Goal: Transaction & Acquisition: Purchase product/service

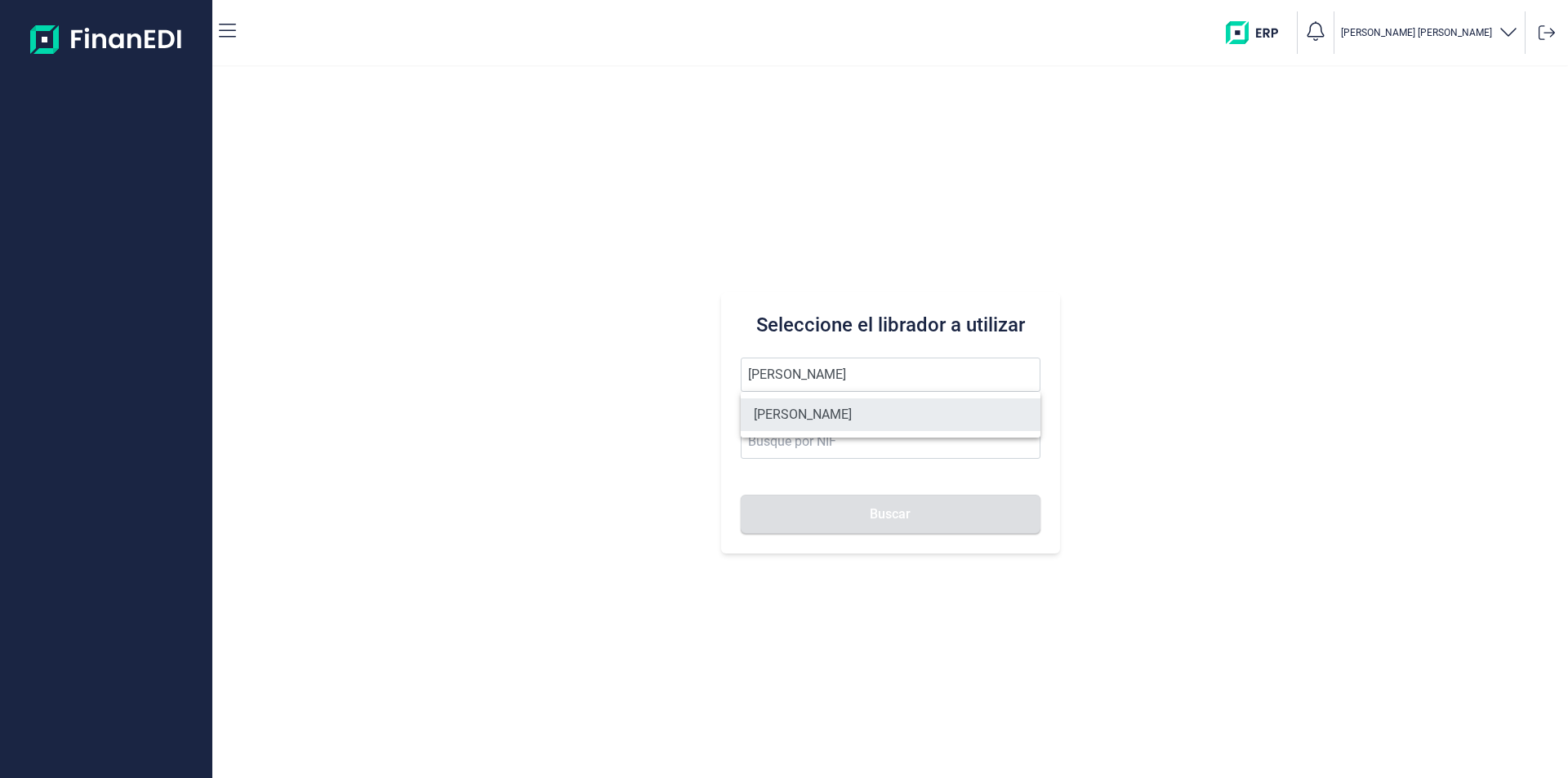
click at [857, 411] on li "[PERSON_NAME]" at bounding box center [890, 415] width 300 height 33
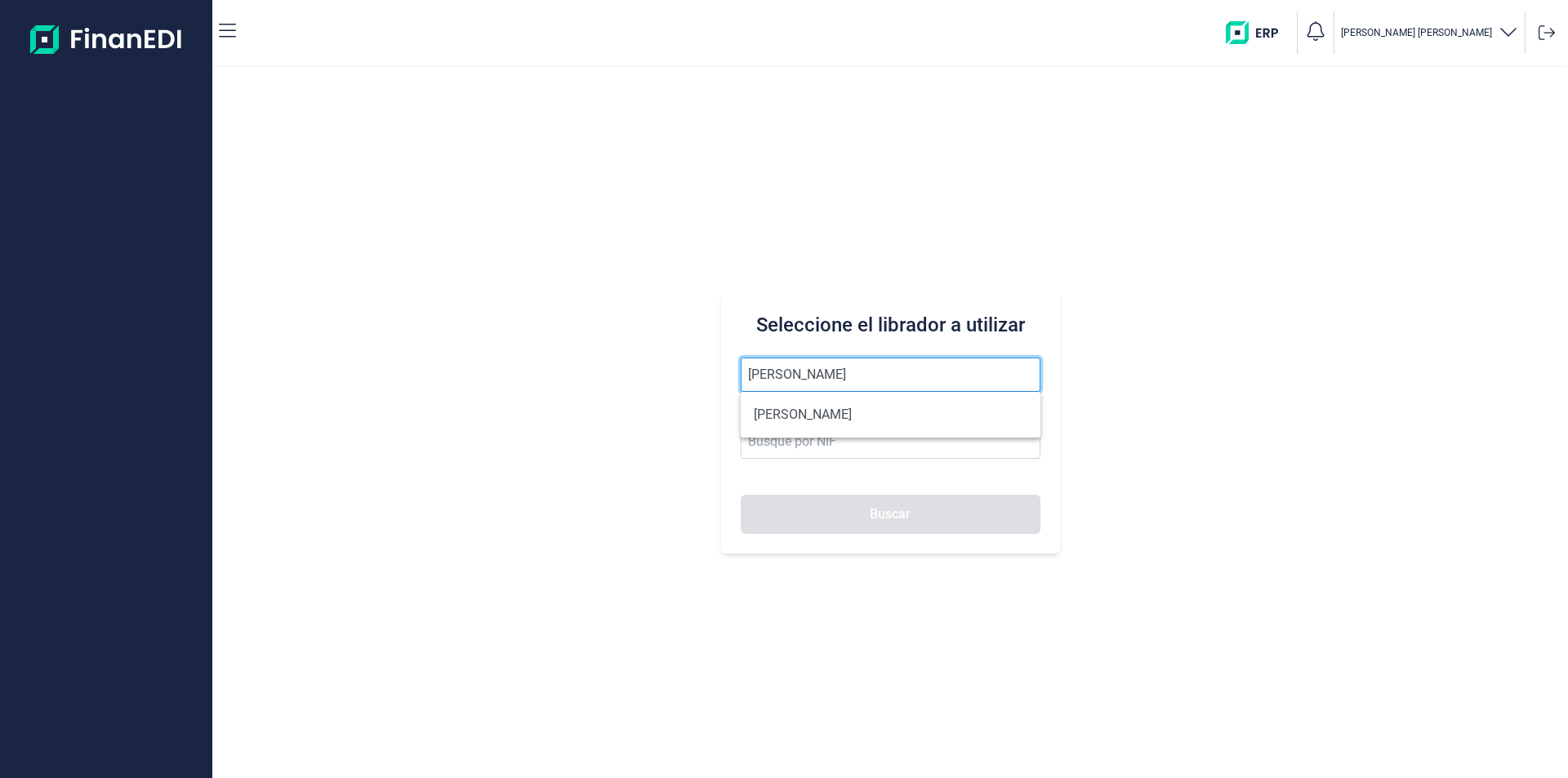
type input "[PERSON_NAME]"
type input "60520338R"
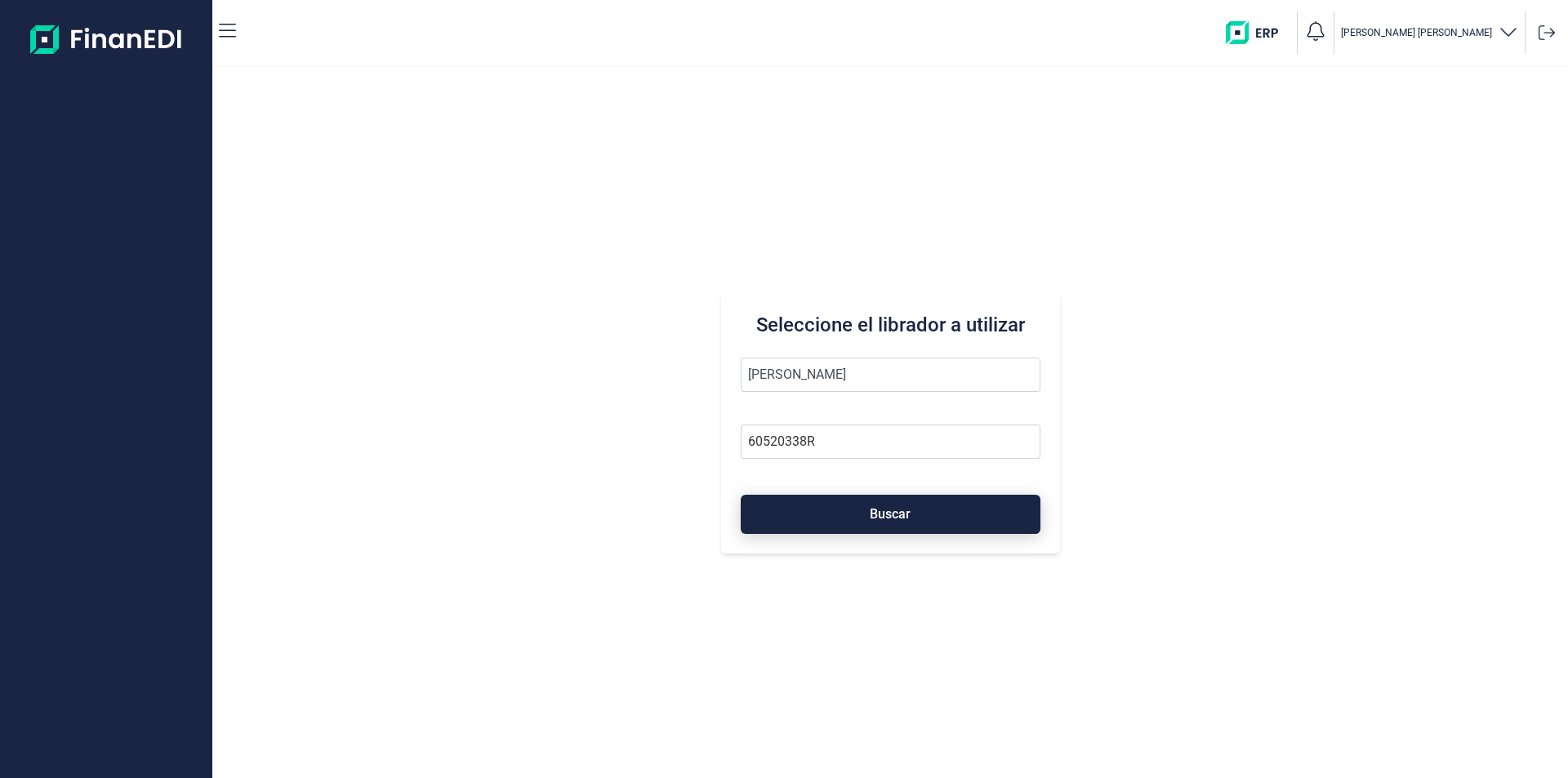
click at [869, 521] on button "Buscar" at bounding box center [890, 515] width 300 height 39
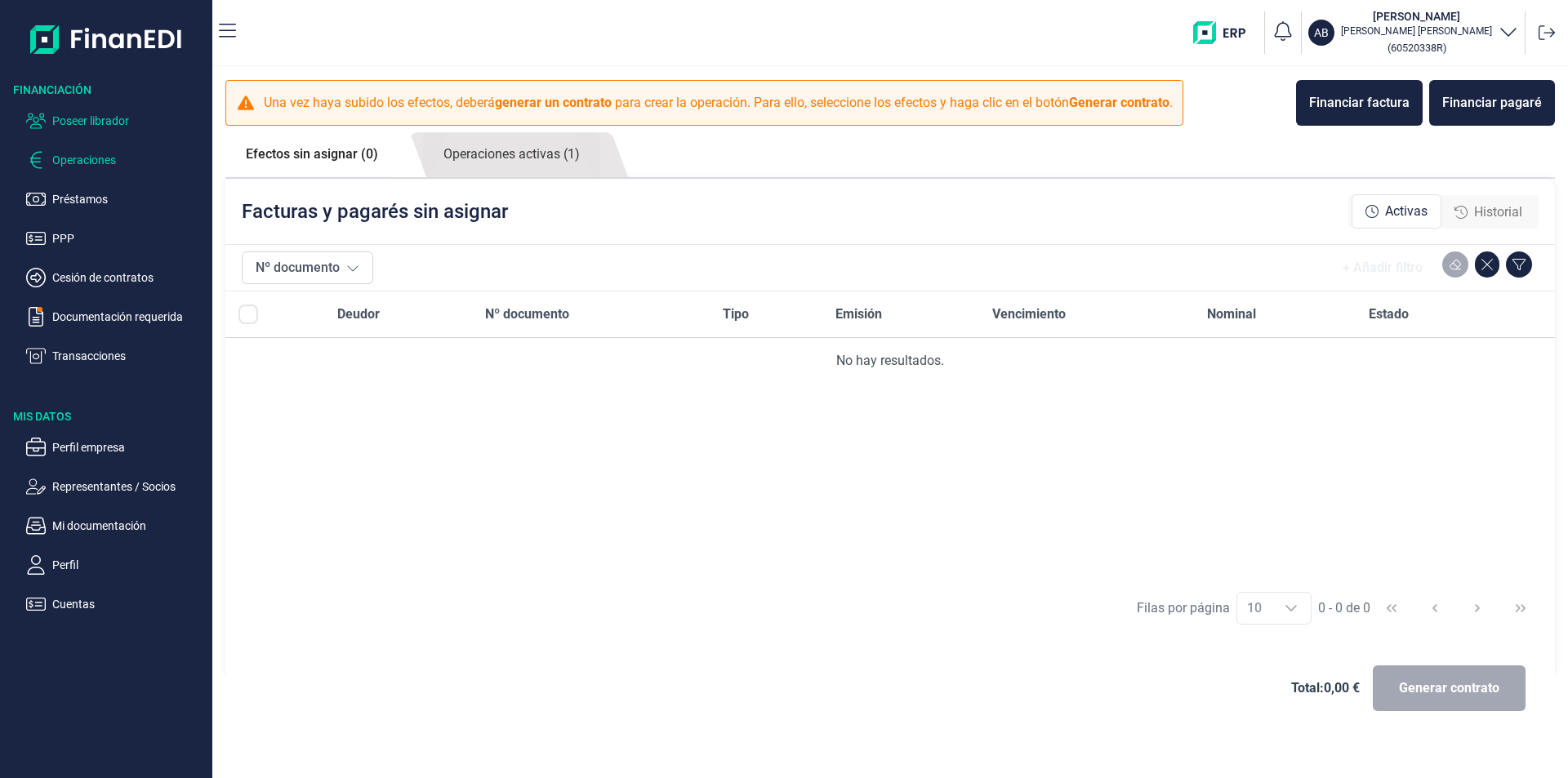
click at [99, 120] on p "Poseer librador" at bounding box center [129, 121] width 154 height 20
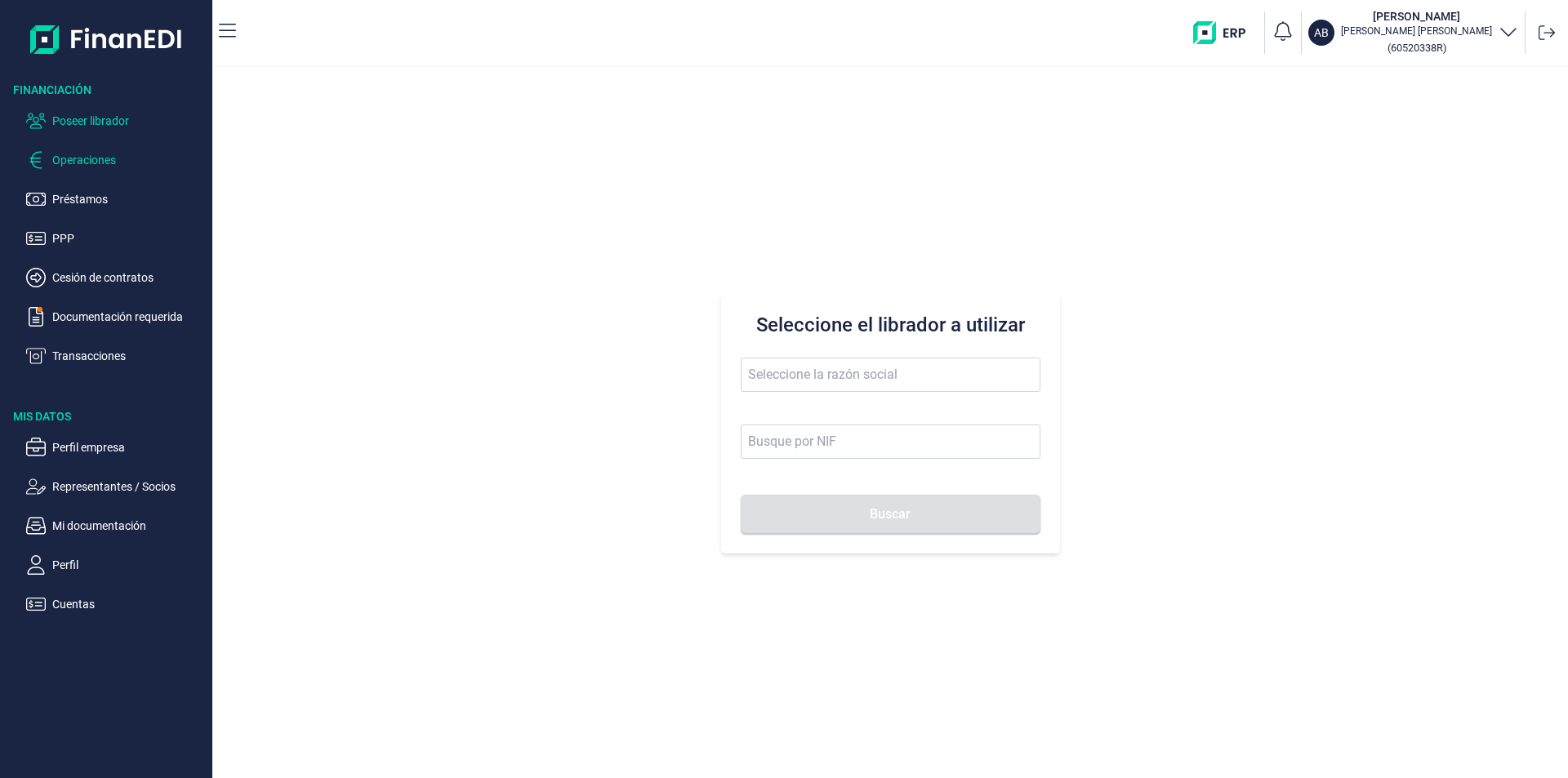
click at [89, 163] on p "Operaciones" at bounding box center [129, 160] width 154 height 20
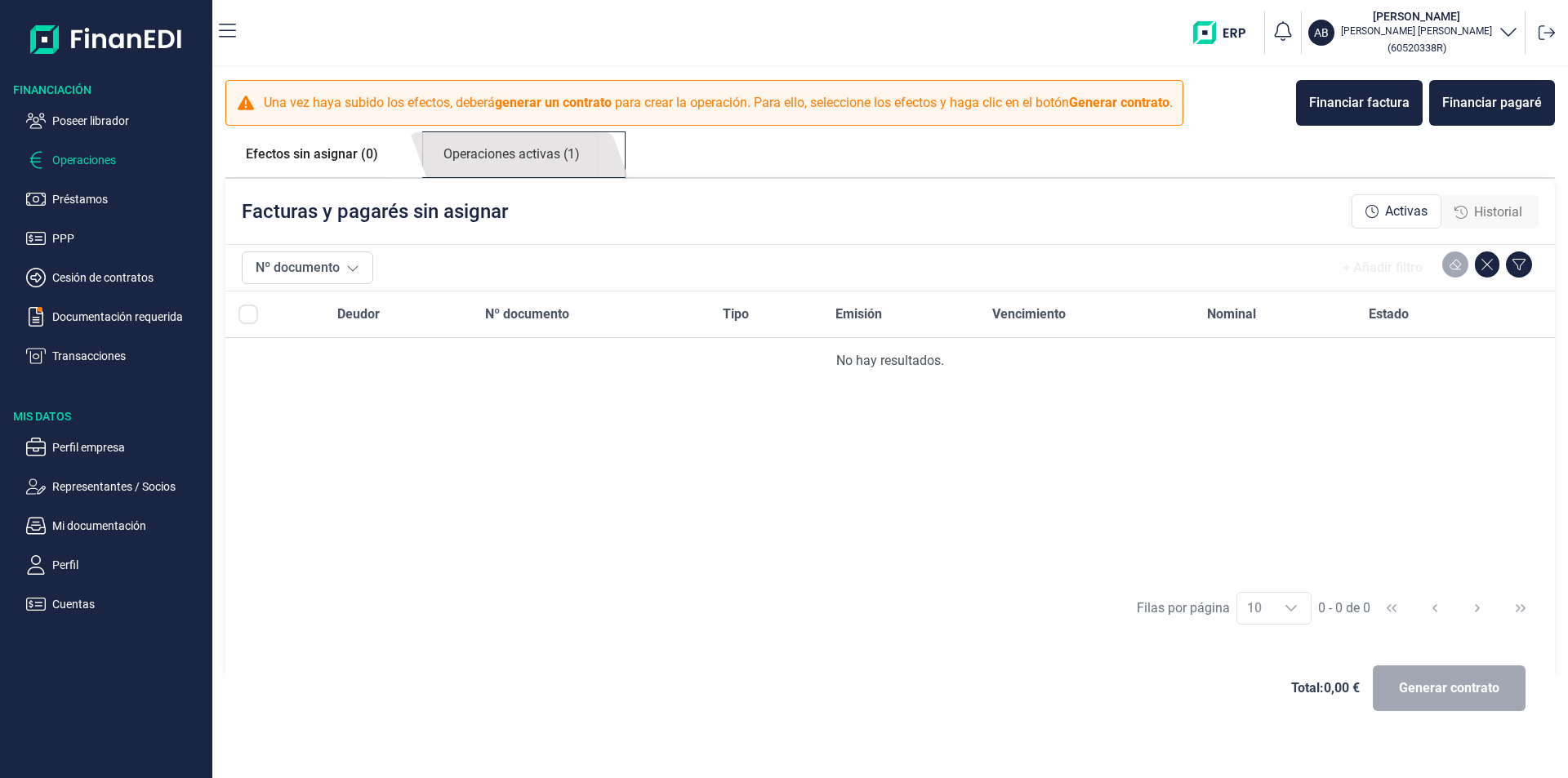
click at [560, 151] on link "Operaciones activas (1)" at bounding box center [511, 154] width 177 height 45
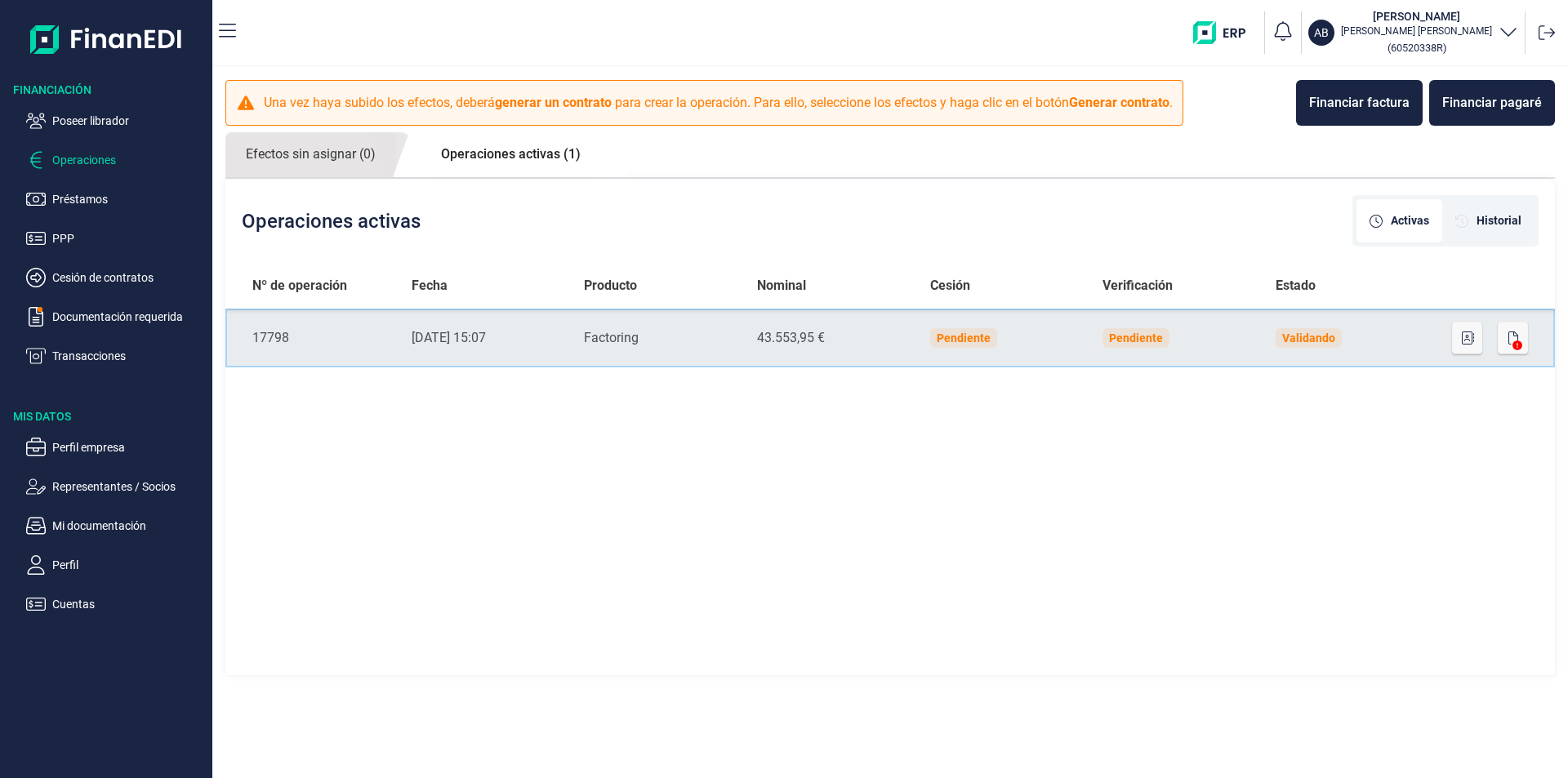
click at [1425, 338] on td "Validando" at bounding box center [1349, 338] width 173 height 59
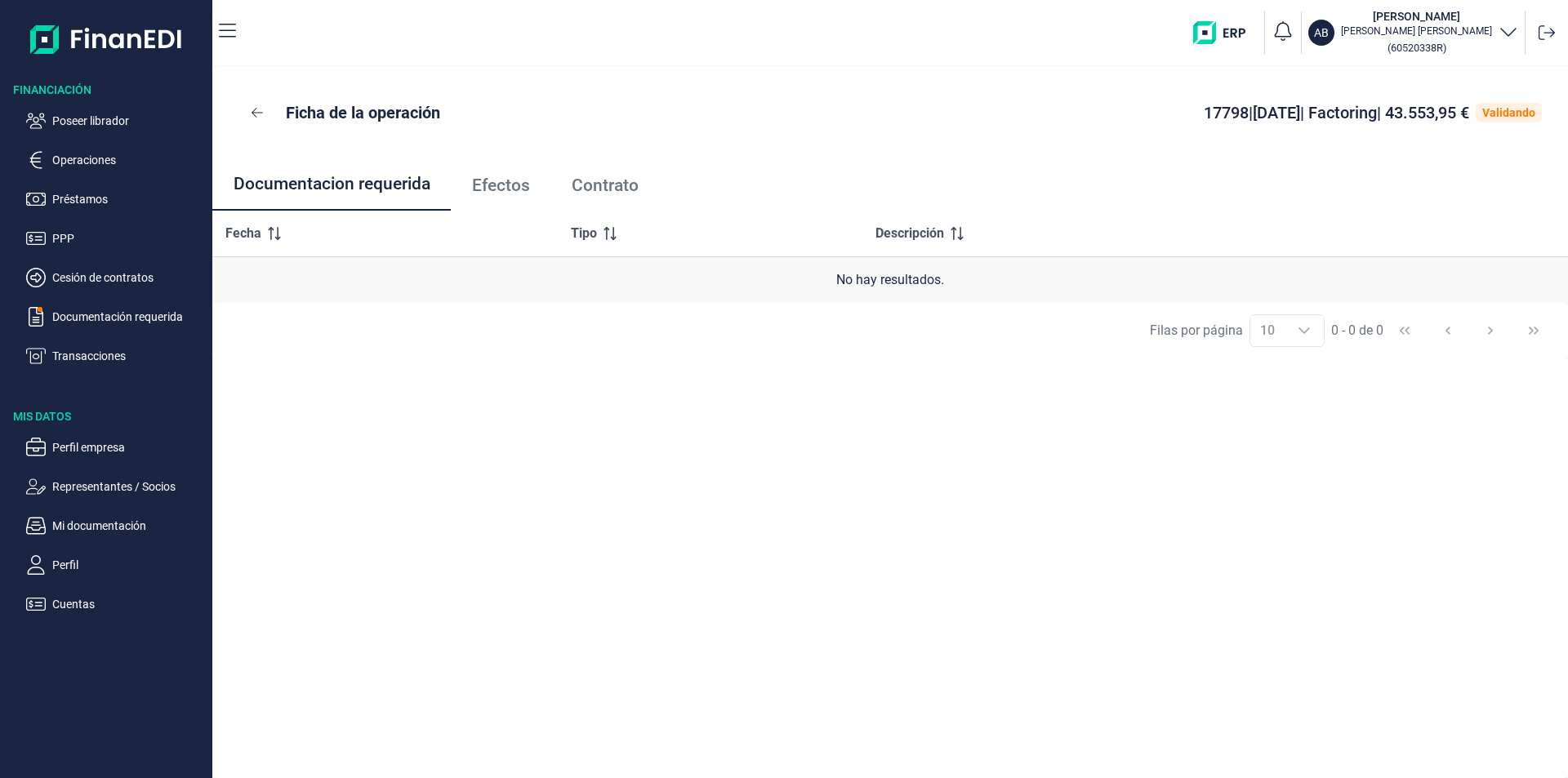
click at [508, 189] on span "Efectos" at bounding box center [501, 185] width 58 height 17
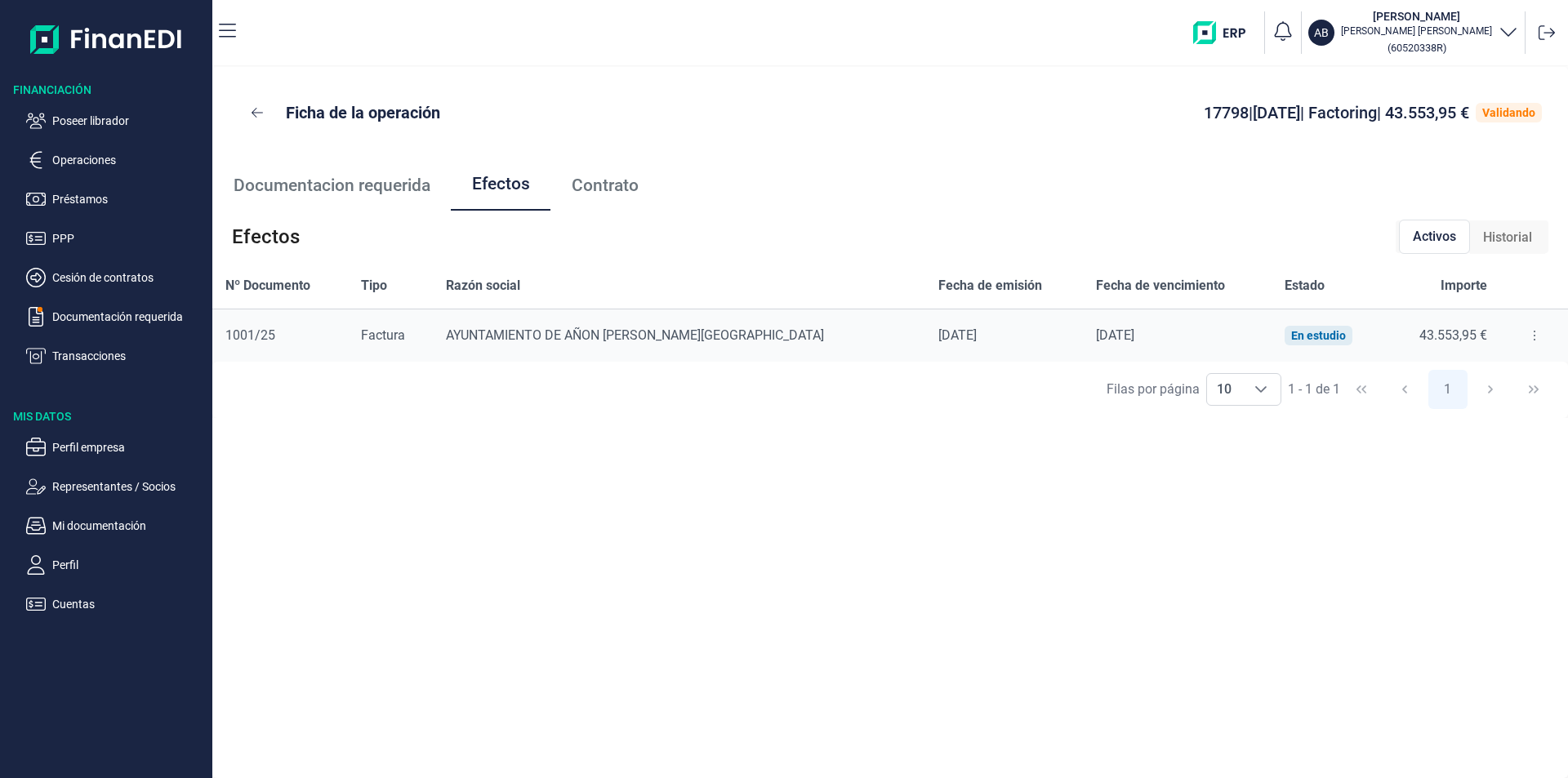
click at [1525, 337] on button at bounding box center [1533, 336] width 29 height 26
click at [1489, 376] on span "Detalles efecto" at bounding box center [1474, 375] width 74 height 16
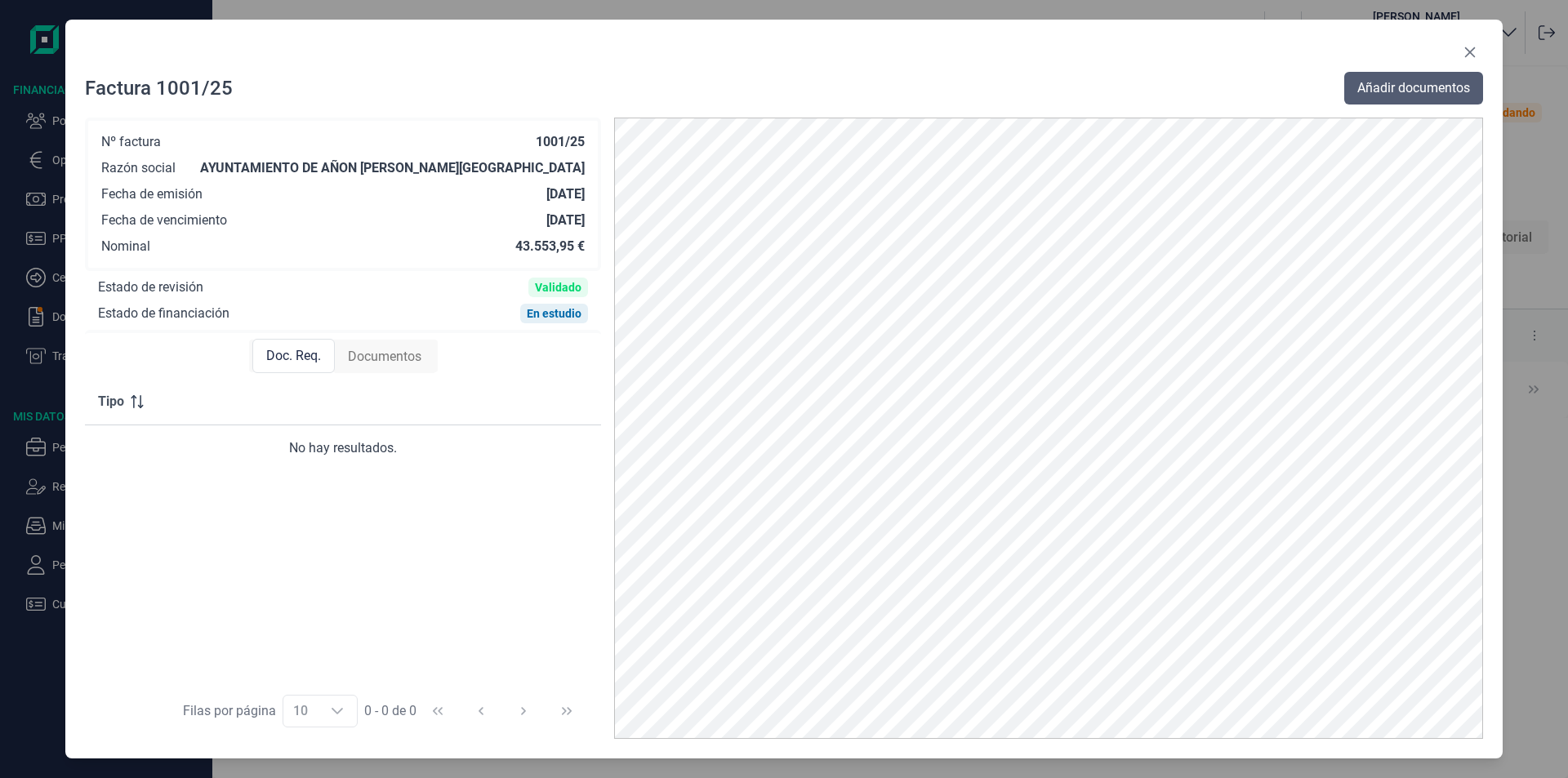
click at [1367, 83] on span "Añadir documentos" at bounding box center [1414, 88] width 112 height 20
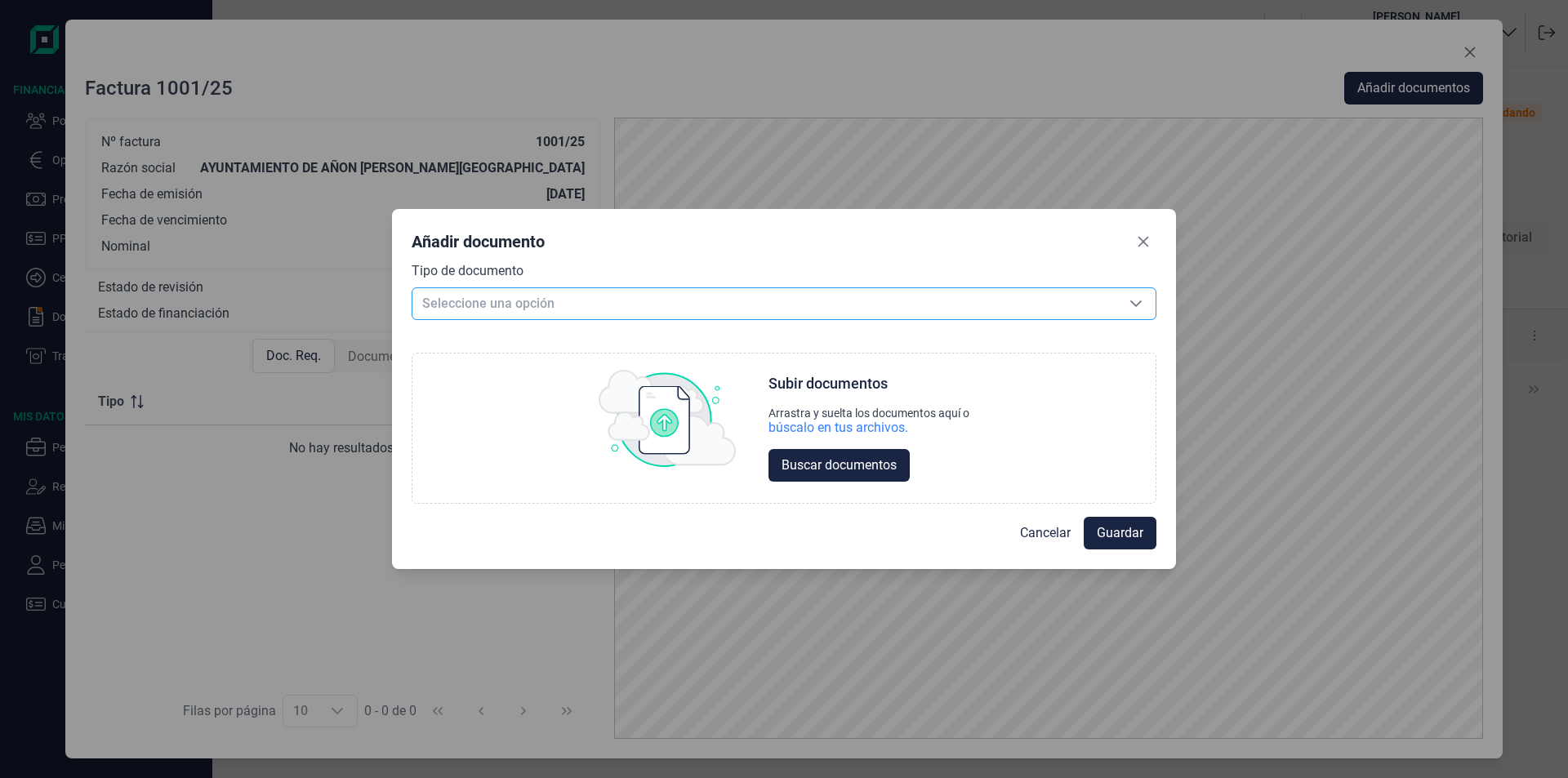
click at [521, 299] on span "Seleccione una opción" at bounding box center [765, 303] width 704 height 31
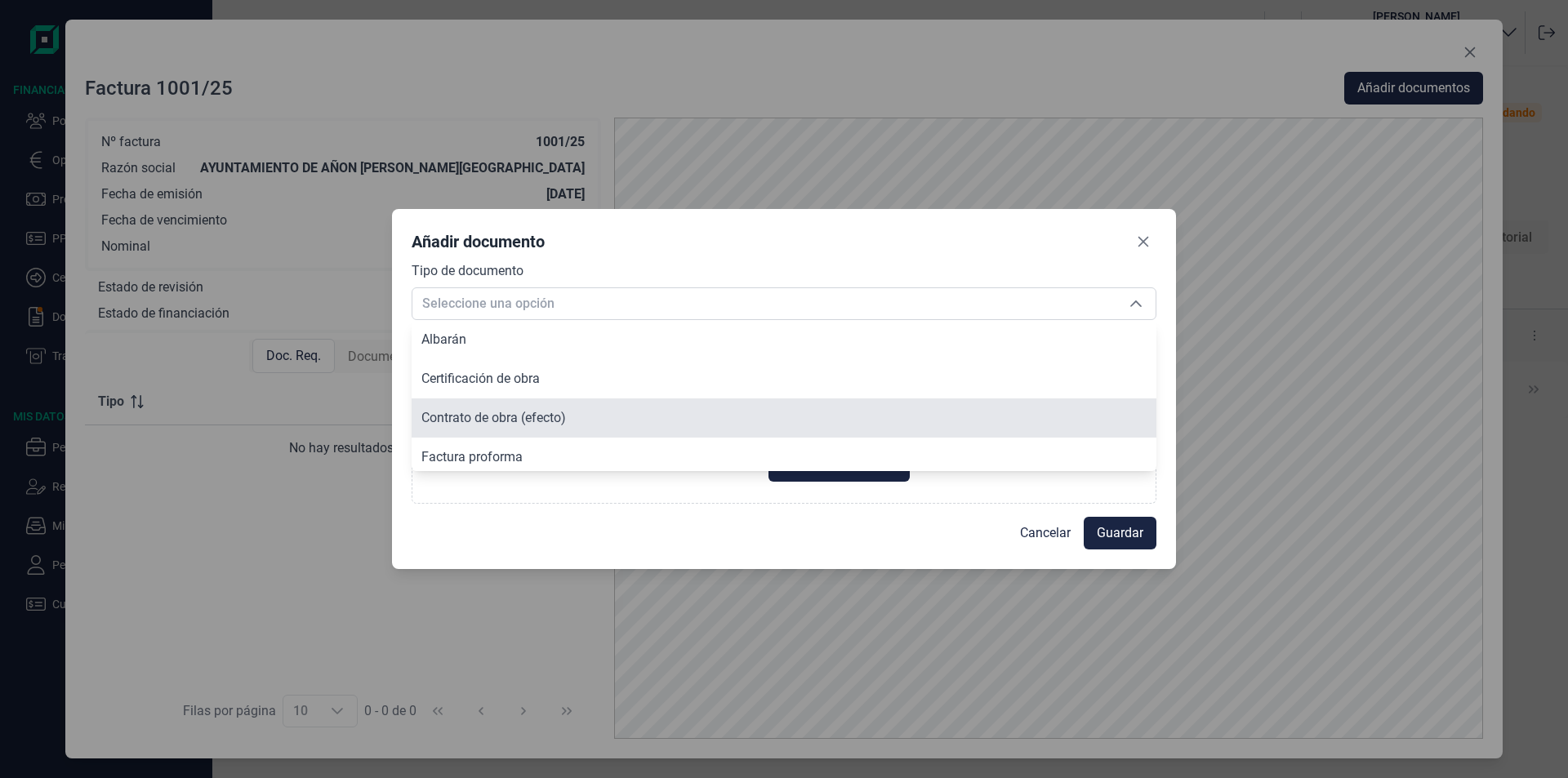
click at [495, 414] on span "Contrato de obra (efecto)" at bounding box center [493, 418] width 144 height 16
type input "Contrato de obra (efecto)"
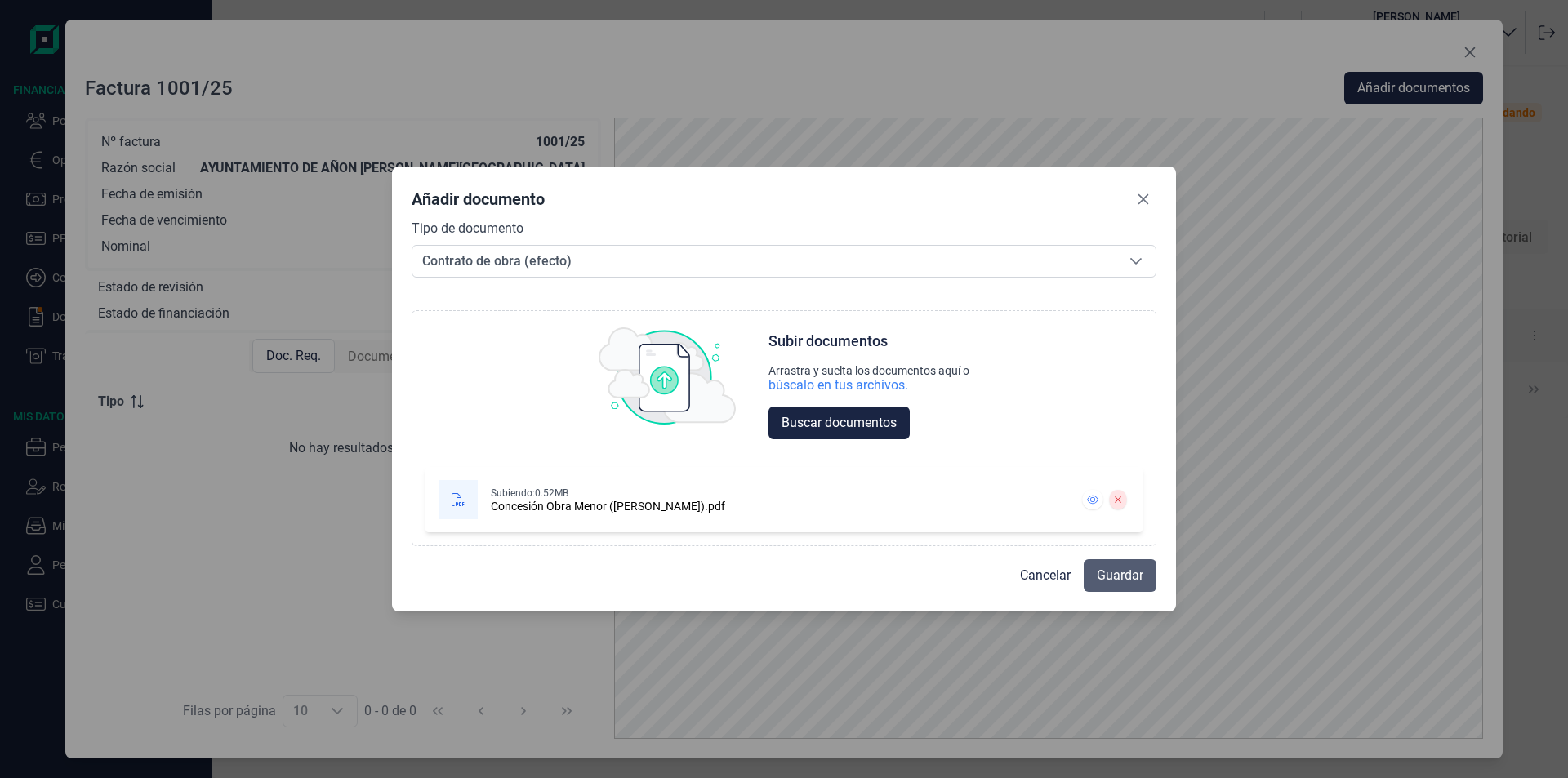
click at [1129, 575] on span "Guardar" at bounding box center [1121, 576] width 47 height 20
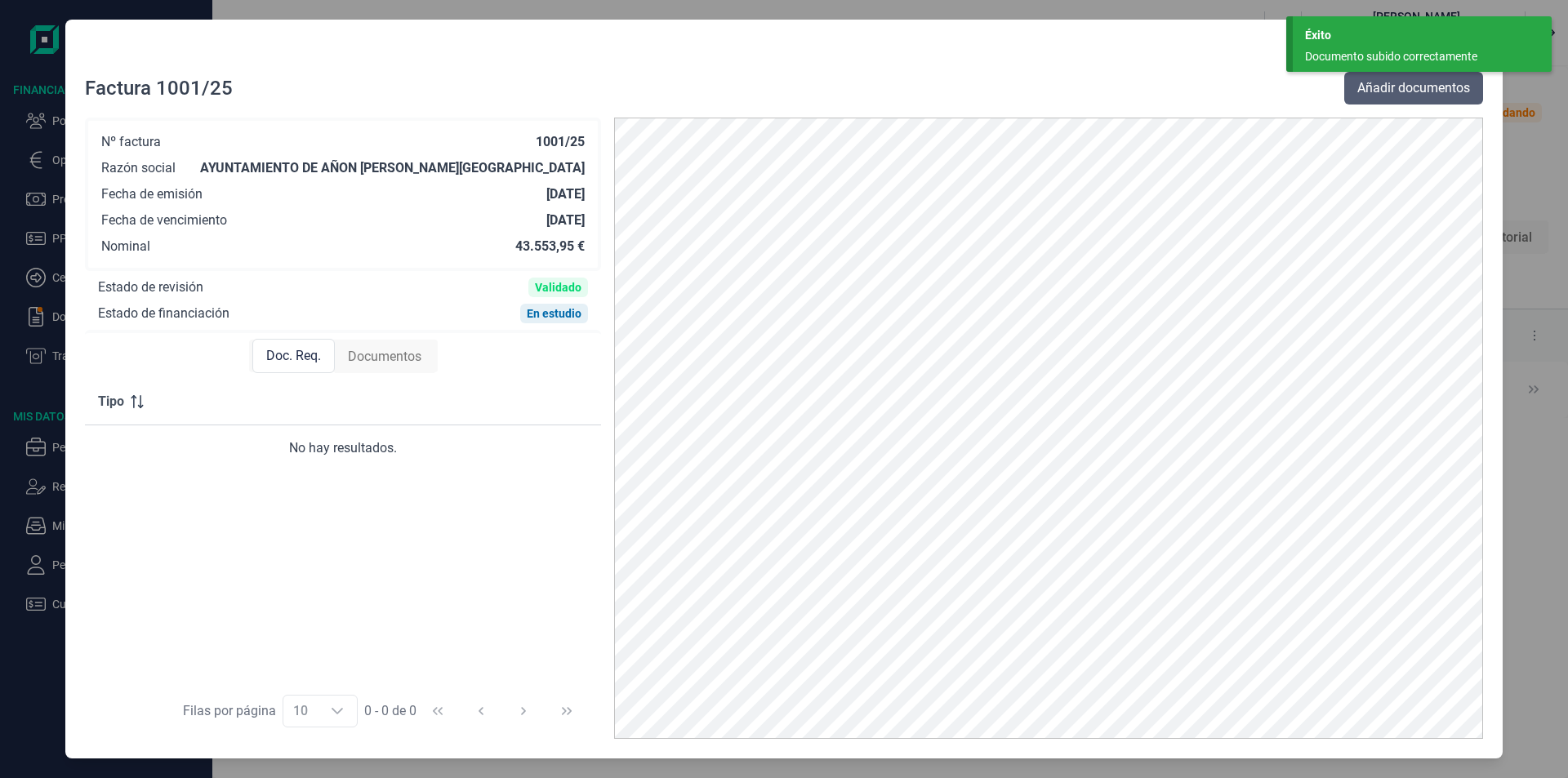
click at [1410, 86] on span "Añadir documentos" at bounding box center [1414, 88] width 112 height 20
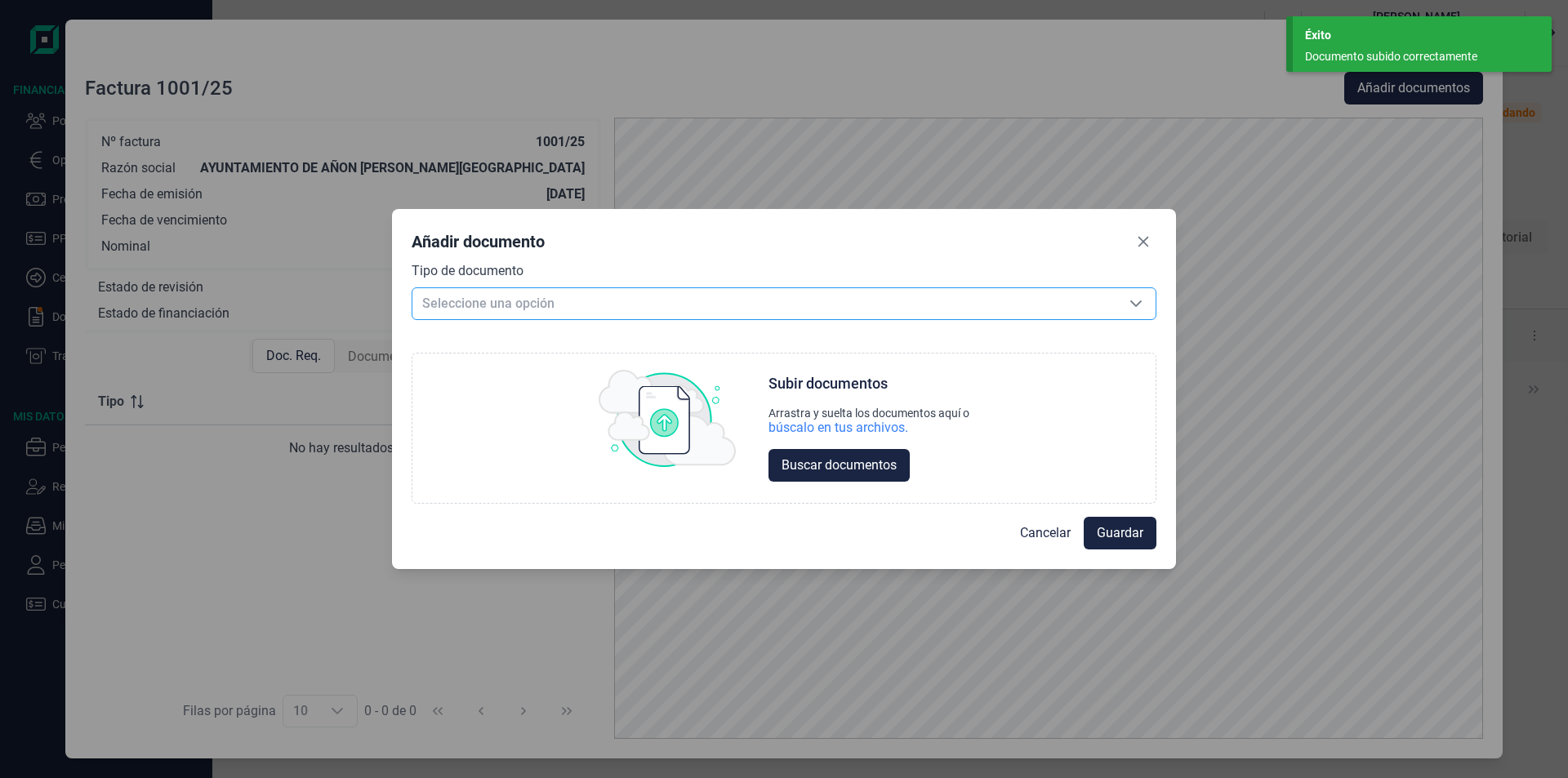
click at [540, 302] on span "Seleccione una opción" at bounding box center [765, 303] width 704 height 31
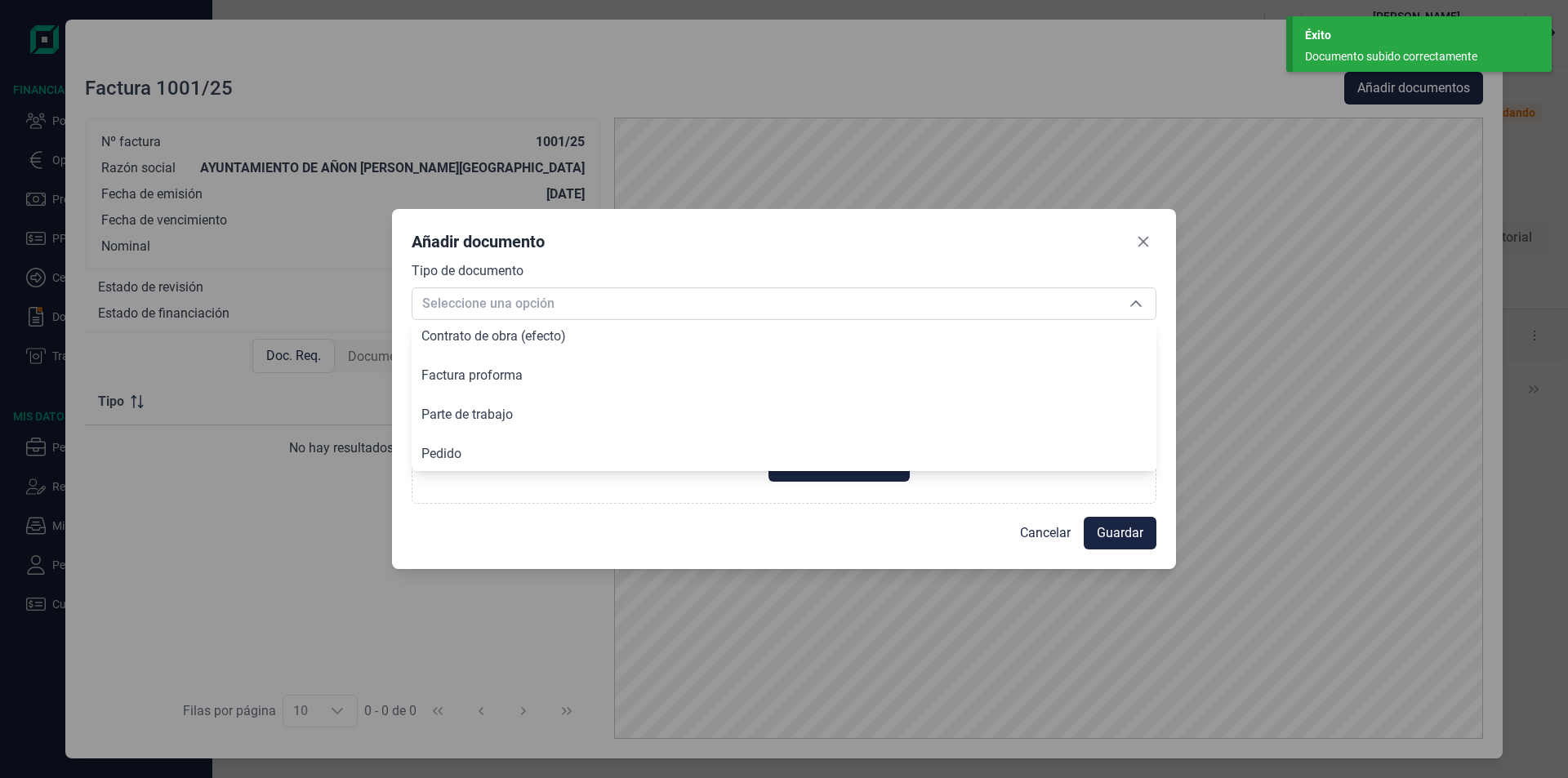
scroll to position [124, 0]
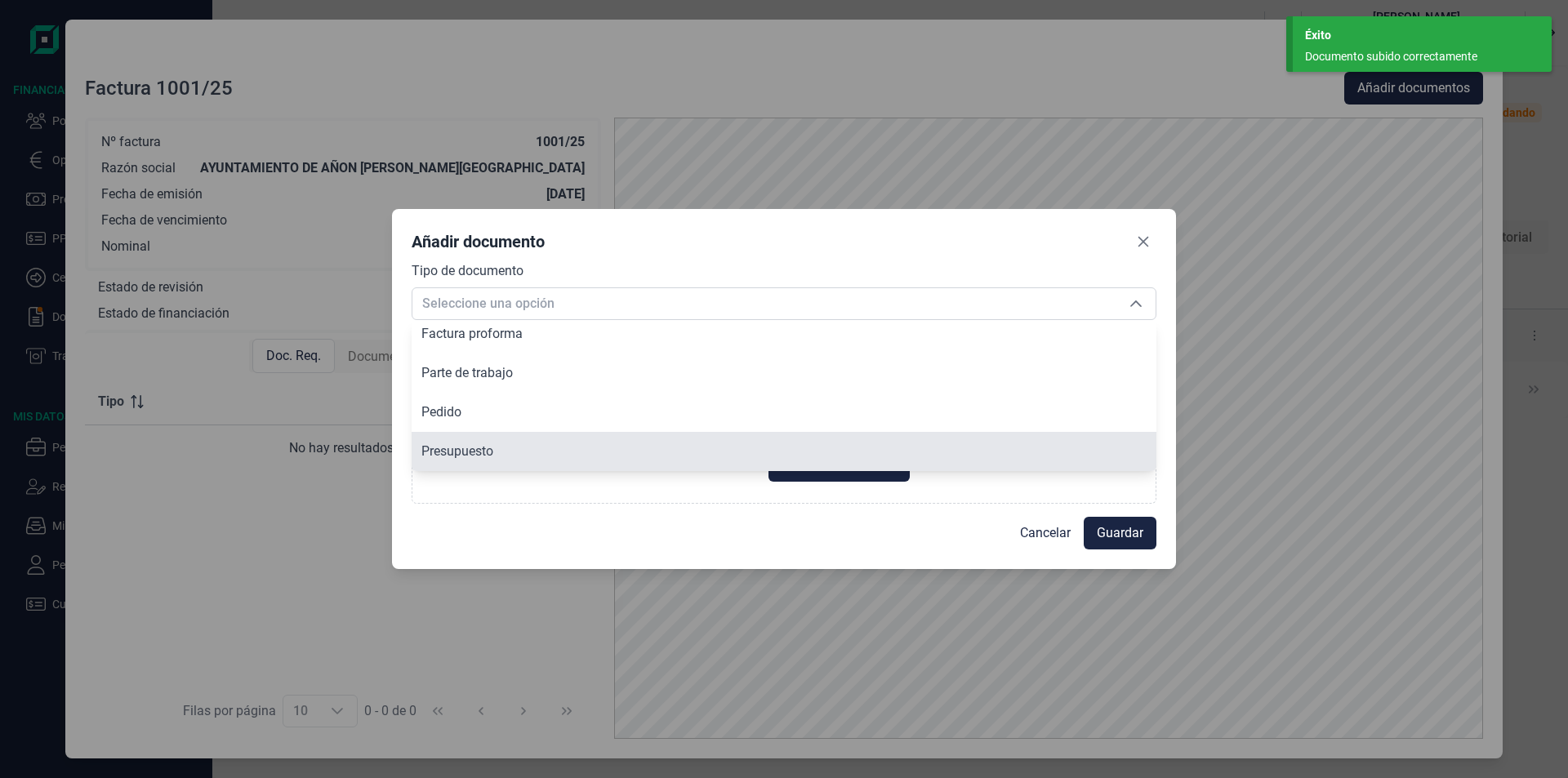
click at [476, 458] on span "Presupuesto" at bounding box center [457, 451] width 72 height 16
type input "Presupuesto"
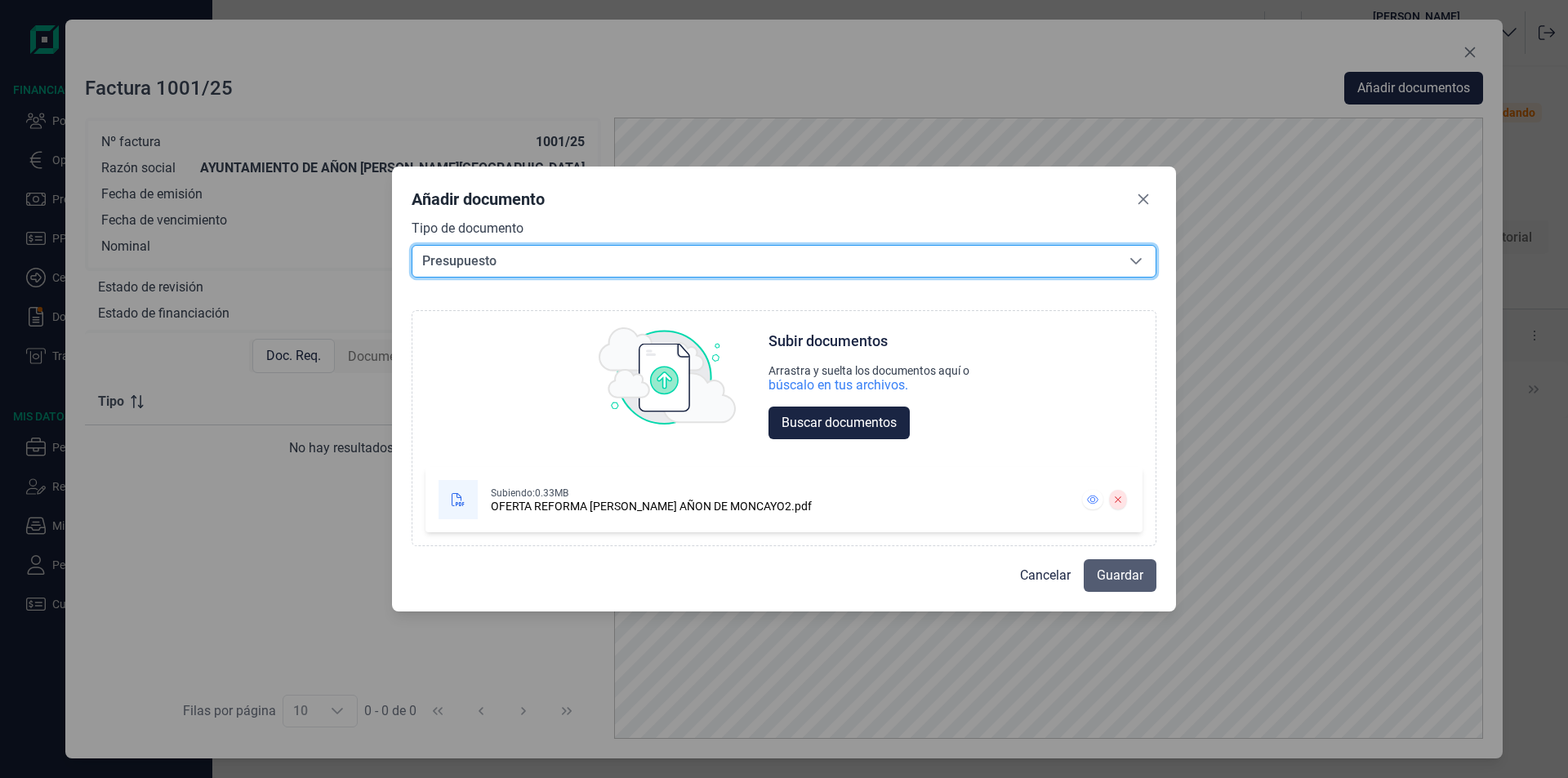
click at [1129, 579] on span "Guardar" at bounding box center [1121, 576] width 47 height 20
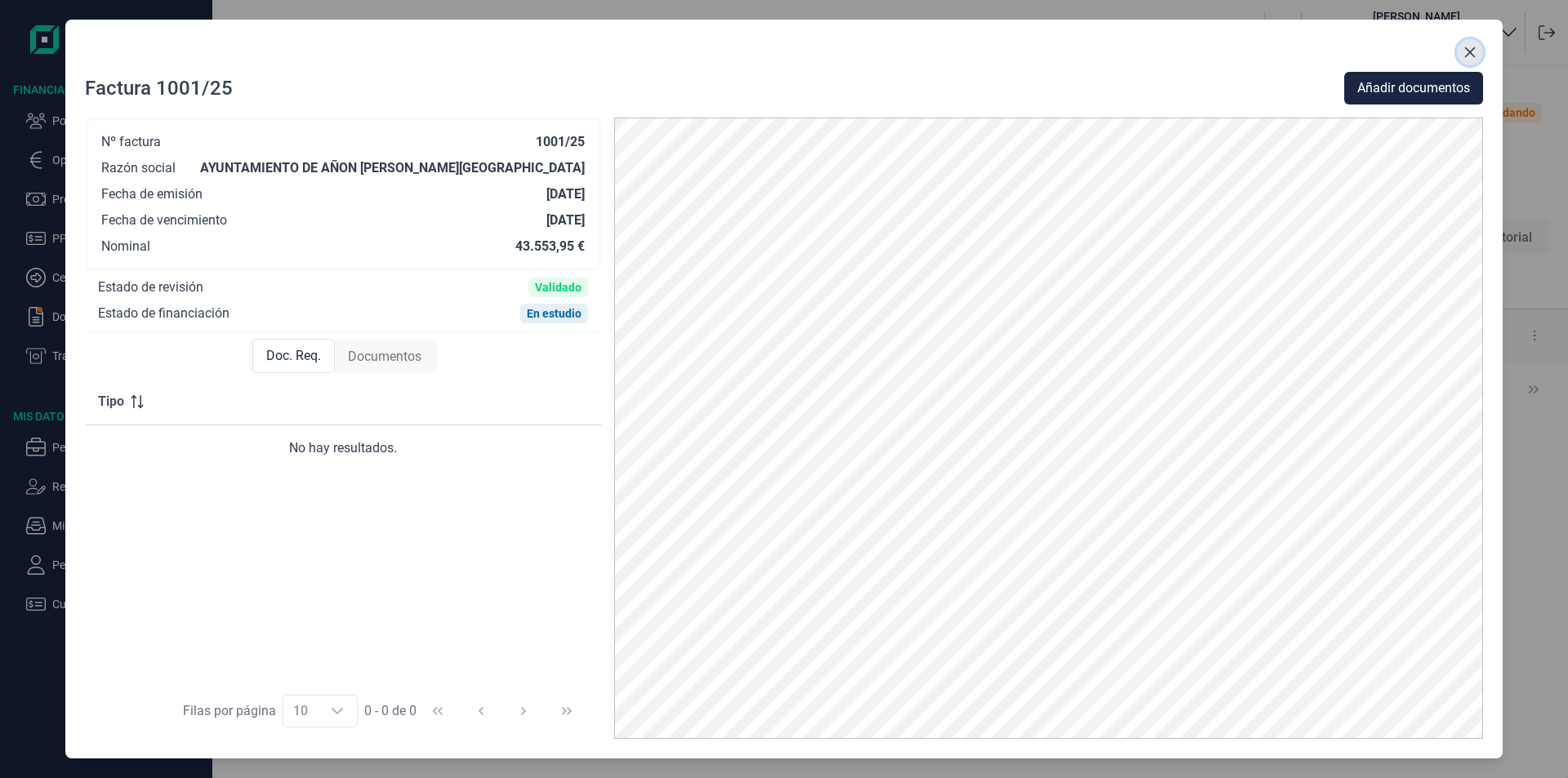
click at [1472, 49] on icon "Close" at bounding box center [1470, 52] width 13 height 13
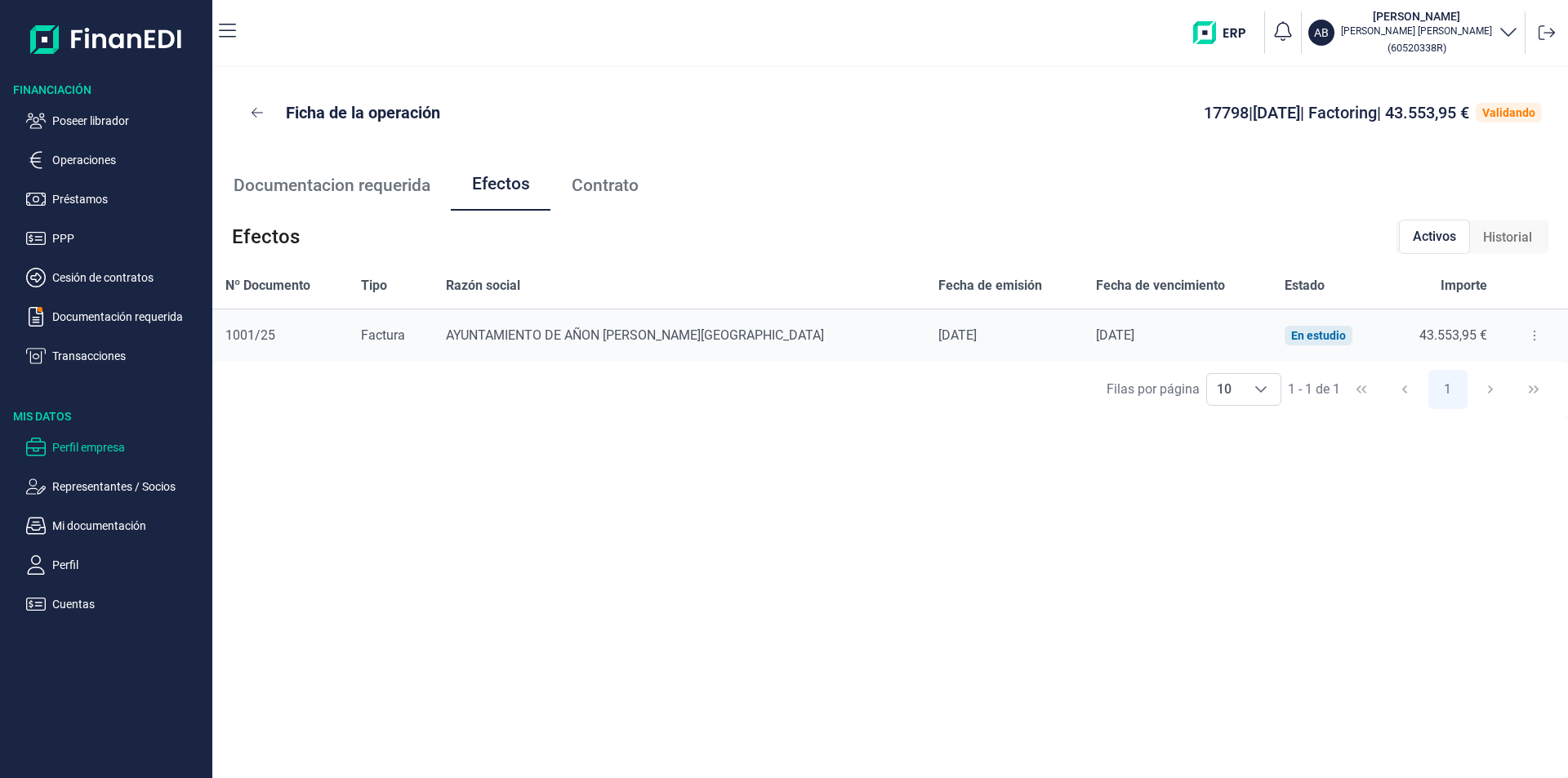
click at [94, 444] on p "Perfil empresa" at bounding box center [129, 448] width 154 height 20
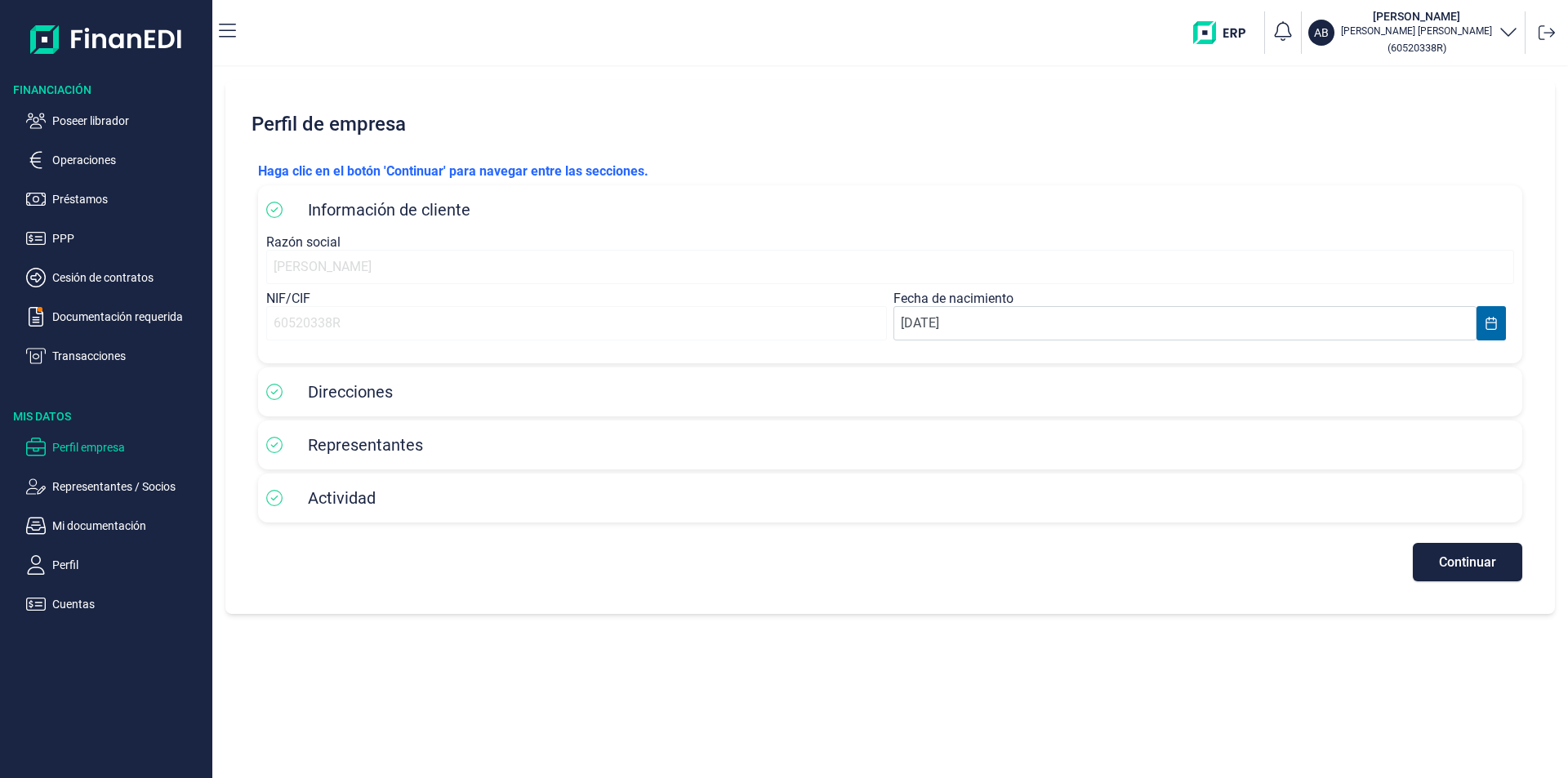
click at [1481, 564] on span "Continuar" at bounding box center [1467, 562] width 57 height 12
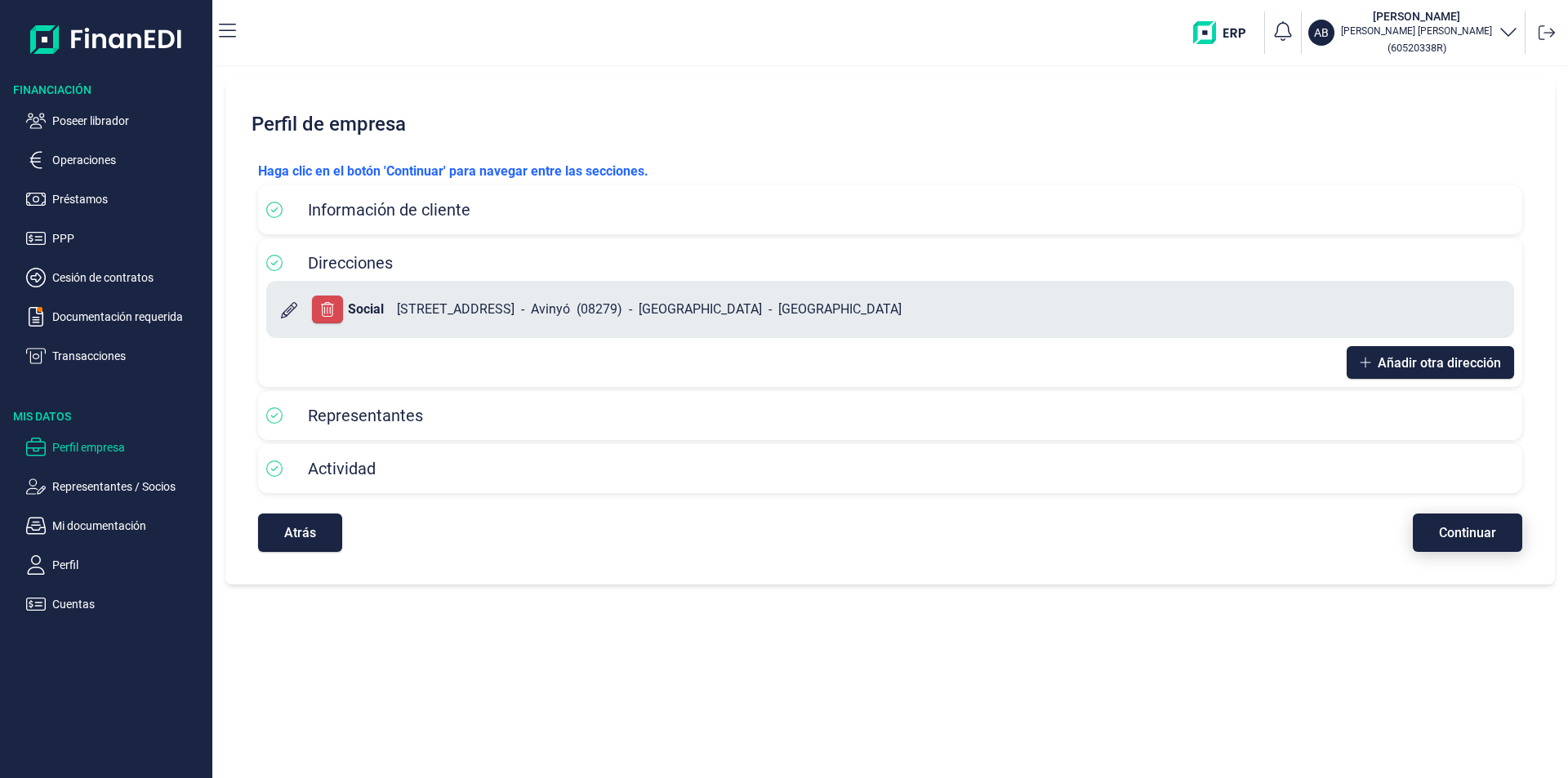
click at [1486, 533] on span "Continuar" at bounding box center [1467, 533] width 57 height 12
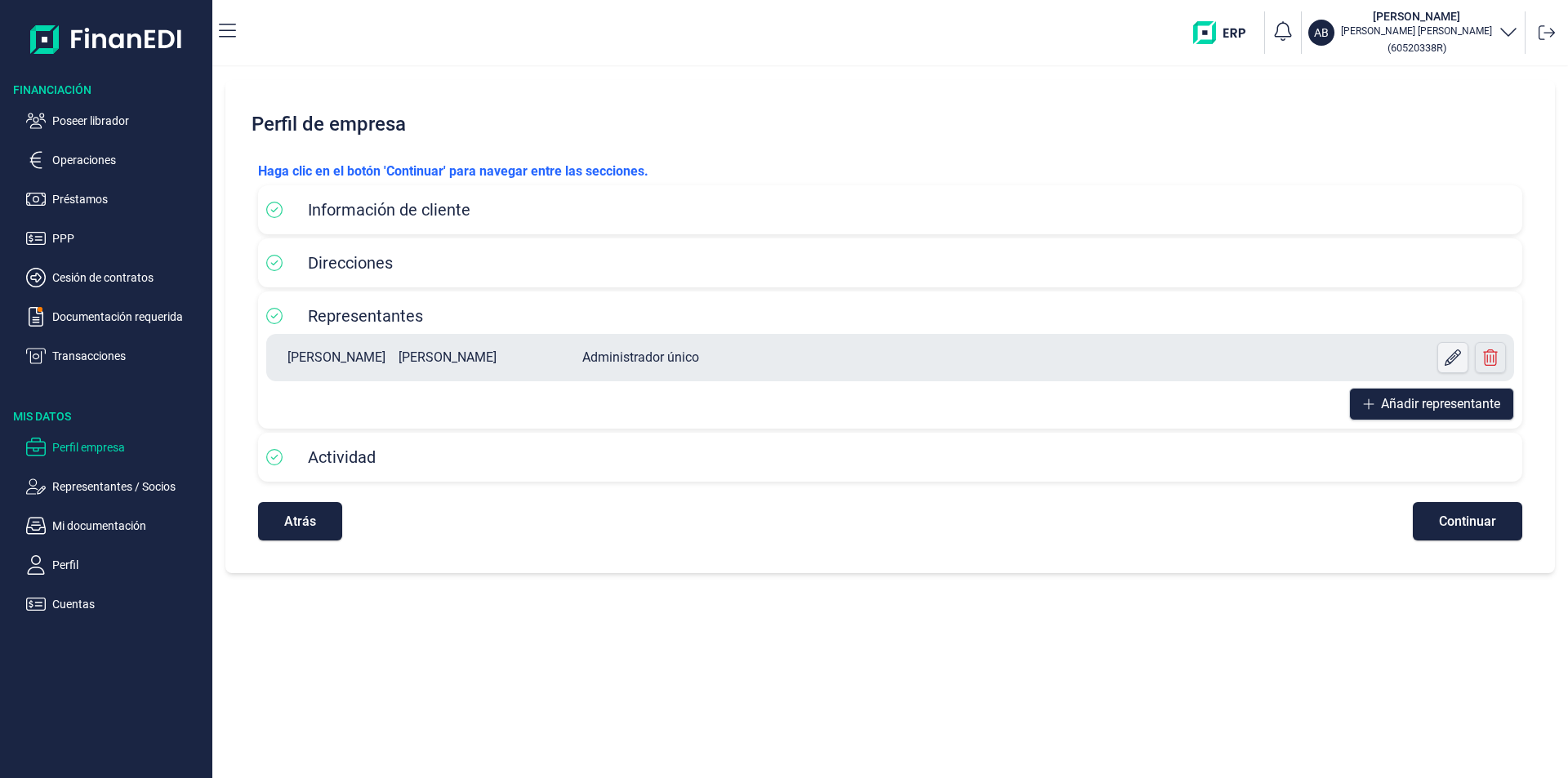
click at [1449, 355] on icon at bounding box center [1452, 357] width 16 height 16
select select "ES"
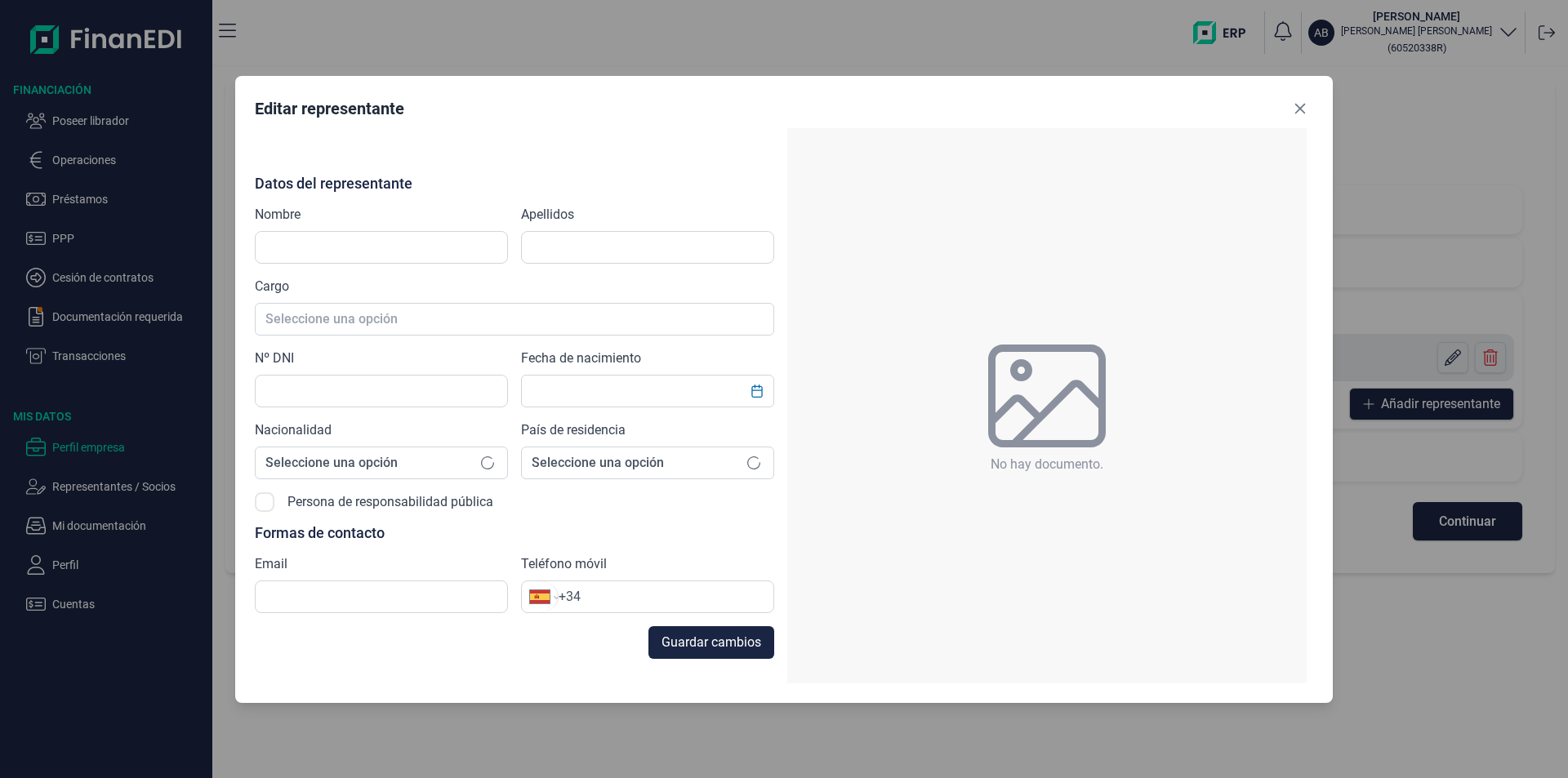
type input "[PERSON_NAME]"
type input "60520338R"
type input "[EMAIL_ADDRESS][DOMAIN_NAME]"
type input "[PHONE_NUMBER]"
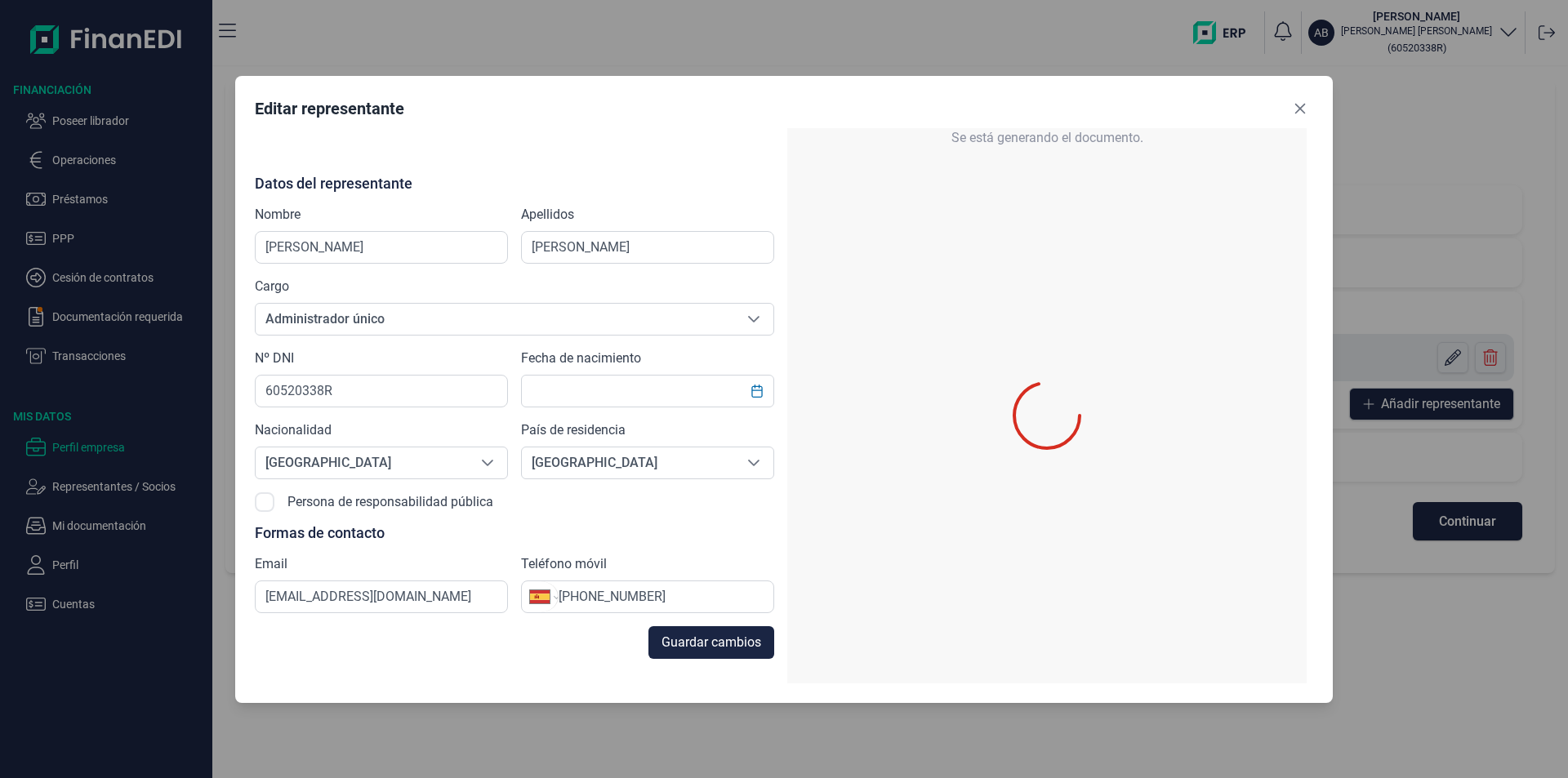
type input "[DATE]"
click at [1302, 100] on button "Close" at bounding box center [1300, 109] width 26 height 26
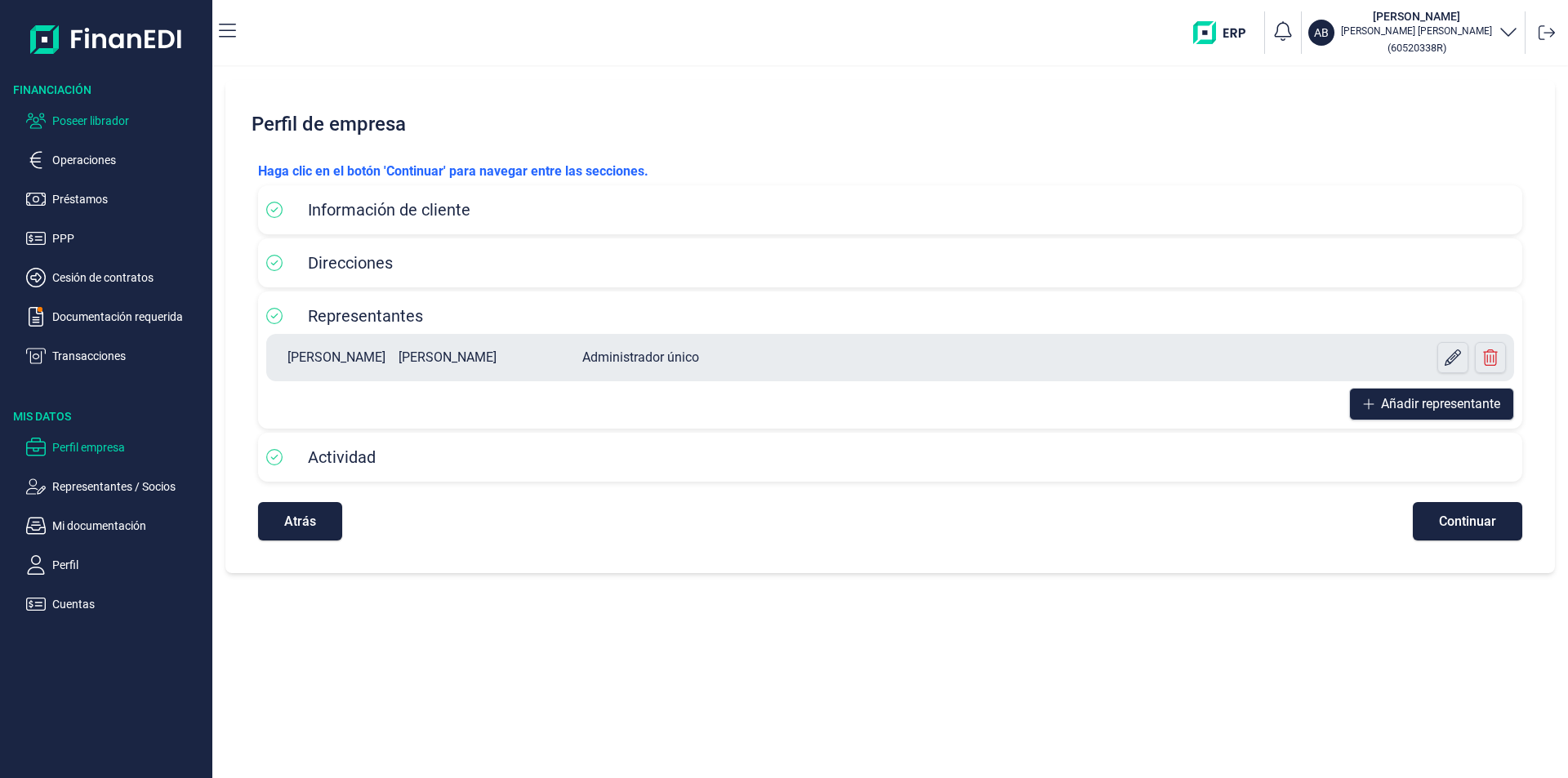
click at [122, 124] on p "Poseer librador" at bounding box center [129, 121] width 154 height 20
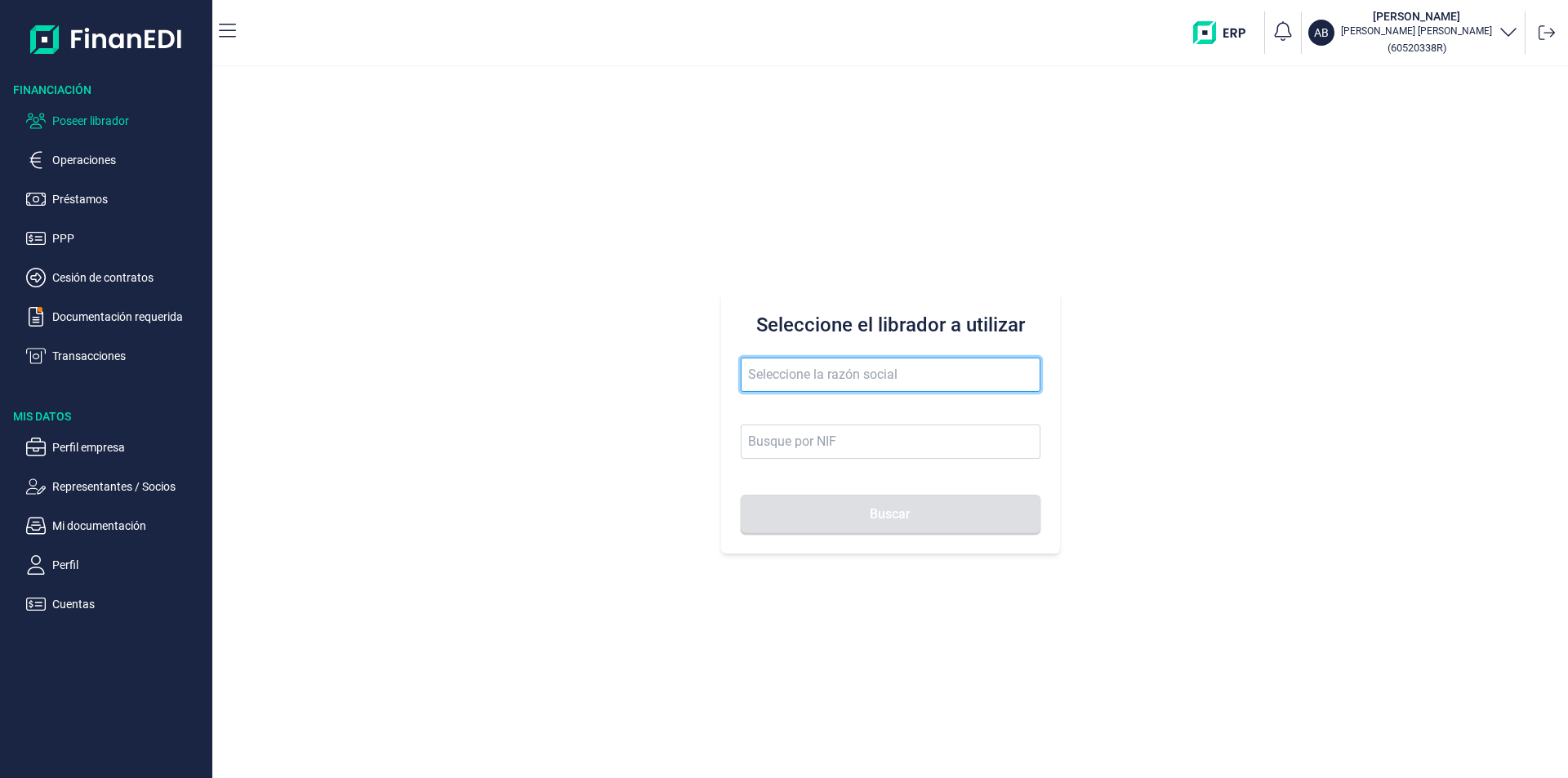
click at [777, 381] on input "text" at bounding box center [890, 374] width 300 height 35
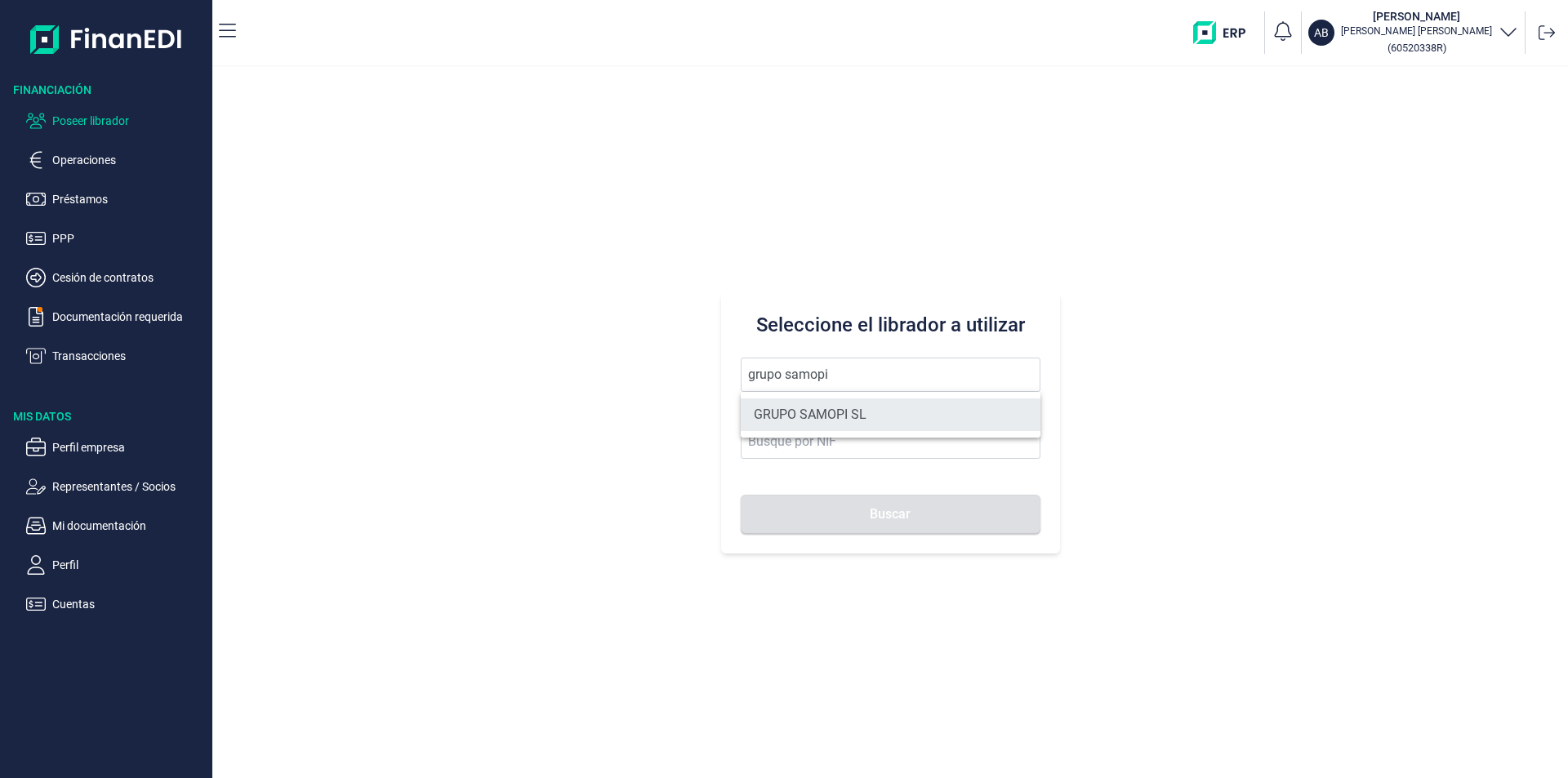
click at [815, 415] on li "GRUPO SAMOPI SL" at bounding box center [890, 415] width 300 height 33
type input "GRUPO SAMOPI SL"
type input "B31598162"
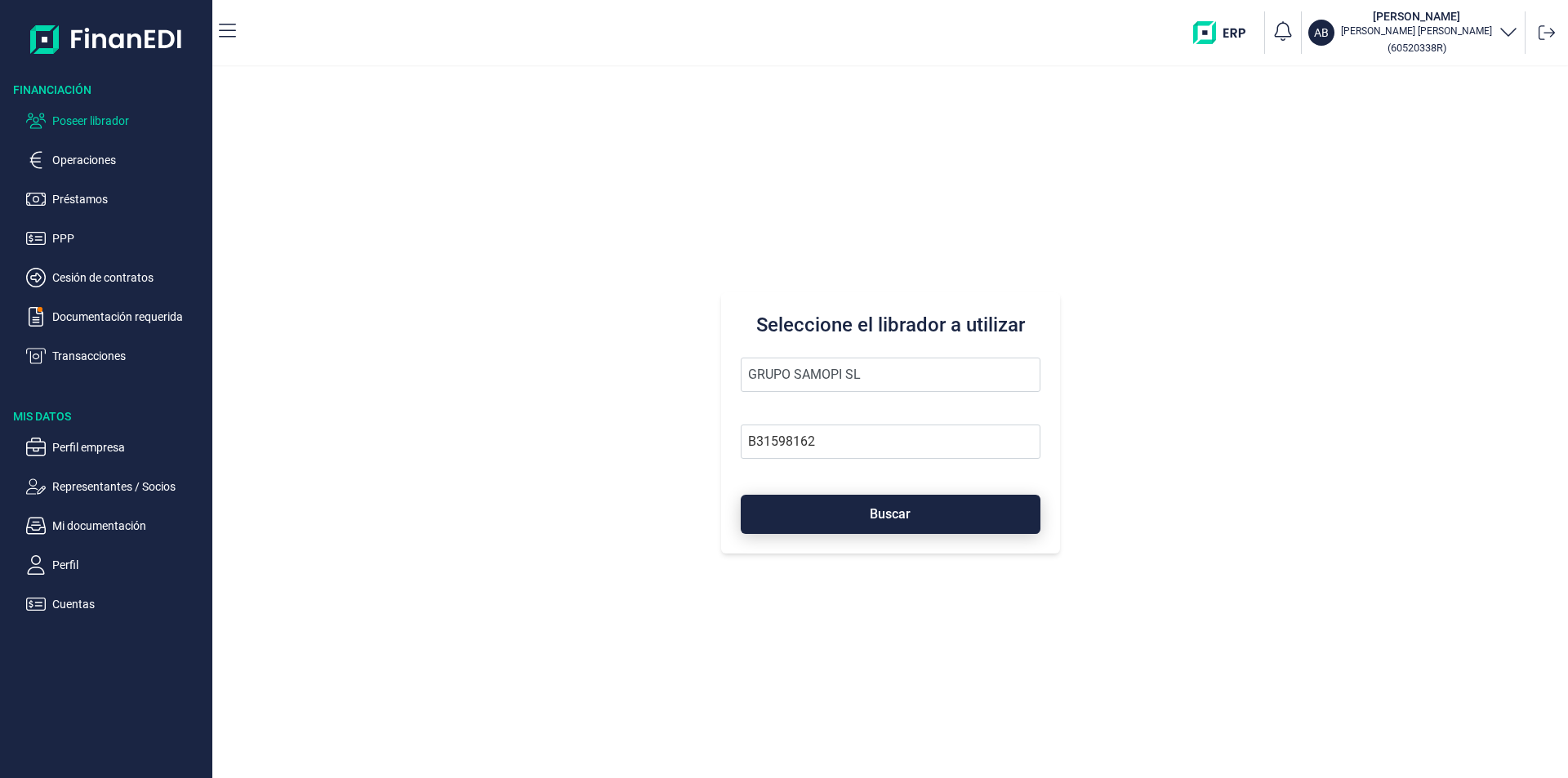
click at [827, 508] on button "Buscar" at bounding box center [890, 515] width 300 height 39
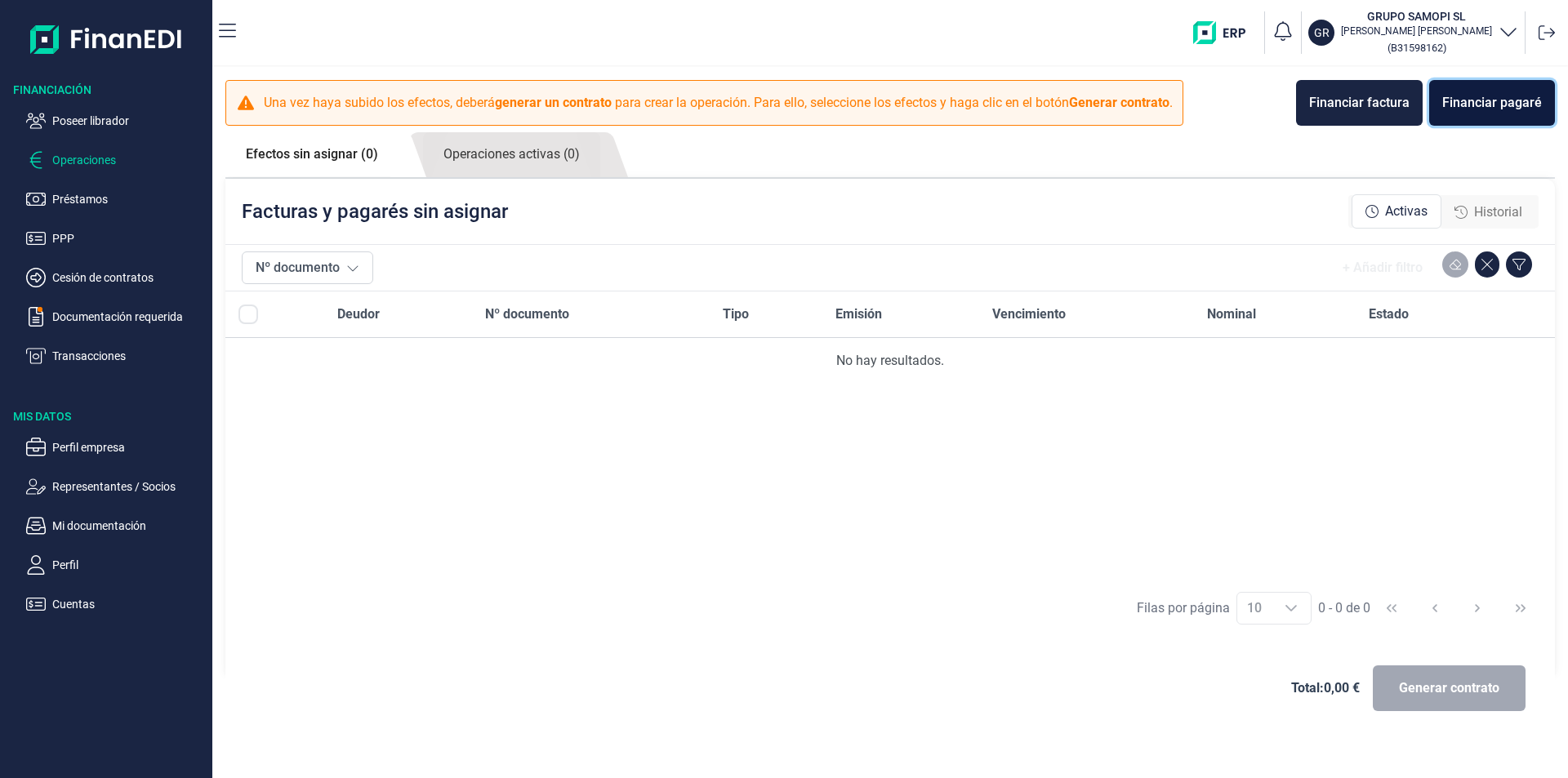
click at [1481, 101] on div "Financiar pagaré" at bounding box center [1492, 102] width 99 height 20
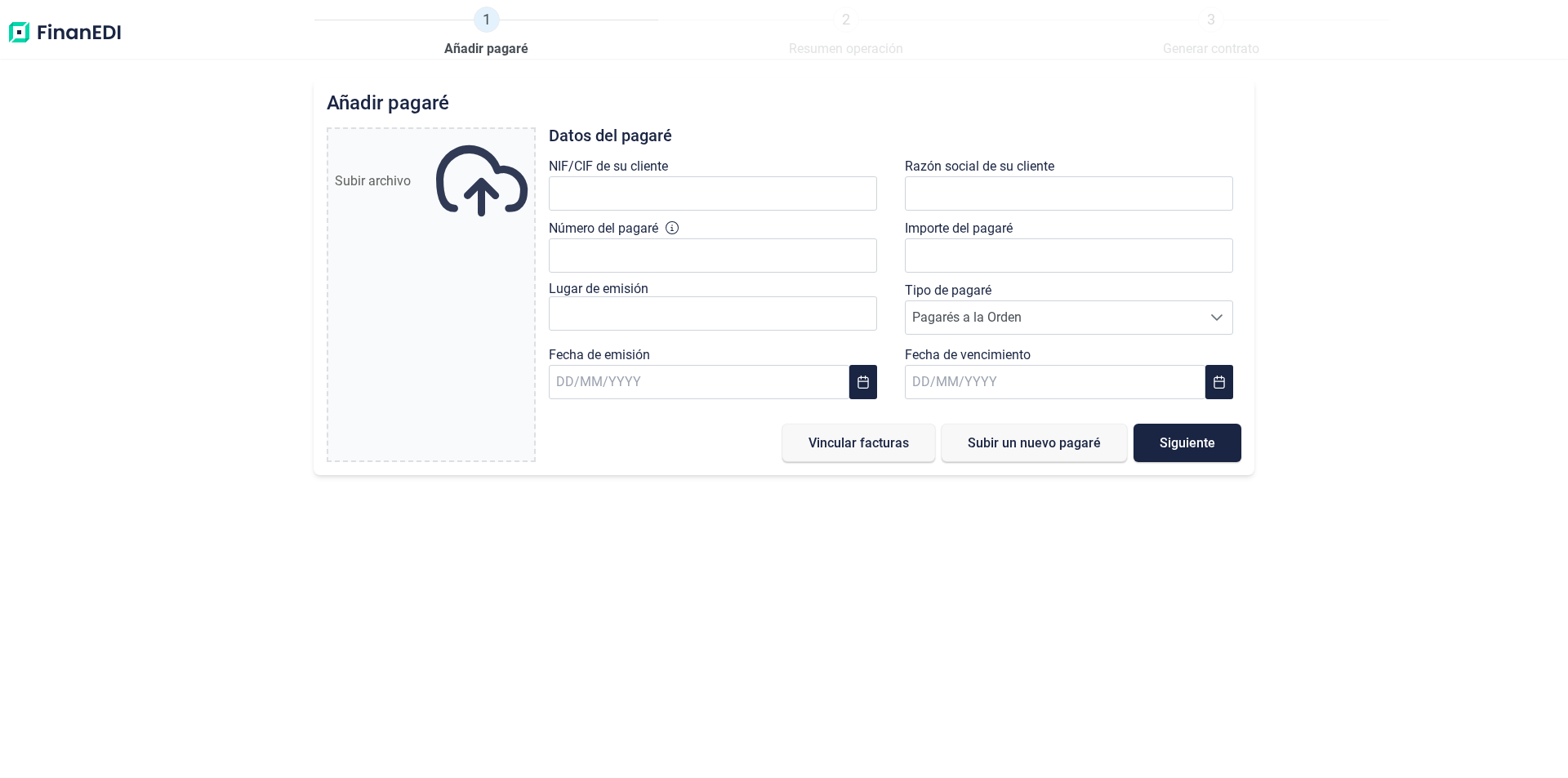
type input "0,00 €"
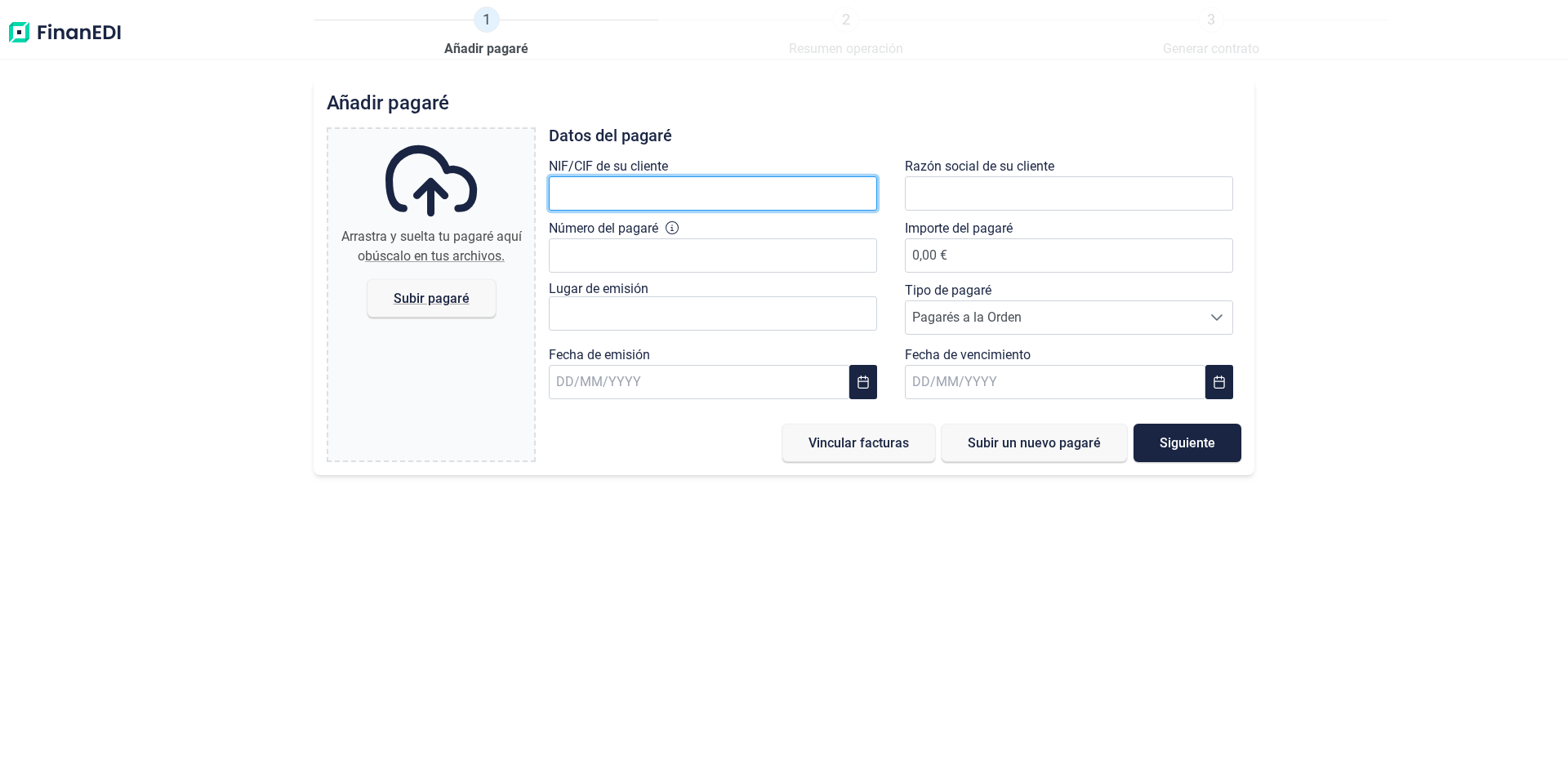
click at [568, 191] on input "text" at bounding box center [712, 193] width 329 height 35
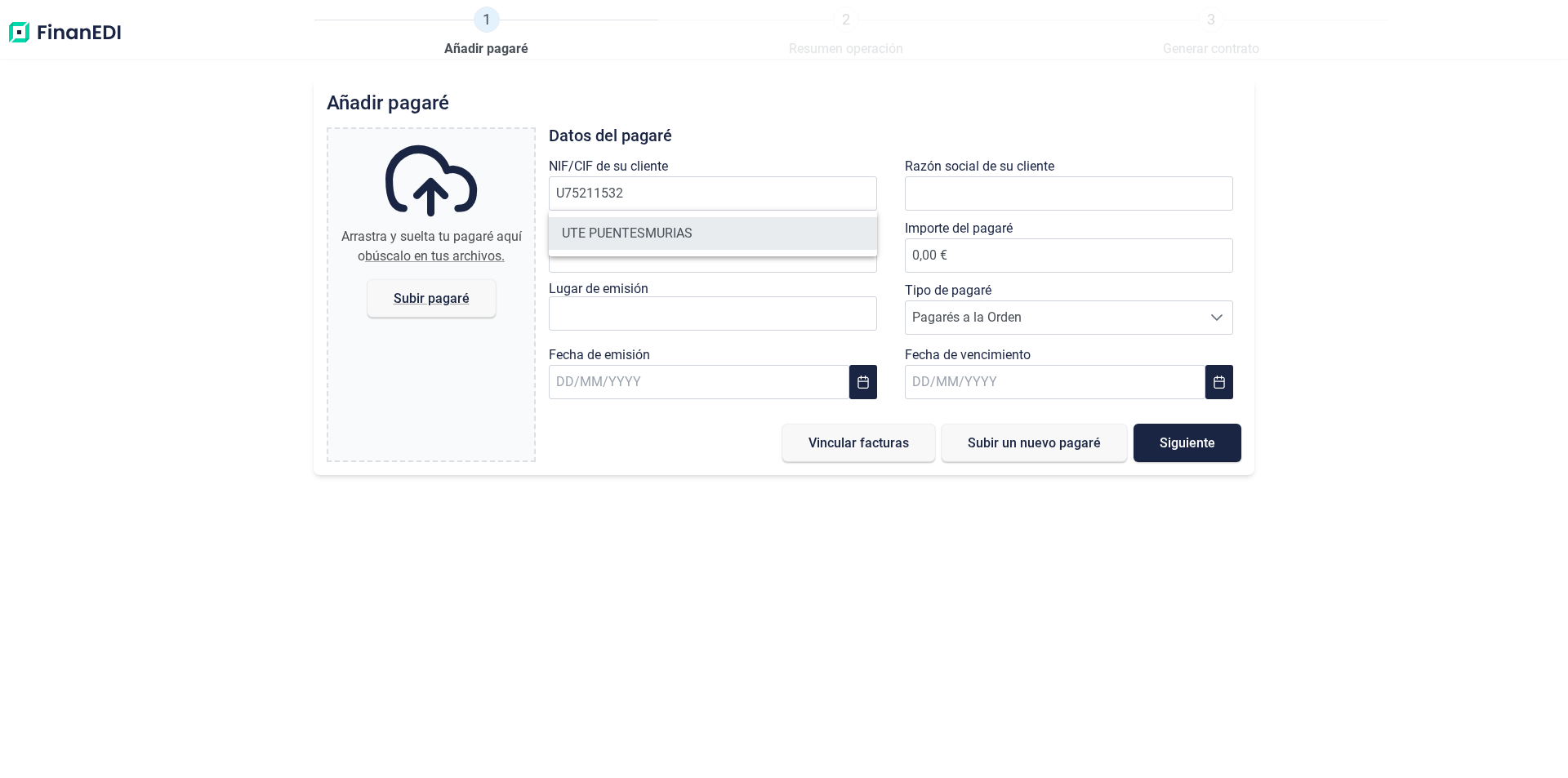
click at [672, 236] on li "UTE PUENTESMURIAS" at bounding box center [712, 233] width 329 height 33
type input "U75211532"
type input "UTE PUENTESMURIAS"
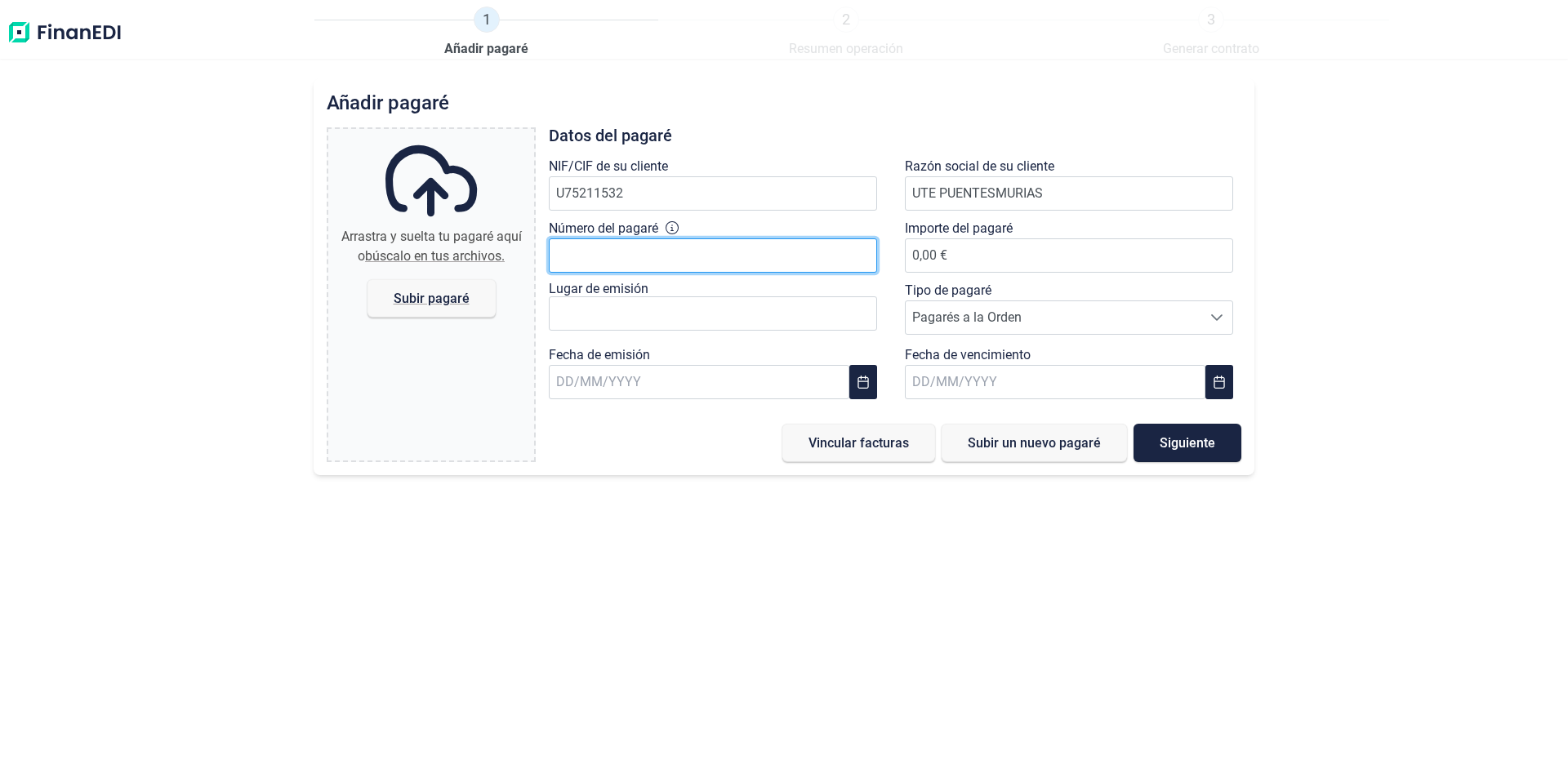
click at [611, 255] on input "Número del pagaré" at bounding box center [712, 256] width 329 height 35
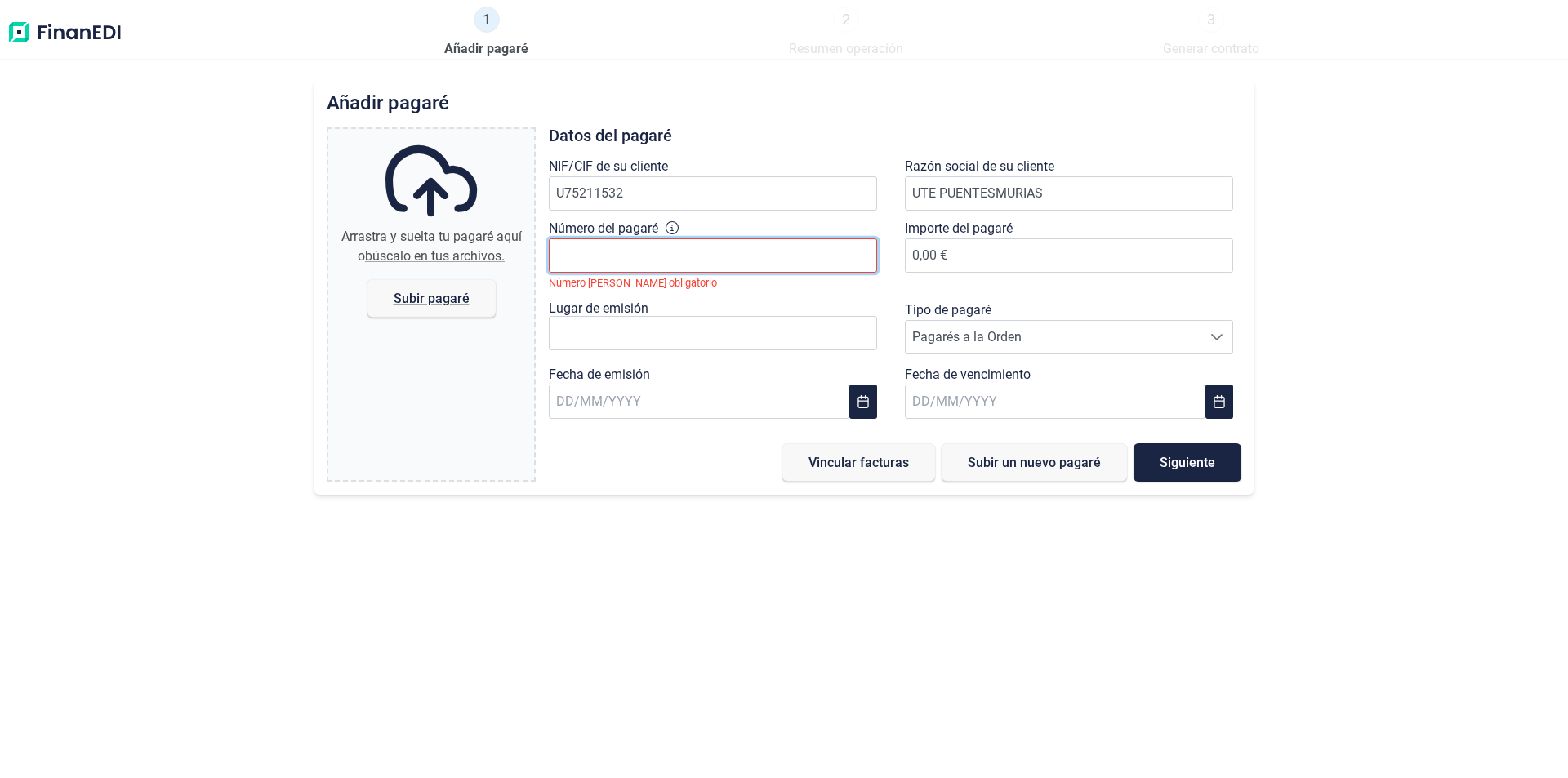
click at [590, 257] on input "Número del pagaré" at bounding box center [712, 256] width 329 height 35
click at [574, 255] on input "00020441" at bounding box center [712, 256] width 329 height 35
click at [587, 254] on input "00020441" at bounding box center [712, 256] width 329 height 35
click at [656, 251] on input "00020441" at bounding box center [712, 256] width 329 height 35
type input "00020441"
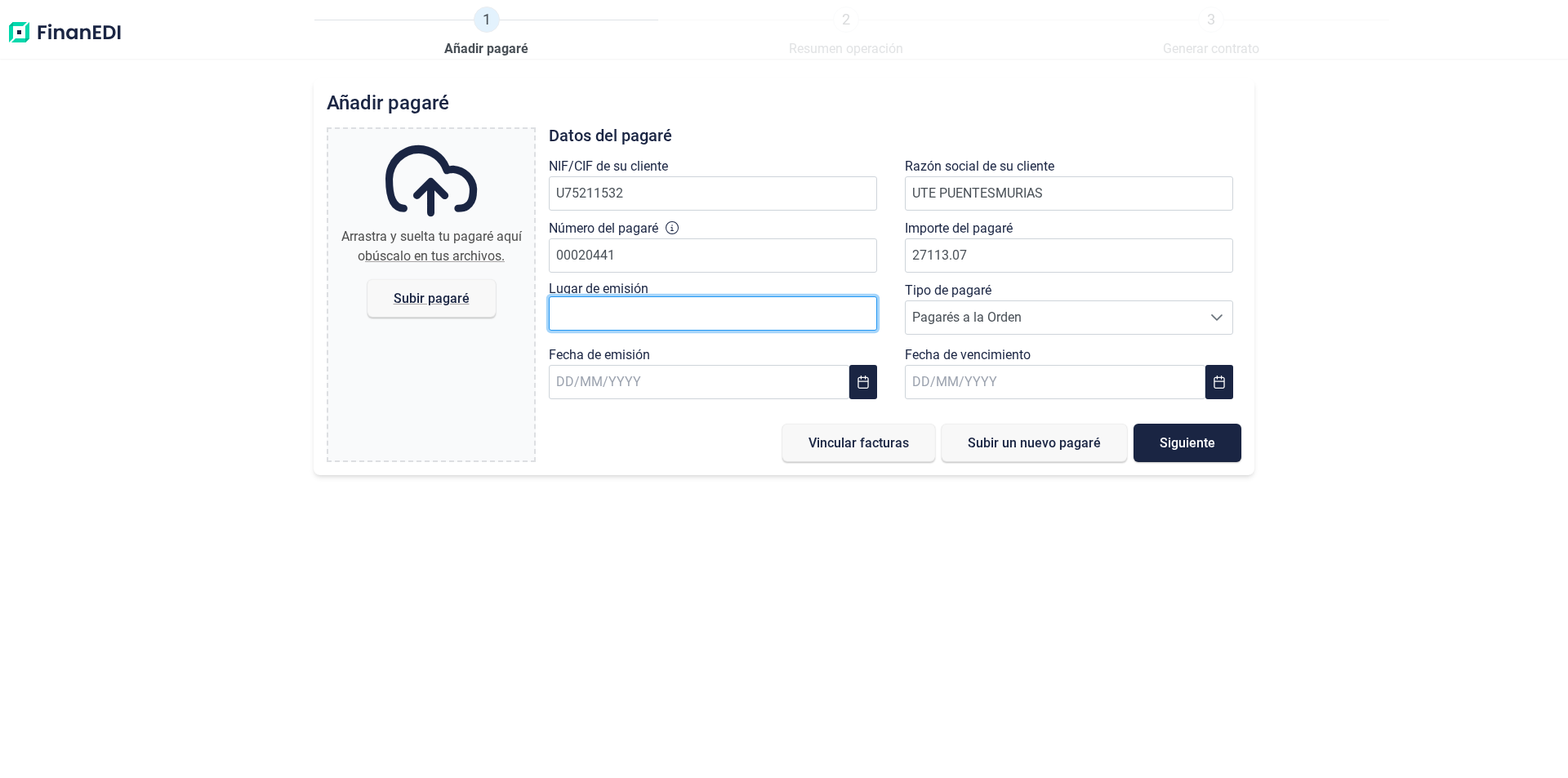
type input "27.113,07 €"
click at [590, 319] on input "text" at bounding box center [712, 314] width 329 height 35
drag, startPoint x: 652, startPoint y: 304, endPoint x: 535, endPoint y: 309, distance: 117.1
click at [535, 309] on div "Arrastra y suelta tu [PERSON_NAME] aquí o búscalo en tus archivos. [PERSON_NAME…" at bounding box center [784, 295] width 915 height 335
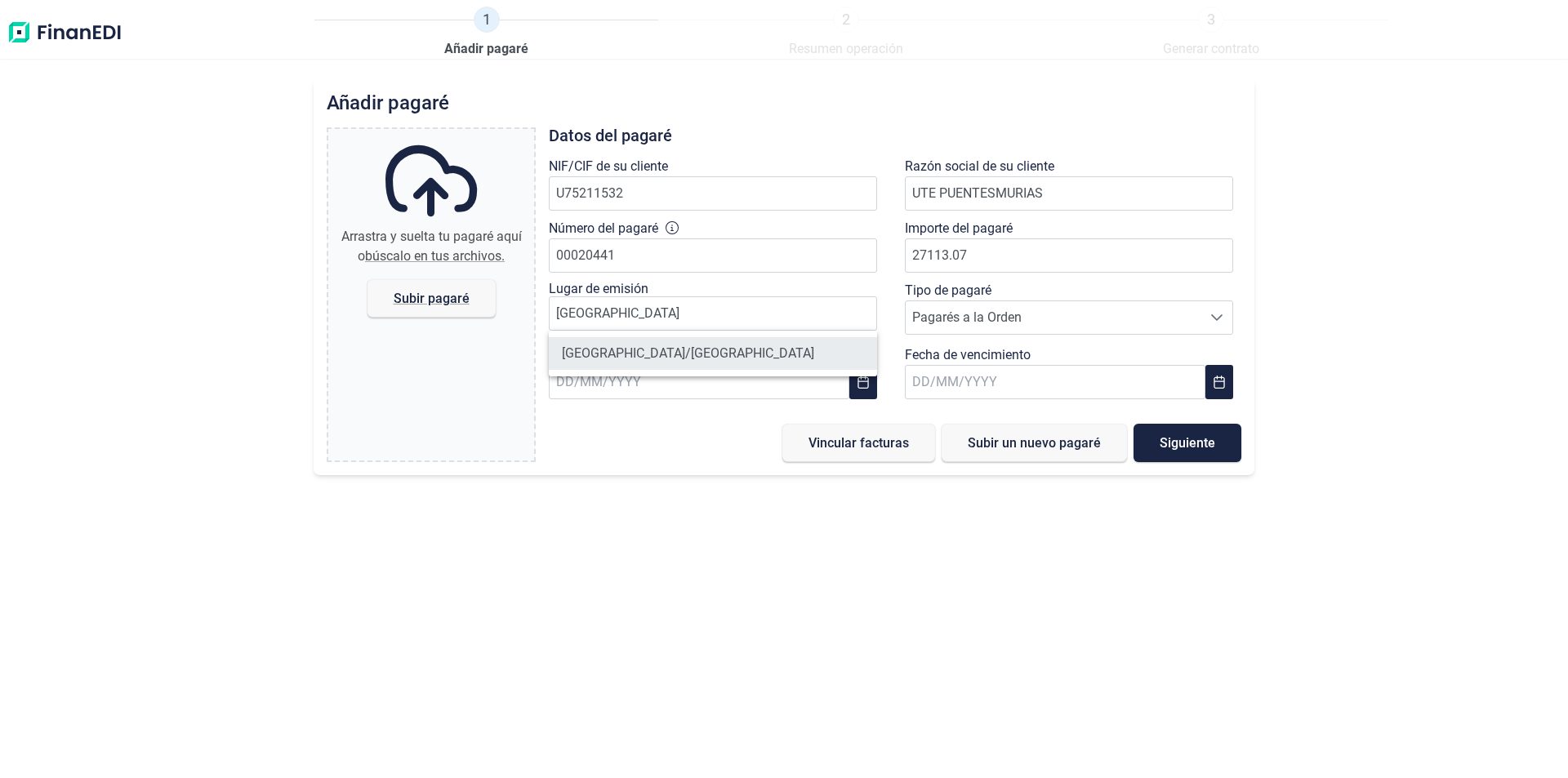
click at [612, 347] on li "[GEOGRAPHIC_DATA]/[GEOGRAPHIC_DATA]" at bounding box center [712, 353] width 329 height 33
type input "[GEOGRAPHIC_DATA]/[GEOGRAPHIC_DATA]"
click at [989, 316] on span "Pagarés a la Orden" at bounding box center [1053, 317] width 296 height 33
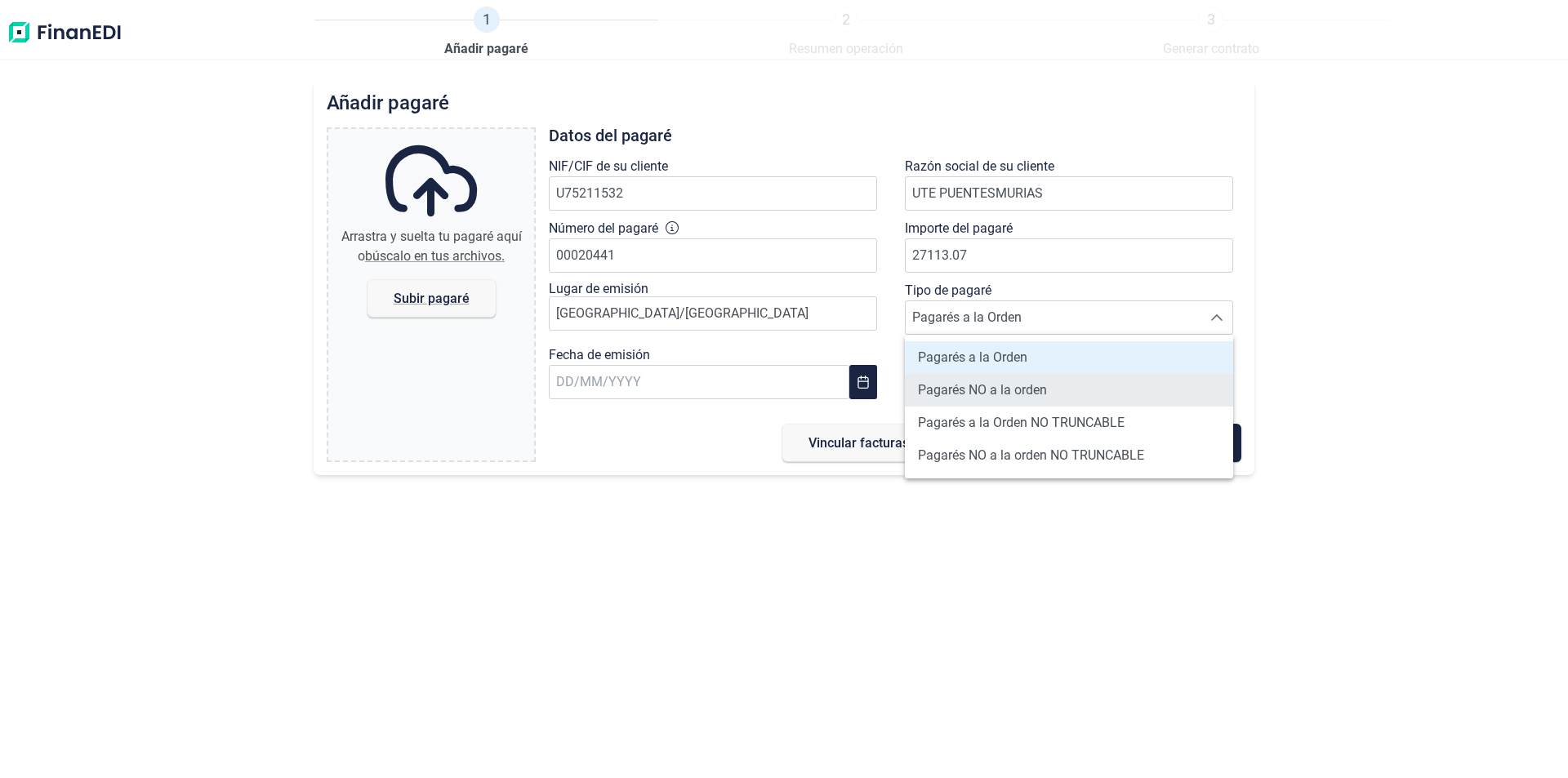
click at [1005, 391] on span "Pagarés NO a la orden" at bounding box center [983, 390] width 129 height 20
type input "Pagarés NO a la orden"
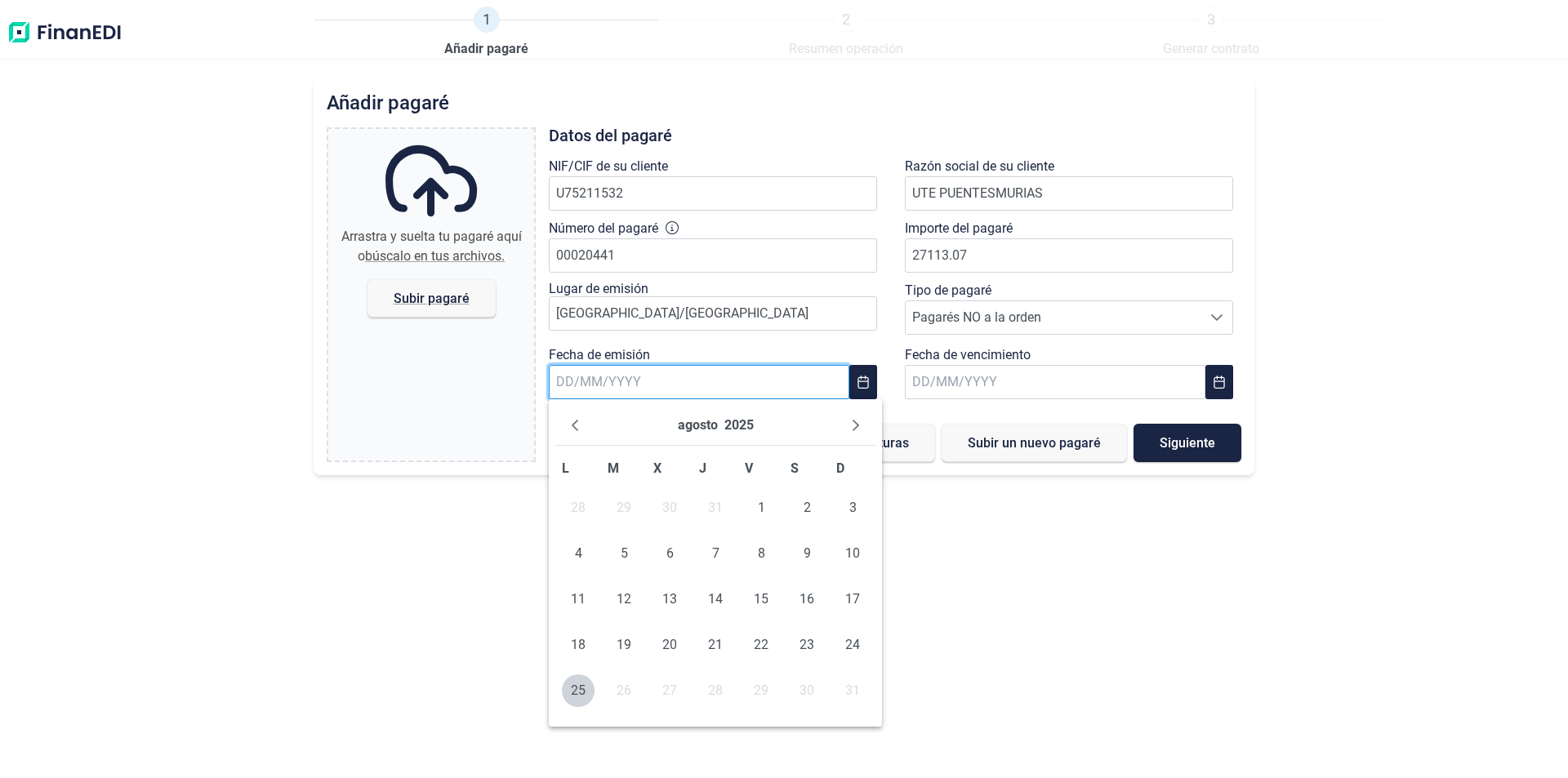
drag, startPoint x: 581, startPoint y: 380, endPoint x: 540, endPoint y: 379, distance: 41.0
click at [577, 381] on input "text" at bounding box center [698, 382] width 300 height 35
click at [589, 374] on input "text" at bounding box center [698, 382] width 300 height 35
click at [578, 595] on span "11" at bounding box center [578, 599] width 33 height 33
type input "[DATE]"
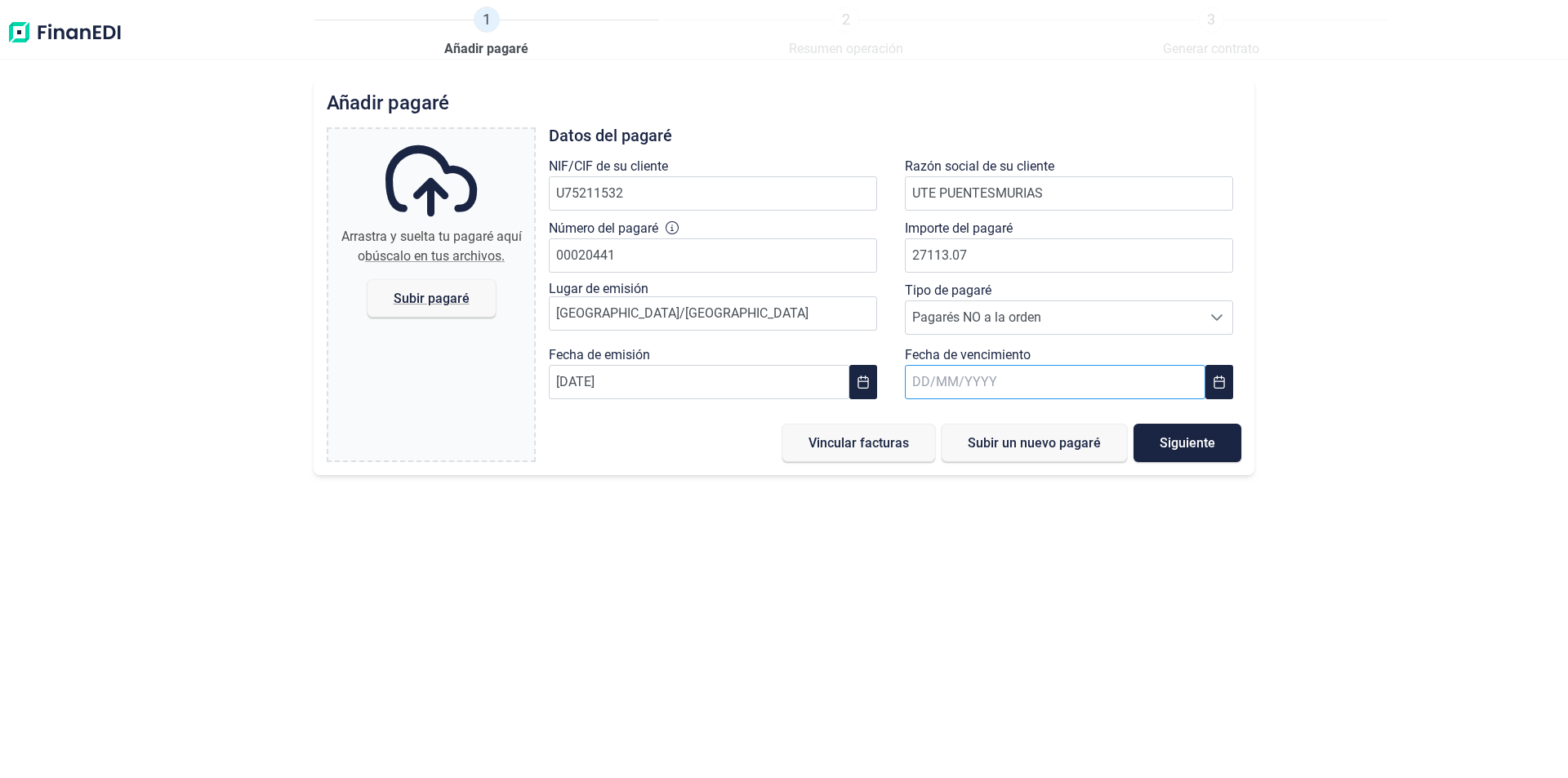
click at [960, 387] on input "text" at bounding box center [1055, 382] width 300 height 35
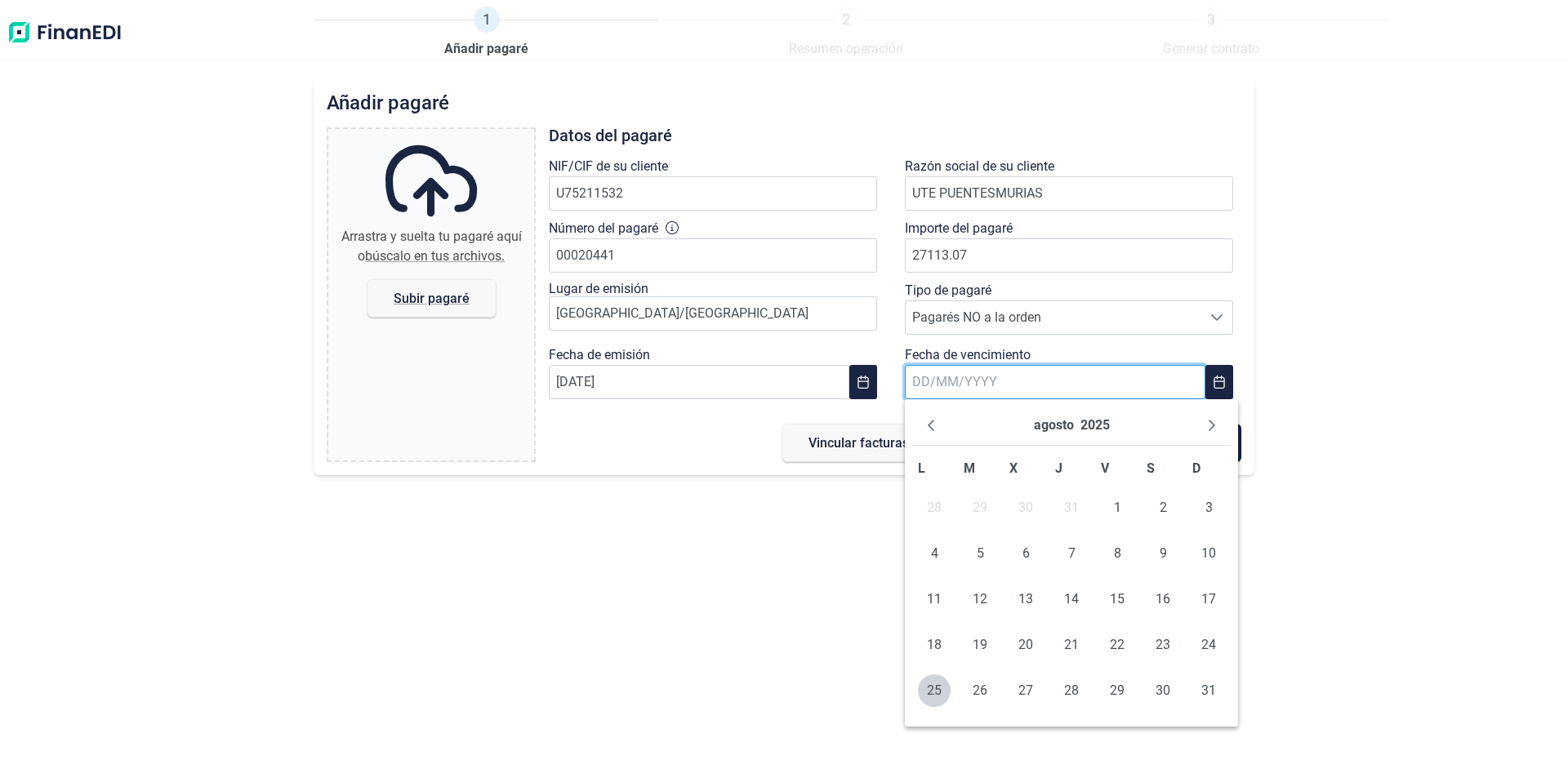
click at [944, 378] on input "text" at bounding box center [1055, 382] width 300 height 35
type input "[DATE]"
click at [1167, 602] on span "20" at bounding box center [1163, 599] width 33 height 33
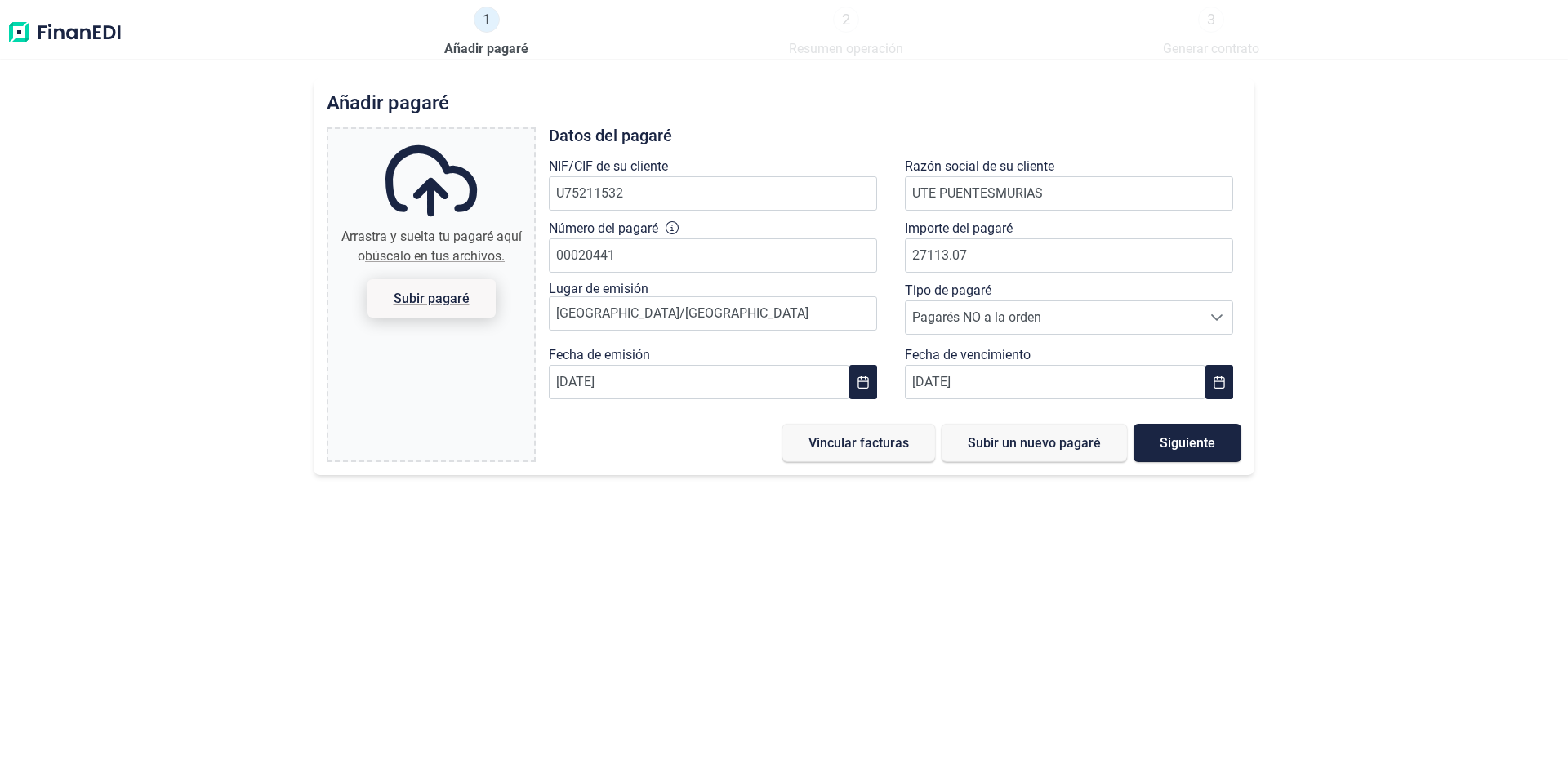
click at [438, 297] on span "Subir pagaré" at bounding box center [431, 298] width 76 height 12
click at [438, 134] on input "Arrastra y suelta tu pagaré aquí o búscalo en tus archivos. Subir pagaré" at bounding box center [432, 131] width 206 height 5
type input "C:\fakepath\[PERSON_NAME] [PERSON_NAME].pdf"
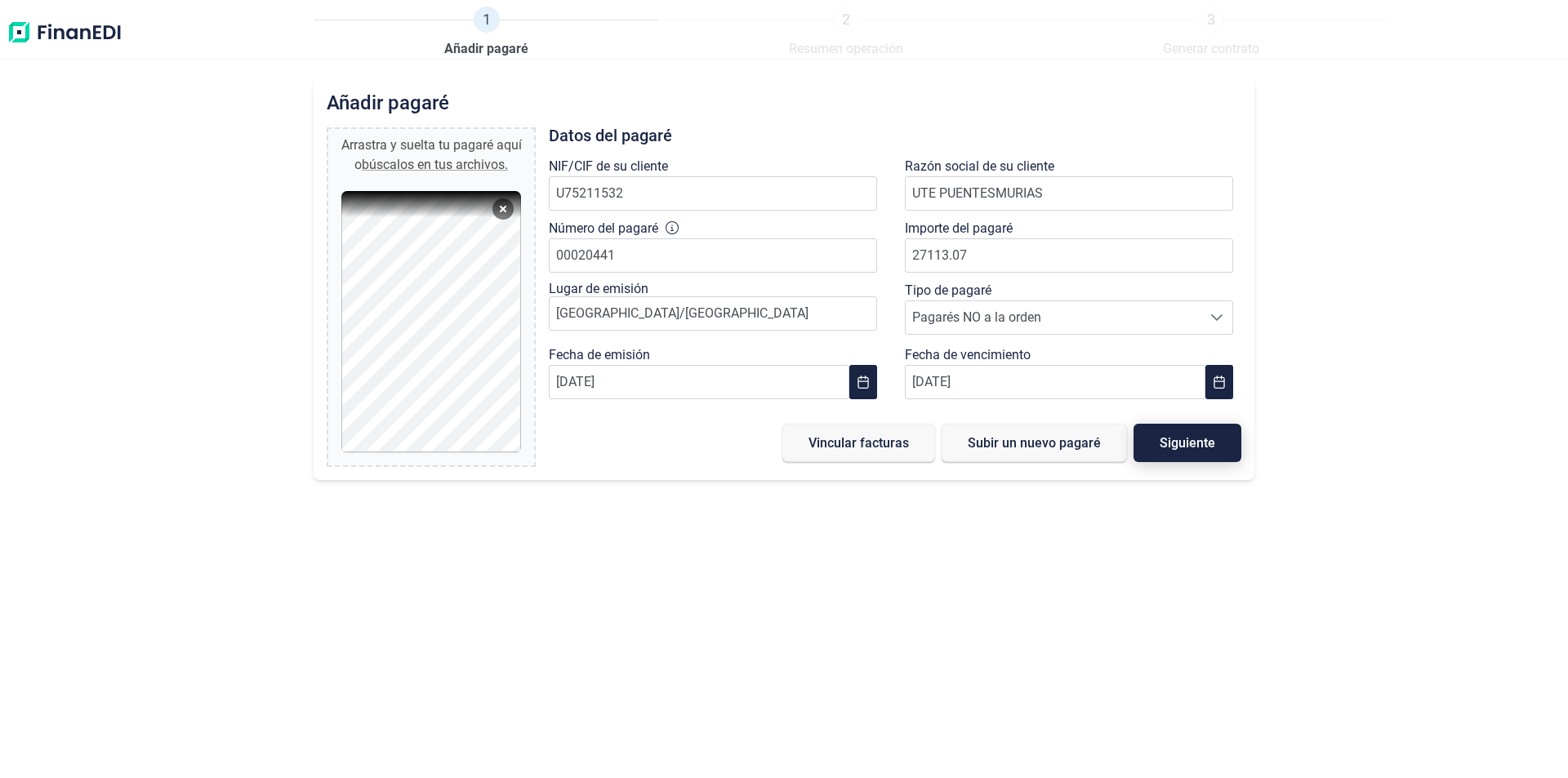
click at [1180, 445] on span "Siguiente" at bounding box center [1187, 443] width 55 height 12
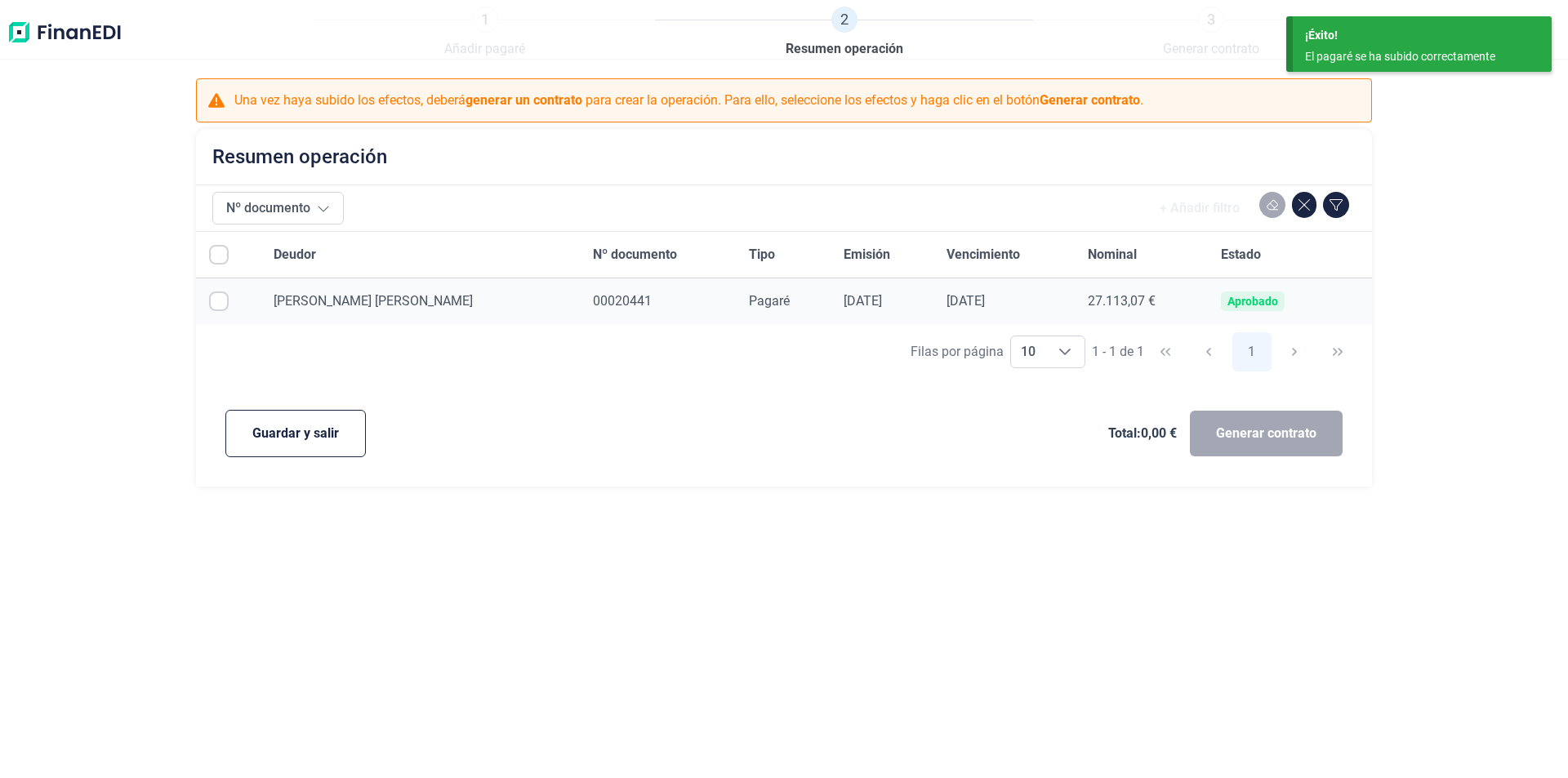
checkbox input "true"
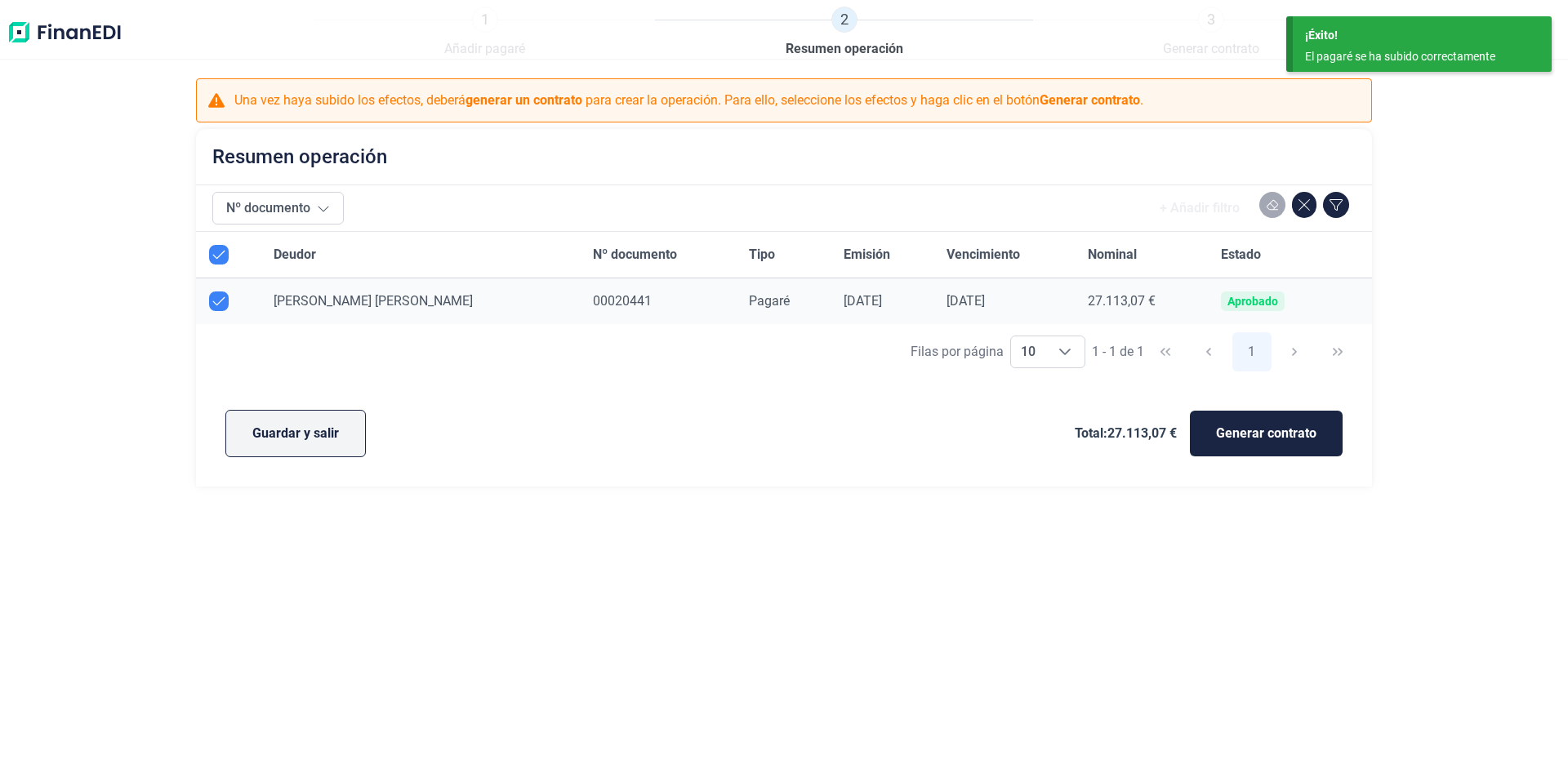
click at [310, 437] on span "Guardar y salir" at bounding box center [296, 433] width 86 height 20
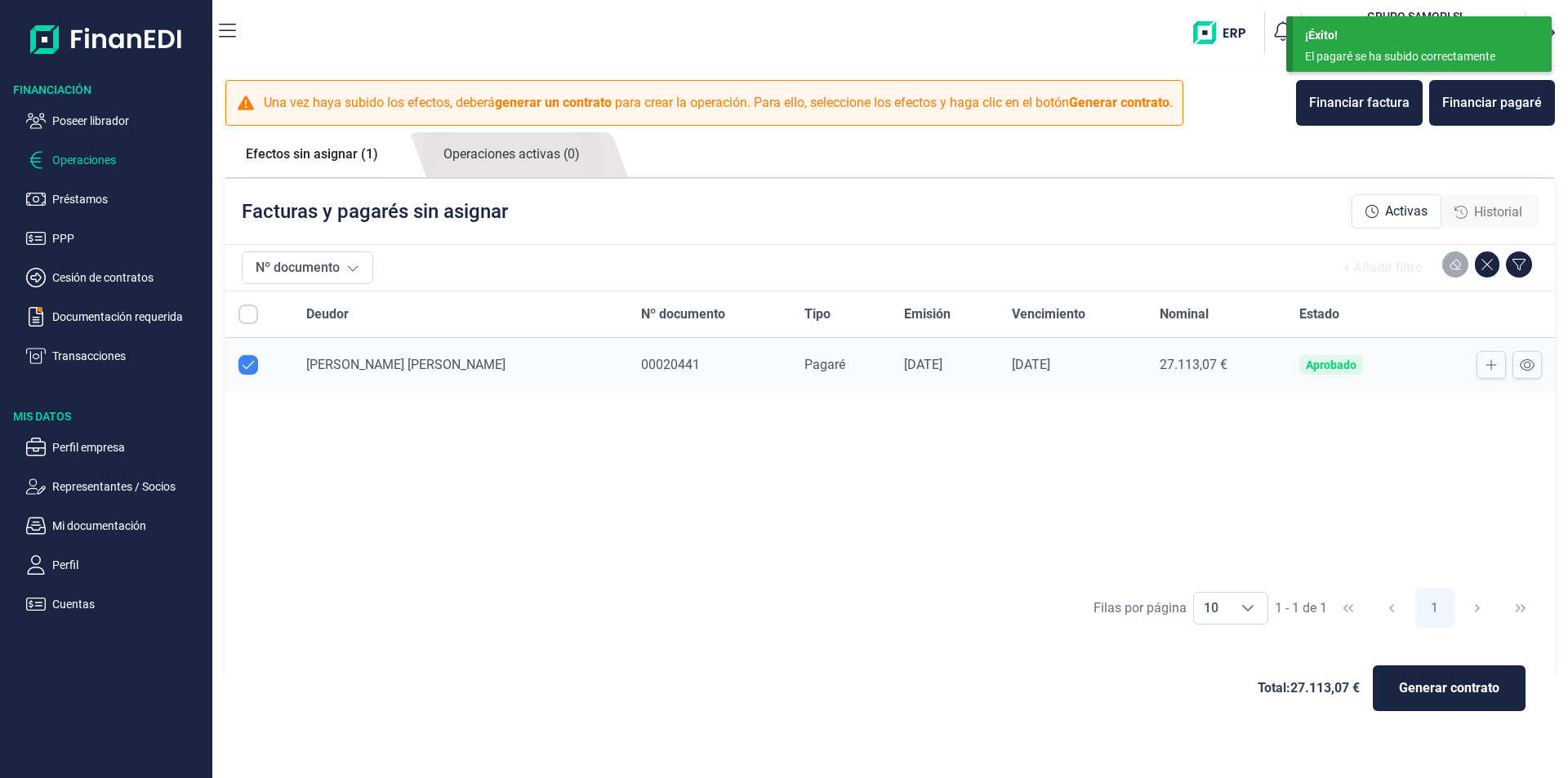
checkbox input "true"
click at [1534, 368] on button at bounding box center [1527, 365] width 29 height 28
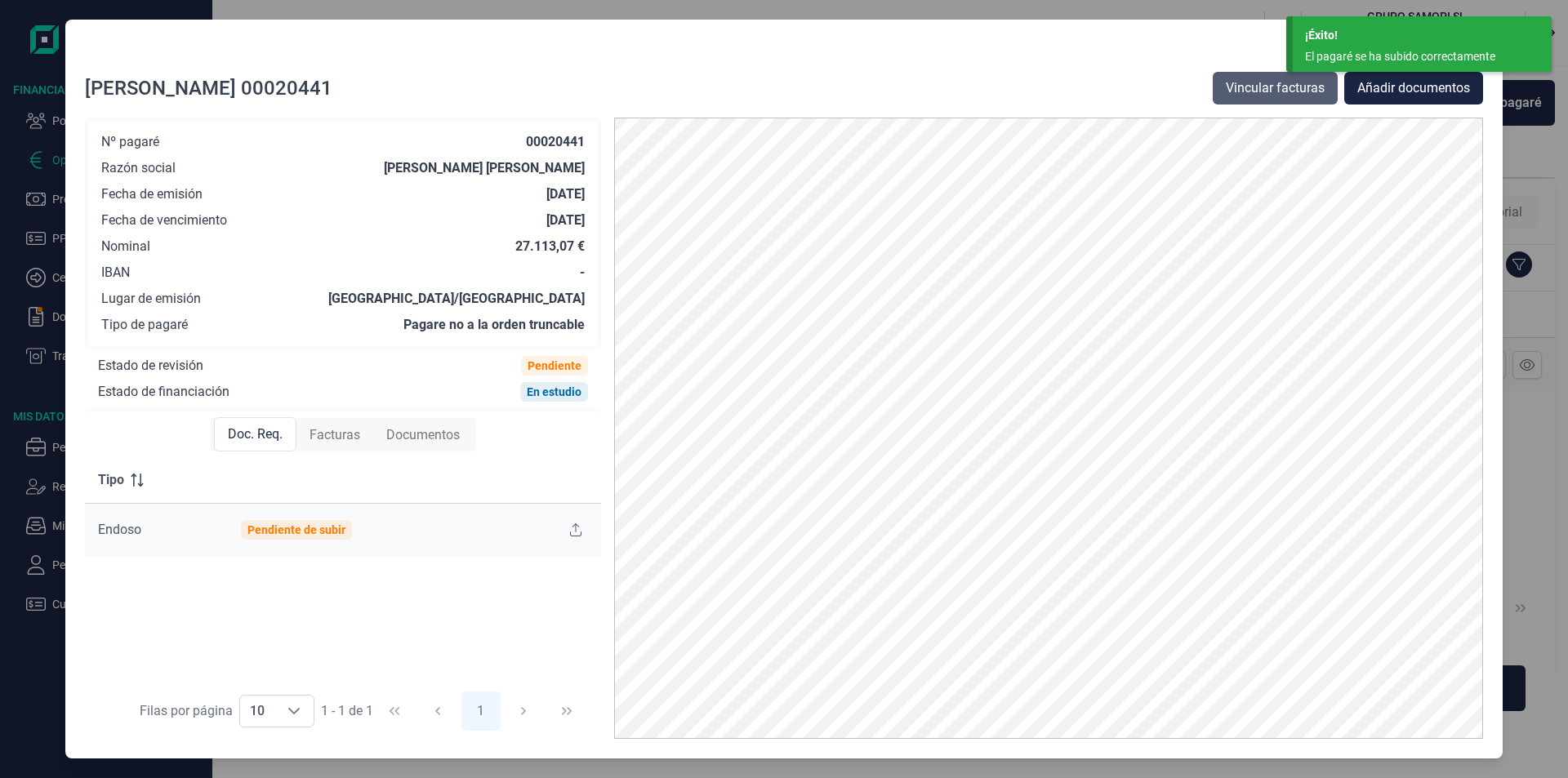
click at [1255, 90] on span "Vincular facturas" at bounding box center [1275, 88] width 99 height 20
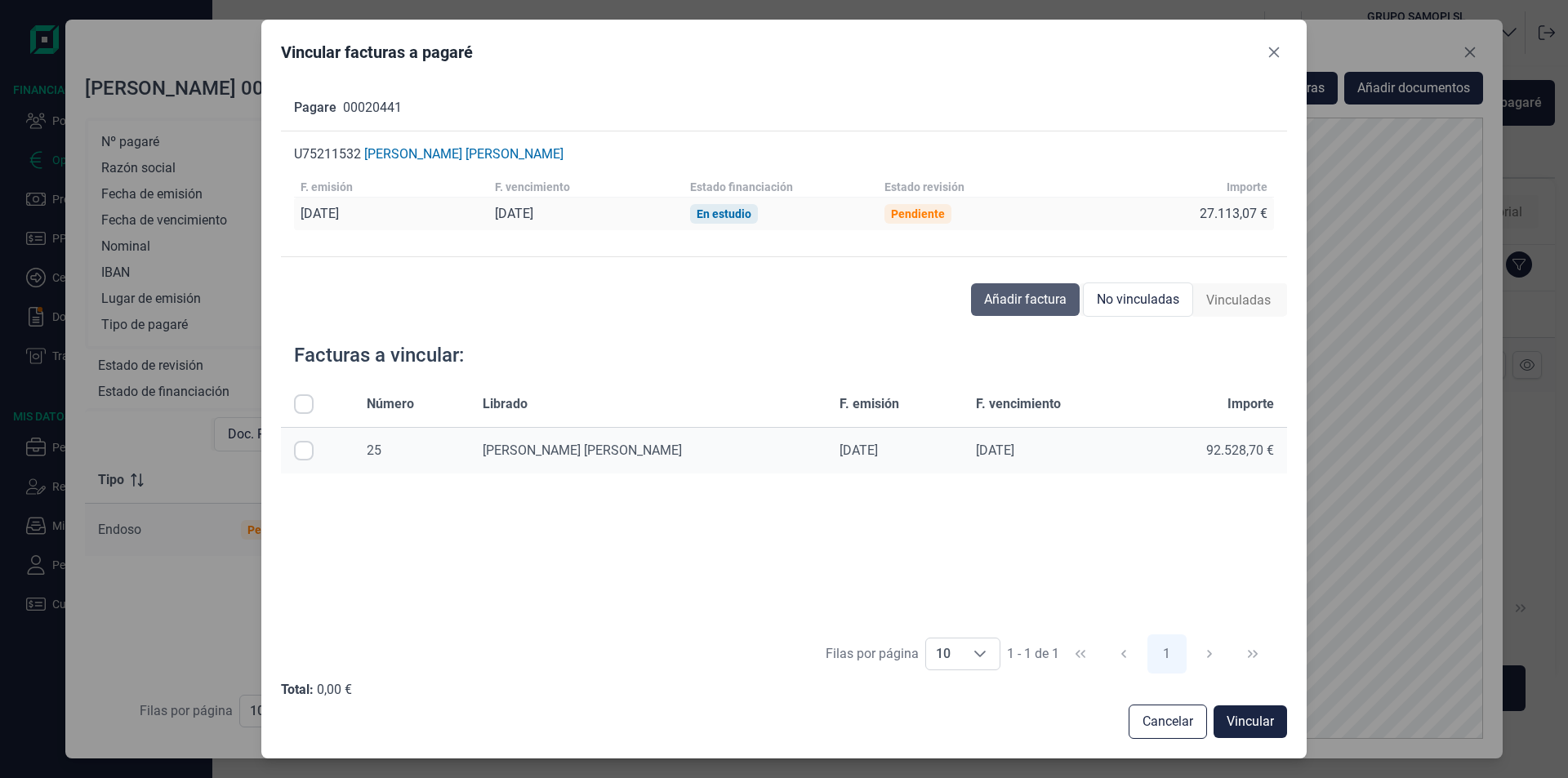
click at [1046, 298] on span "Añadir factura" at bounding box center [1025, 300] width 82 height 20
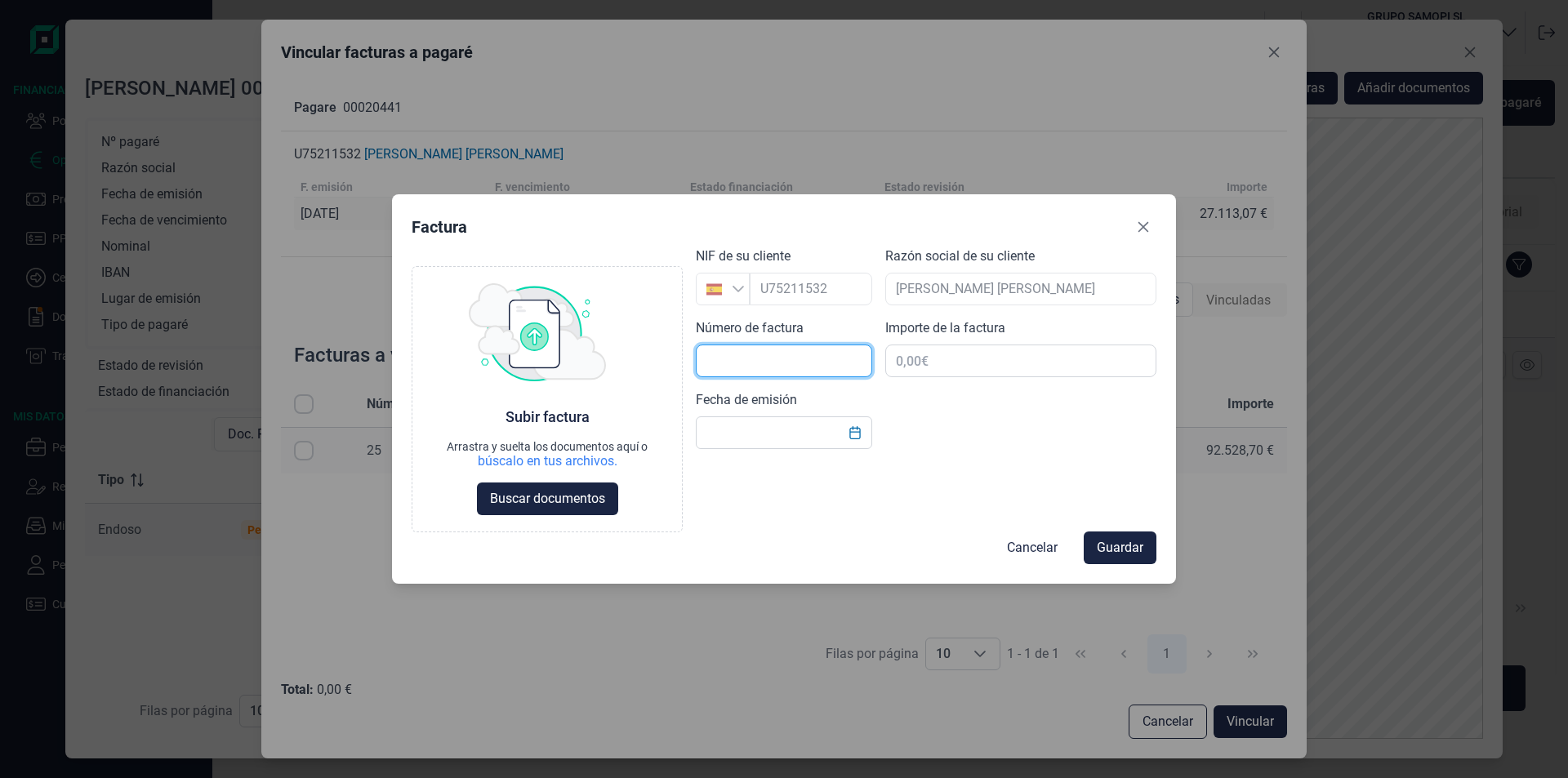
click at [733, 356] on input "text" at bounding box center [784, 360] width 176 height 33
type input "28"
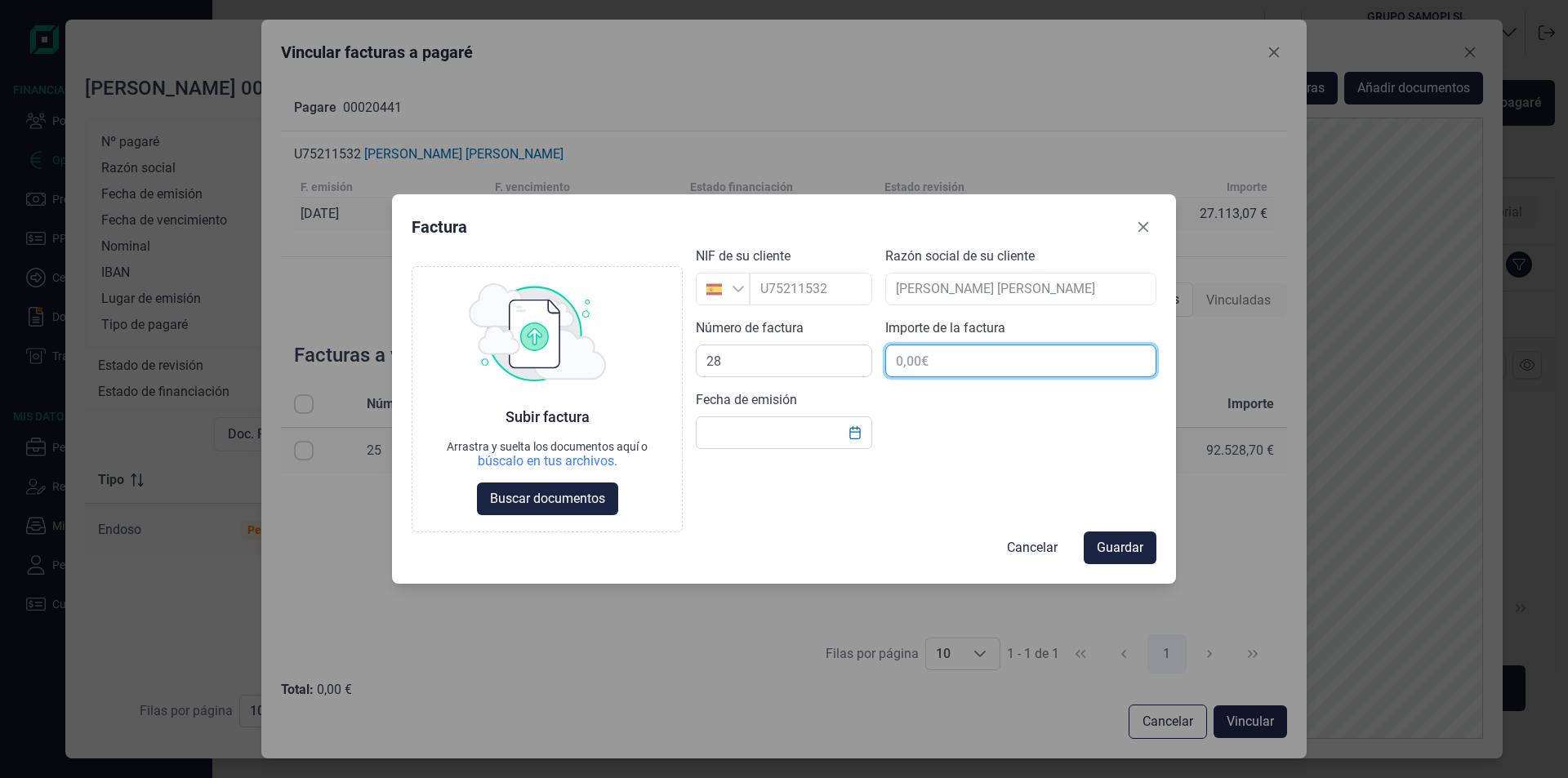
click at [949, 360] on input "text" at bounding box center [1021, 360] width 271 height 33
type input "54.226,15 €"
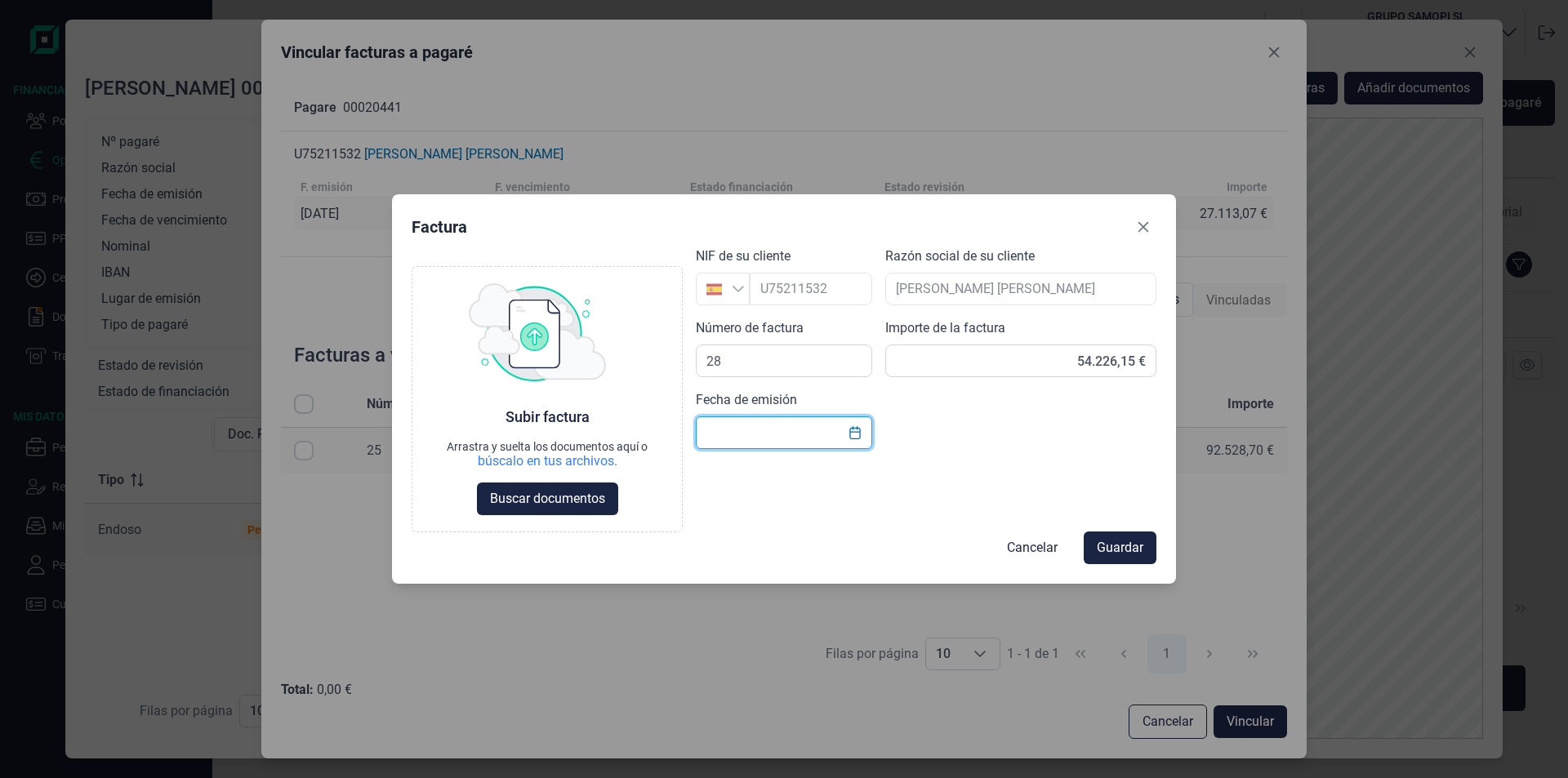
click at [725, 434] on input "text" at bounding box center [784, 433] width 176 height 33
type input "[DATE]"
click at [559, 493] on span "Buscar documentos" at bounding box center [547, 499] width 115 height 20
click at [1117, 541] on span "Guardar" at bounding box center [1121, 548] width 47 height 20
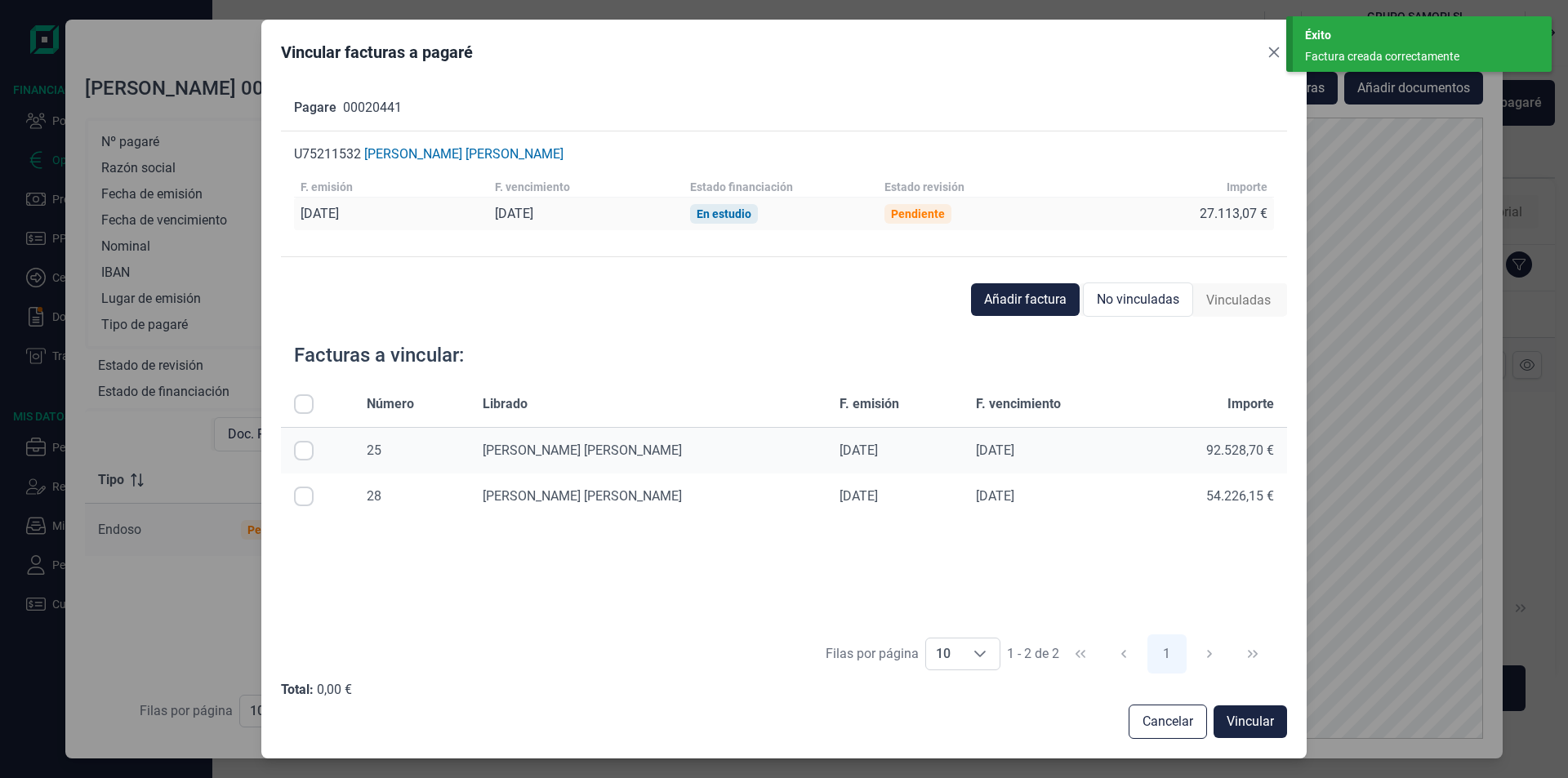
click at [306, 496] on input "Row Selected null" at bounding box center [303, 496] width 20 height 20
checkbox input "true"
click at [1248, 721] on span "Vincular" at bounding box center [1250, 722] width 48 height 20
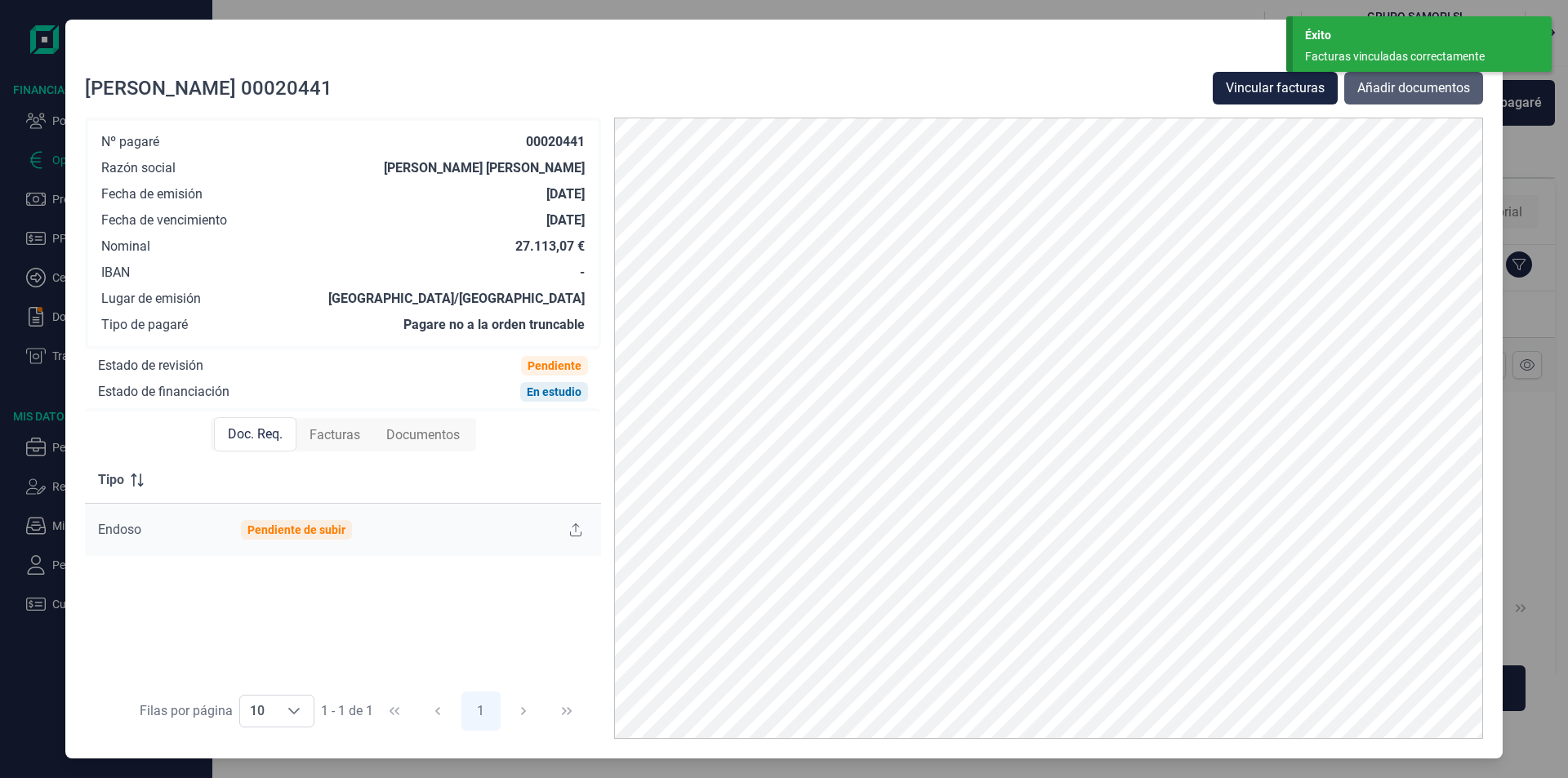
click at [1378, 93] on span "Añadir documentos" at bounding box center [1414, 88] width 112 height 20
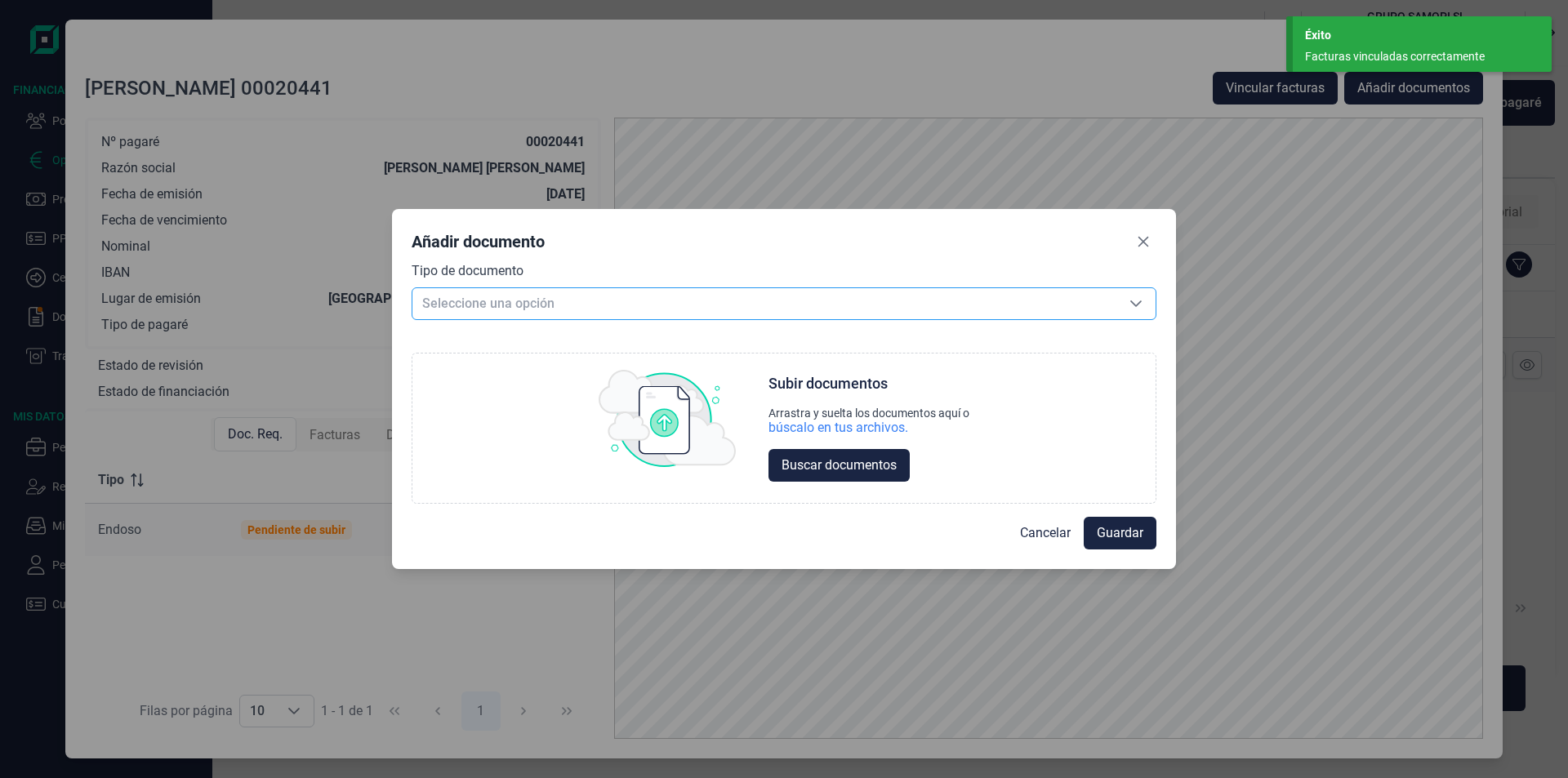
click at [509, 305] on span "Seleccione una opción" at bounding box center [765, 303] width 704 height 31
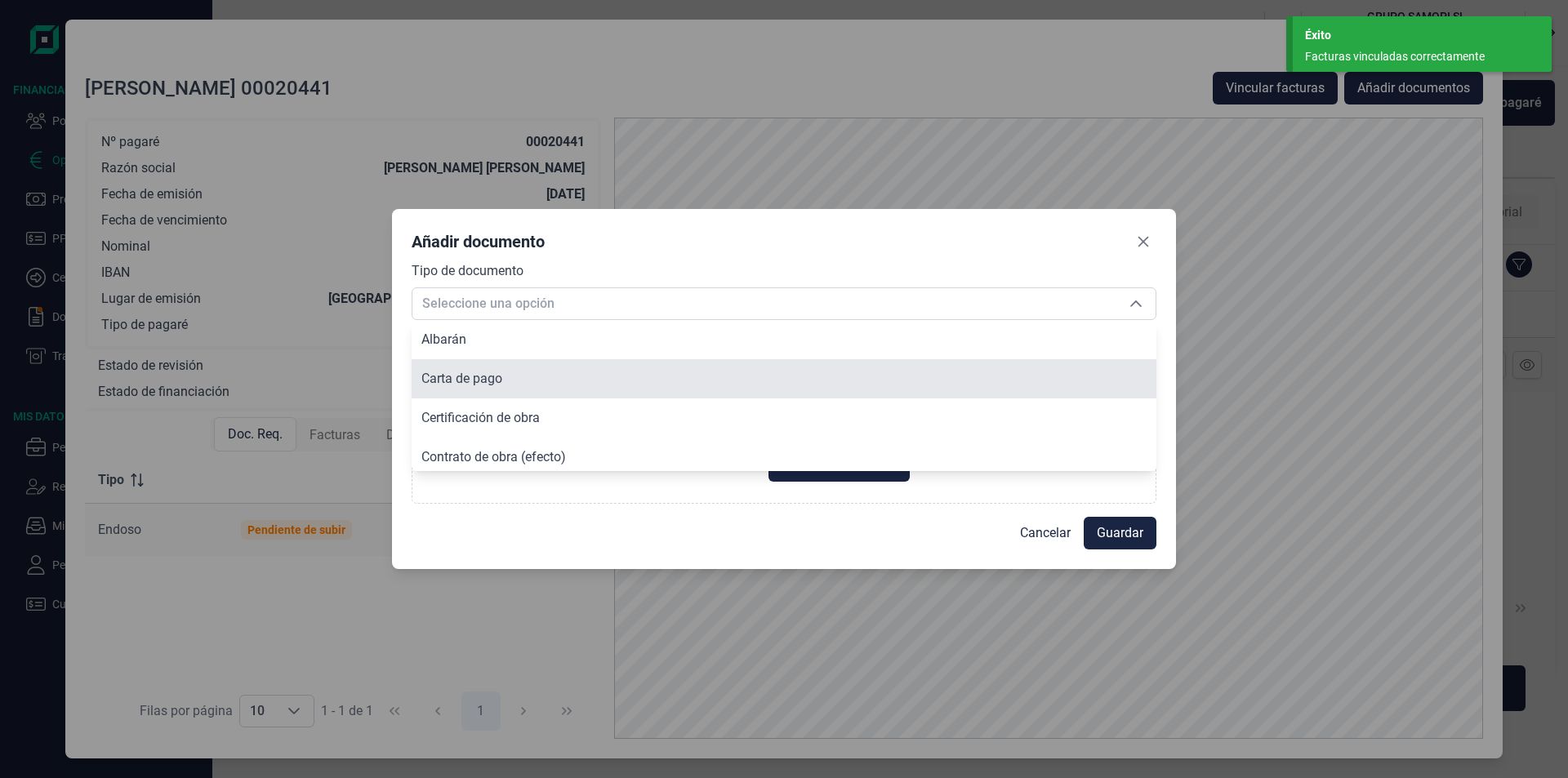
click at [475, 382] on span "Carta de pago" at bounding box center [462, 378] width 81 height 16
type input "Carta de pago"
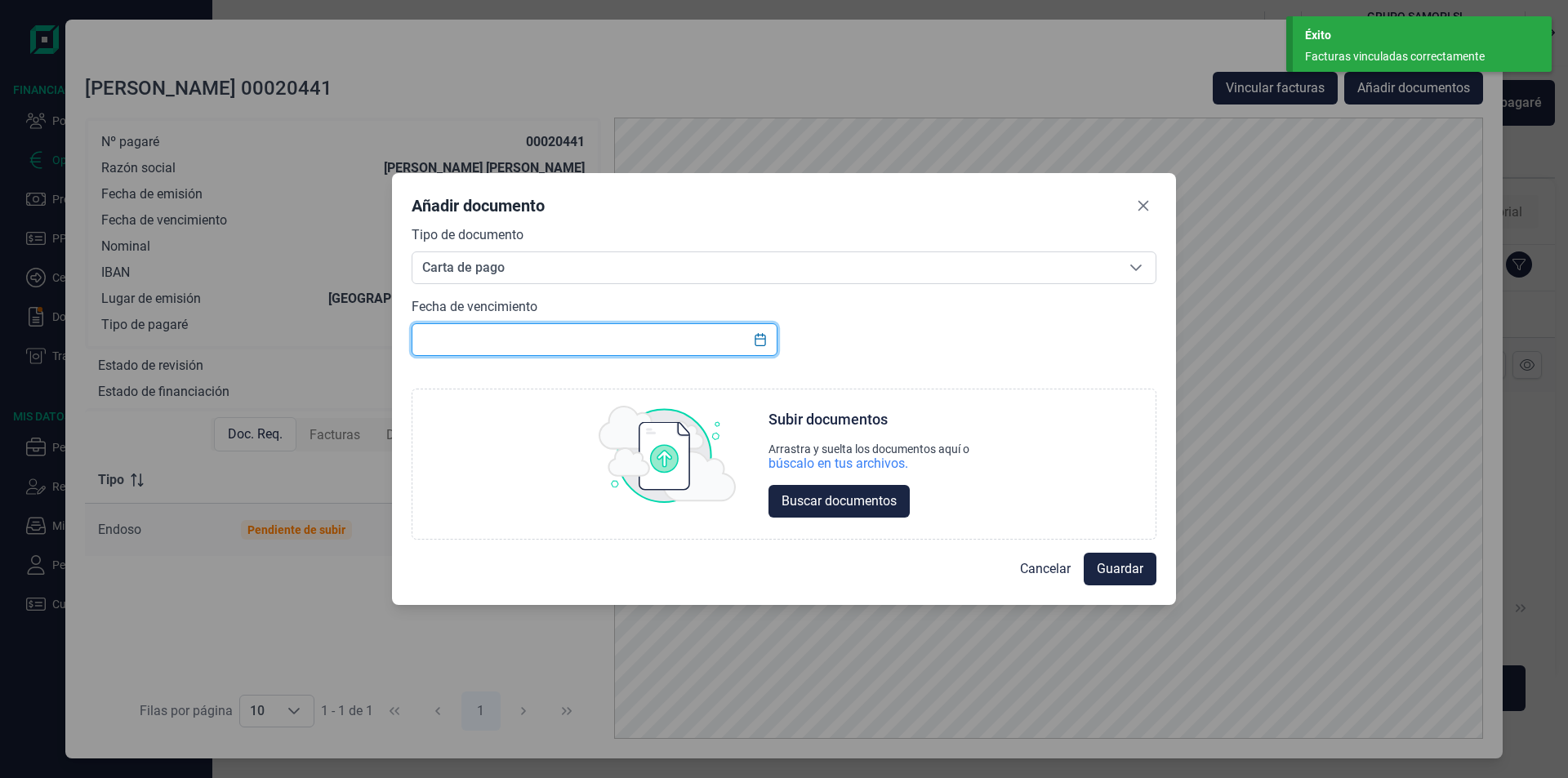
click at [446, 336] on input "text" at bounding box center [594, 339] width 366 height 33
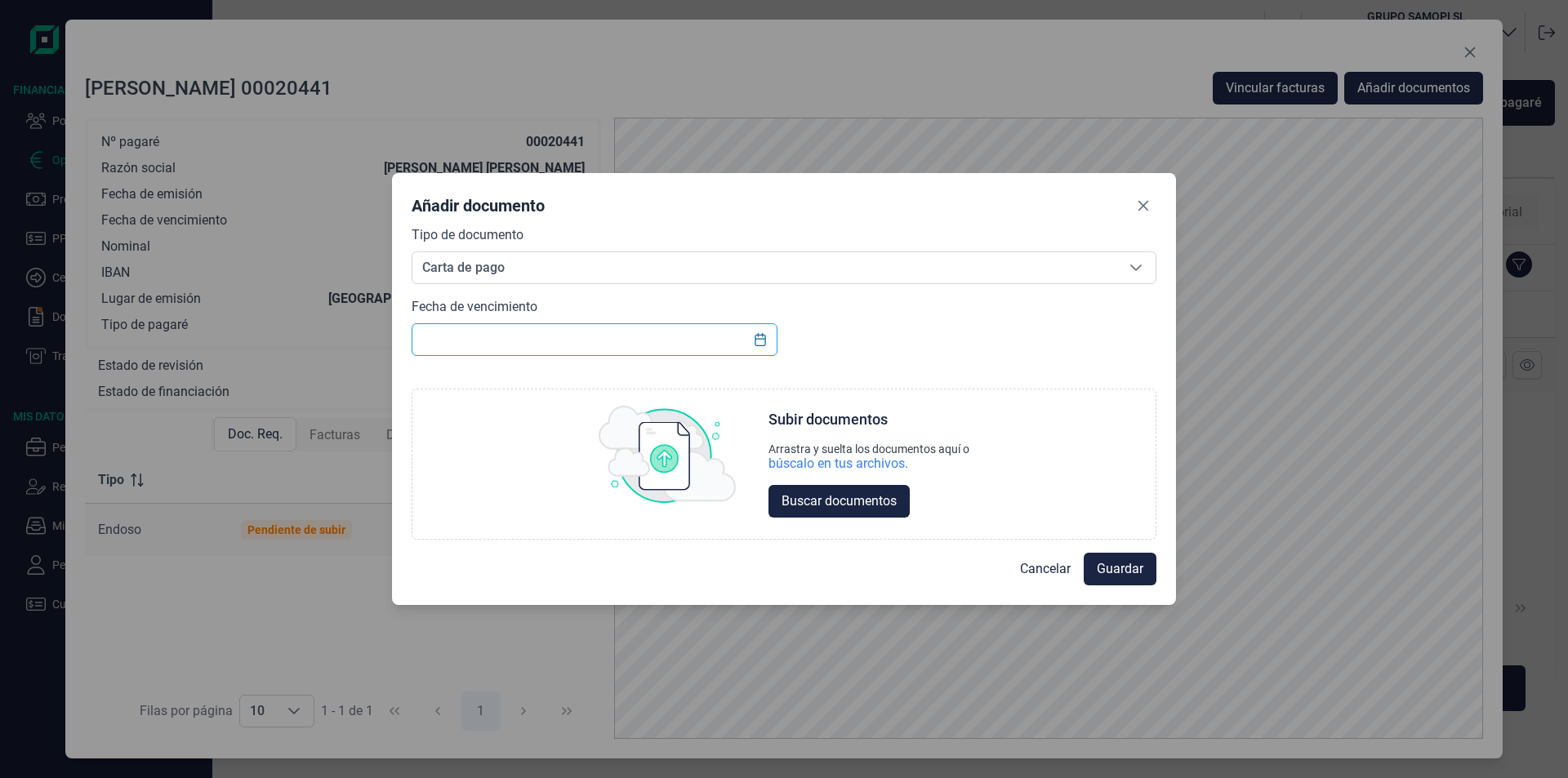
click at [420, 332] on input "text" at bounding box center [594, 339] width 366 height 33
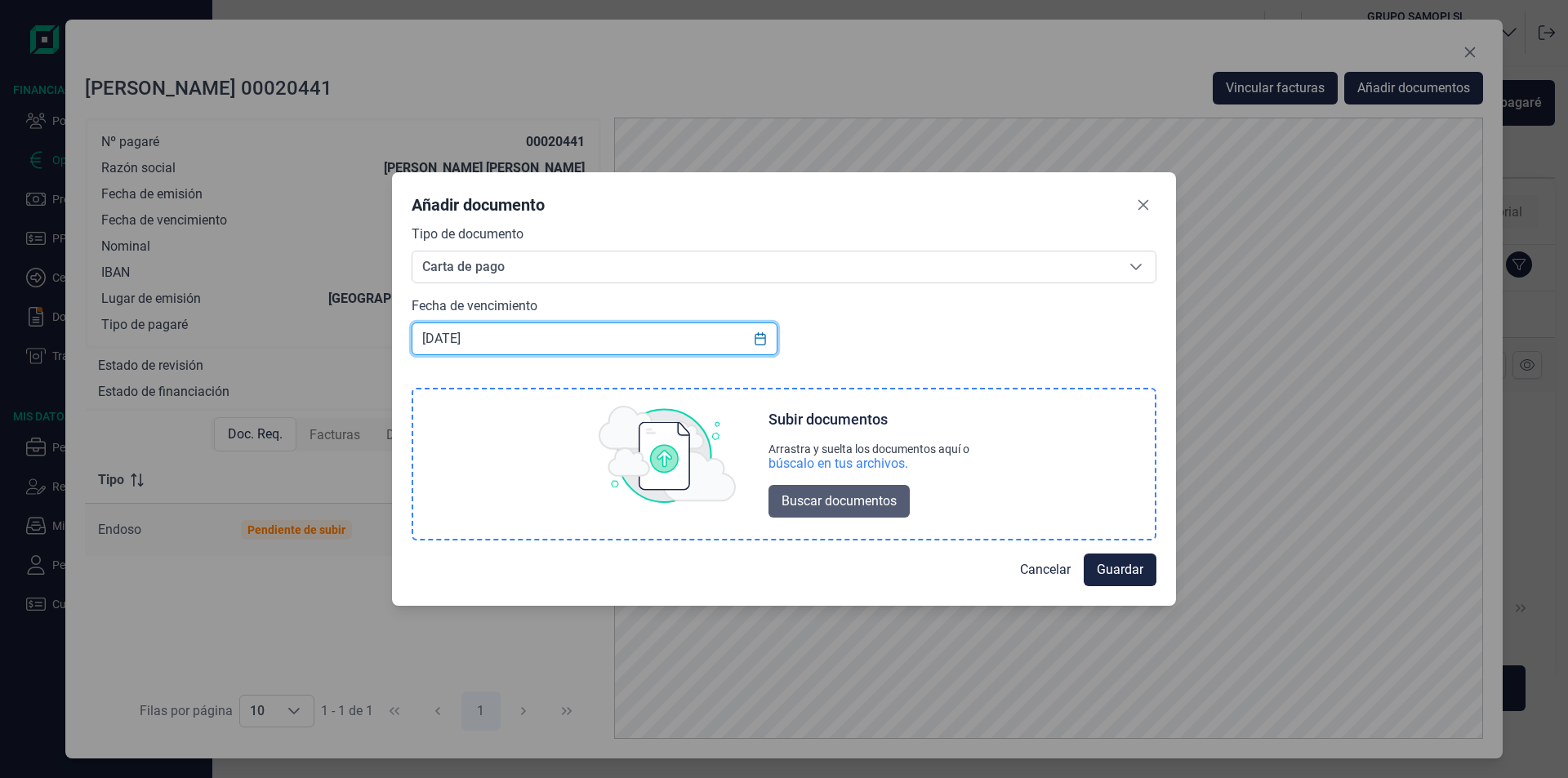
type input "[DATE]"
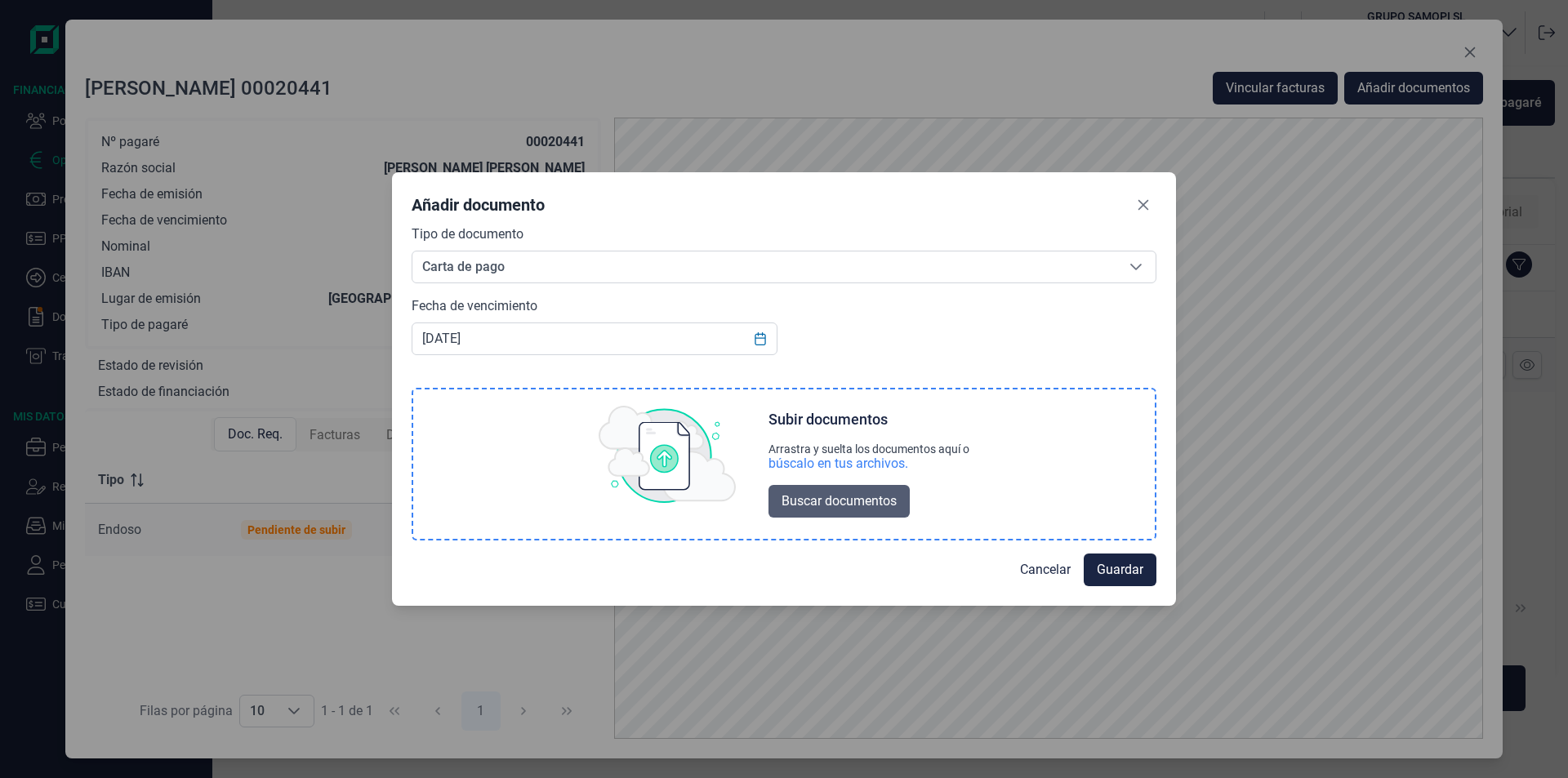
click at [862, 504] on span "Buscar documentos" at bounding box center [839, 501] width 115 height 20
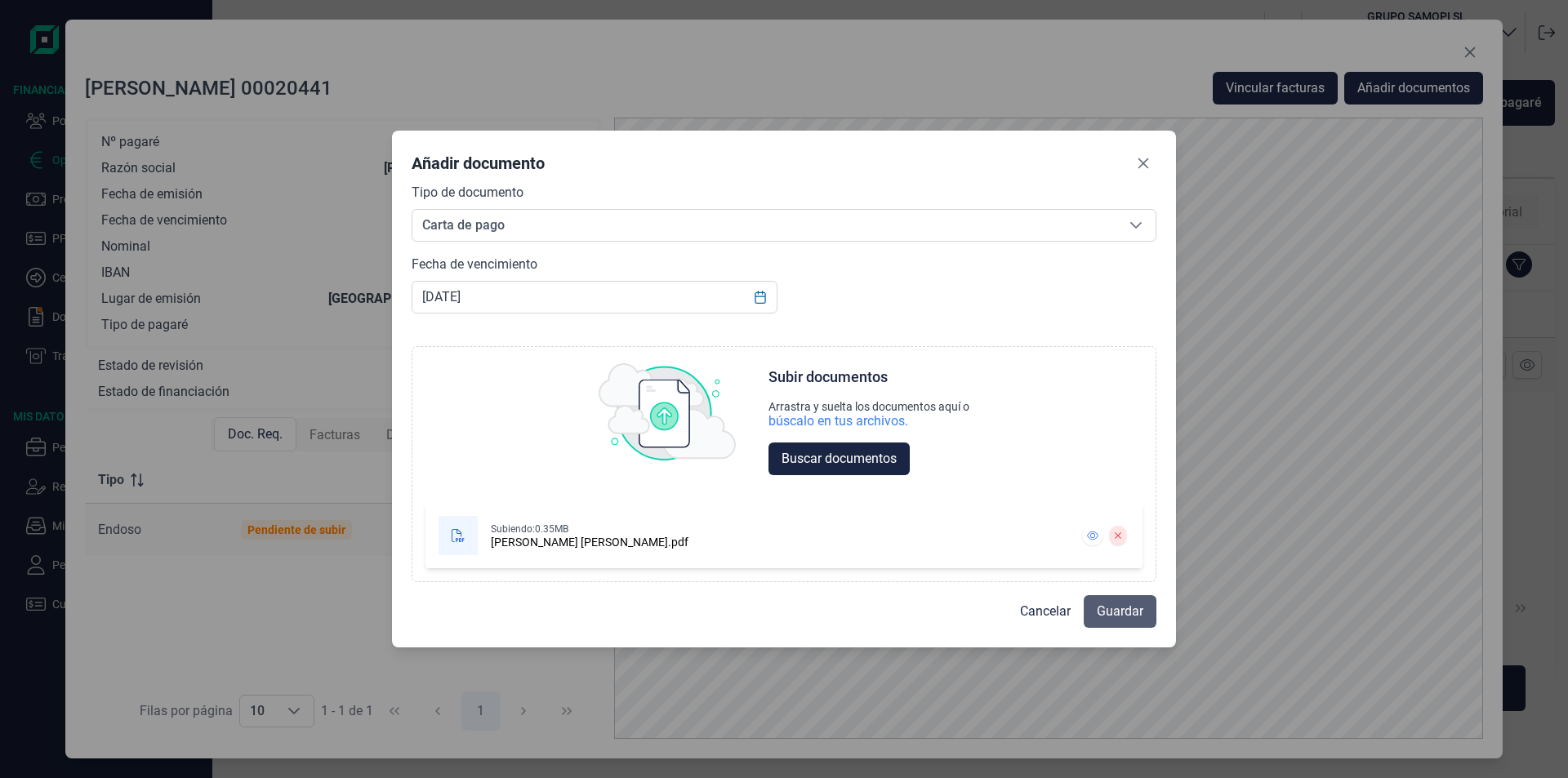
click at [1109, 613] on span "Guardar" at bounding box center [1121, 611] width 47 height 20
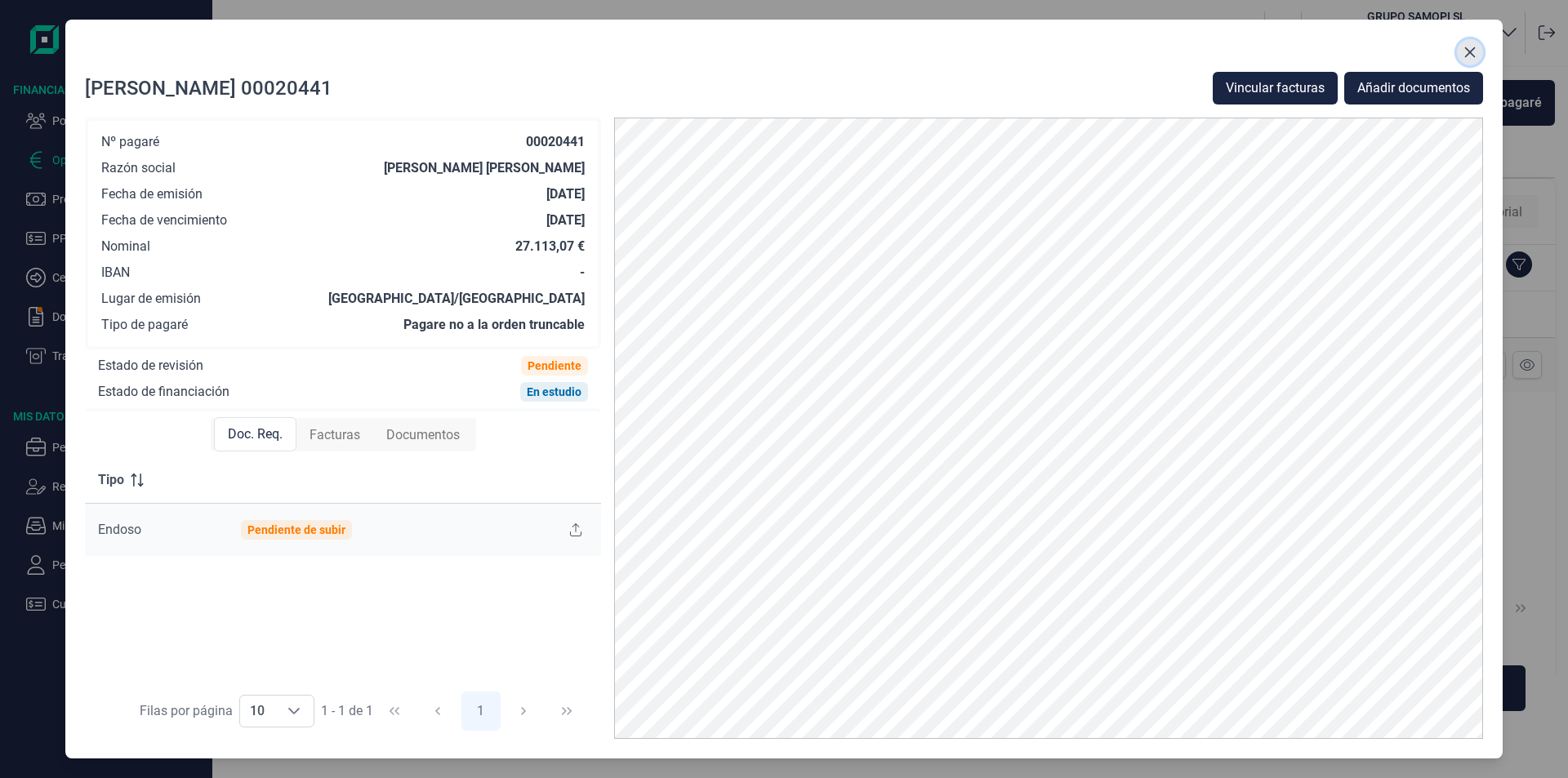
click at [1472, 52] on icon "Close" at bounding box center [1470, 52] width 13 height 13
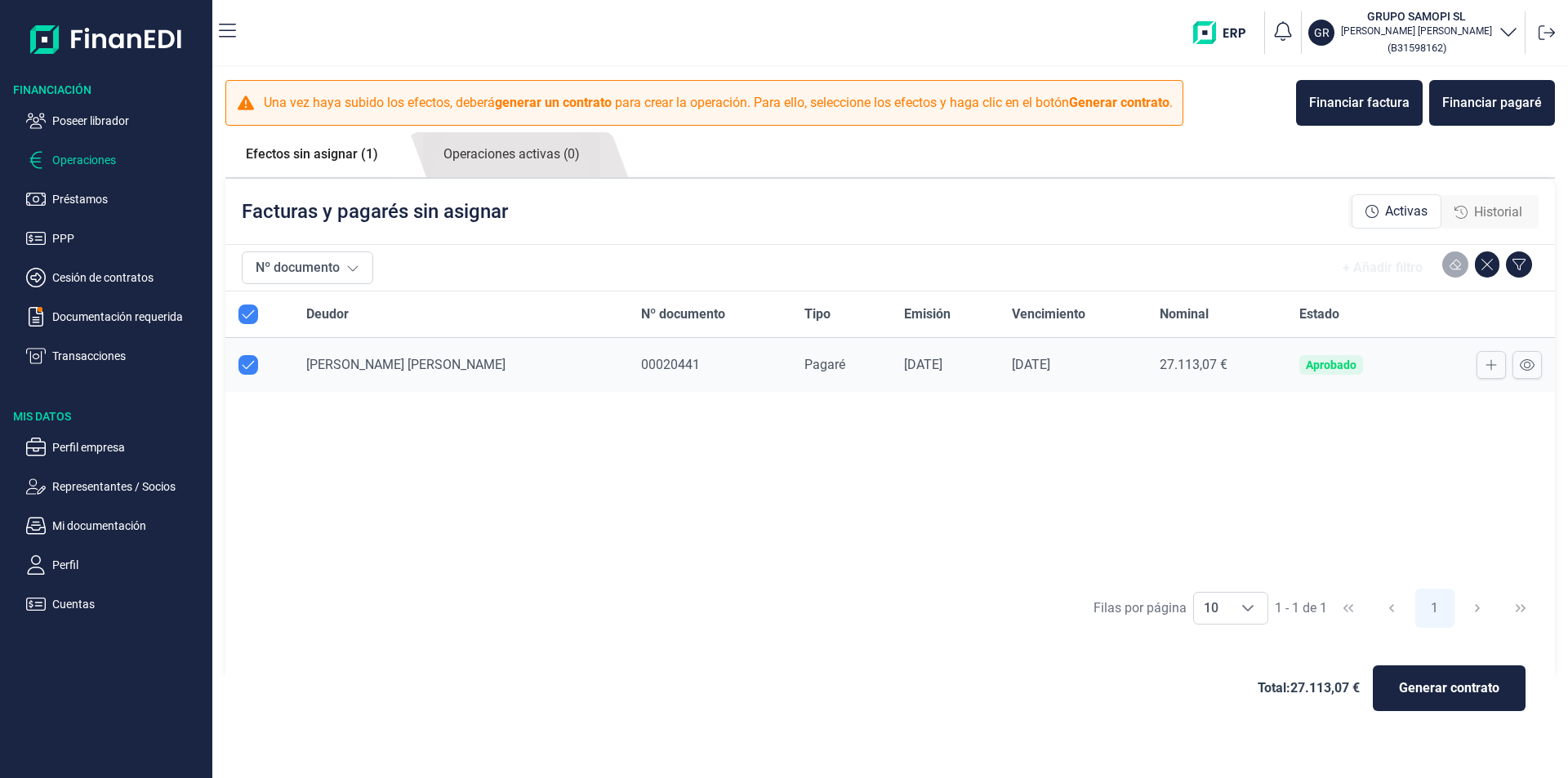
drag, startPoint x: 820, startPoint y: 489, endPoint x: 768, endPoint y: 574, distance: 99.6
click at [816, 491] on div "Deudor Nº documento Tipo Emisión Vencimiento Nominal Estado [PERSON_NAME] [PERS…" at bounding box center [890, 435] width 1329 height 288
click at [1429, 689] on span "Generar contrato" at bounding box center [1448, 688] width 100 height 20
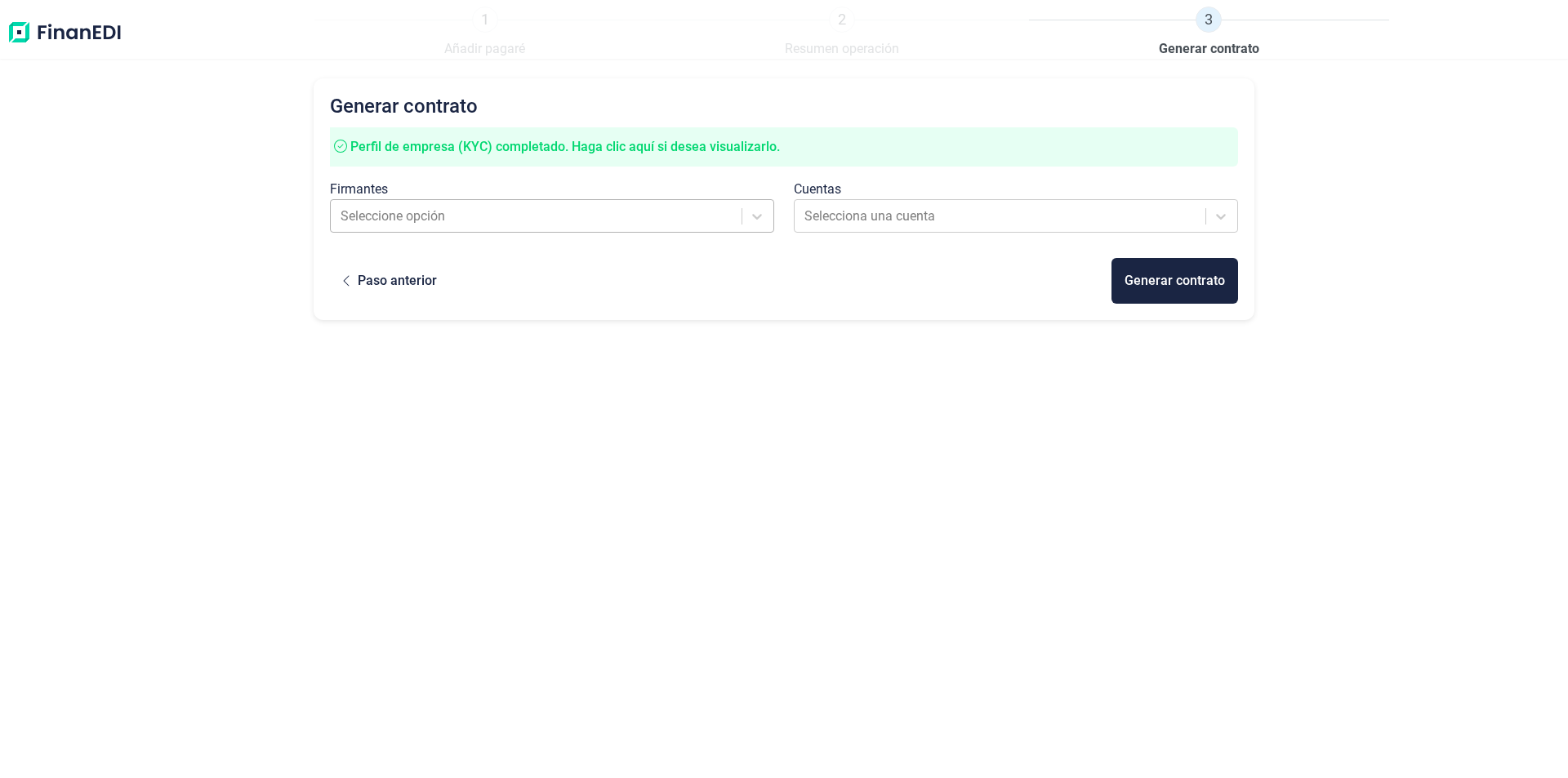
click at [496, 213] on div at bounding box center [537, 216] width 393 height 22
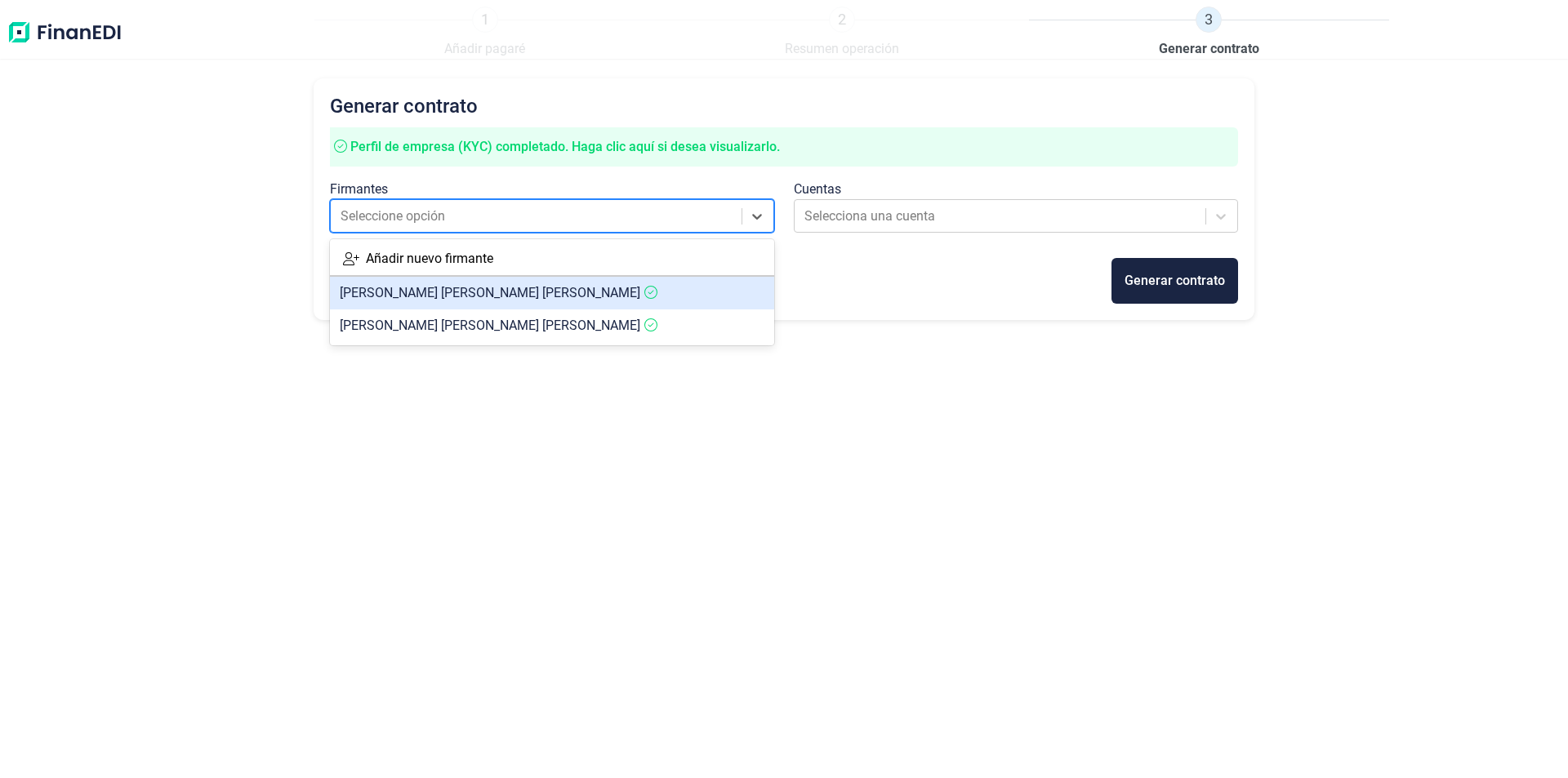
click at [485, 293] on span "[PERSON_NAME] [PERSON_NAME]" at bounding box center [490, 292] width 300 height 16
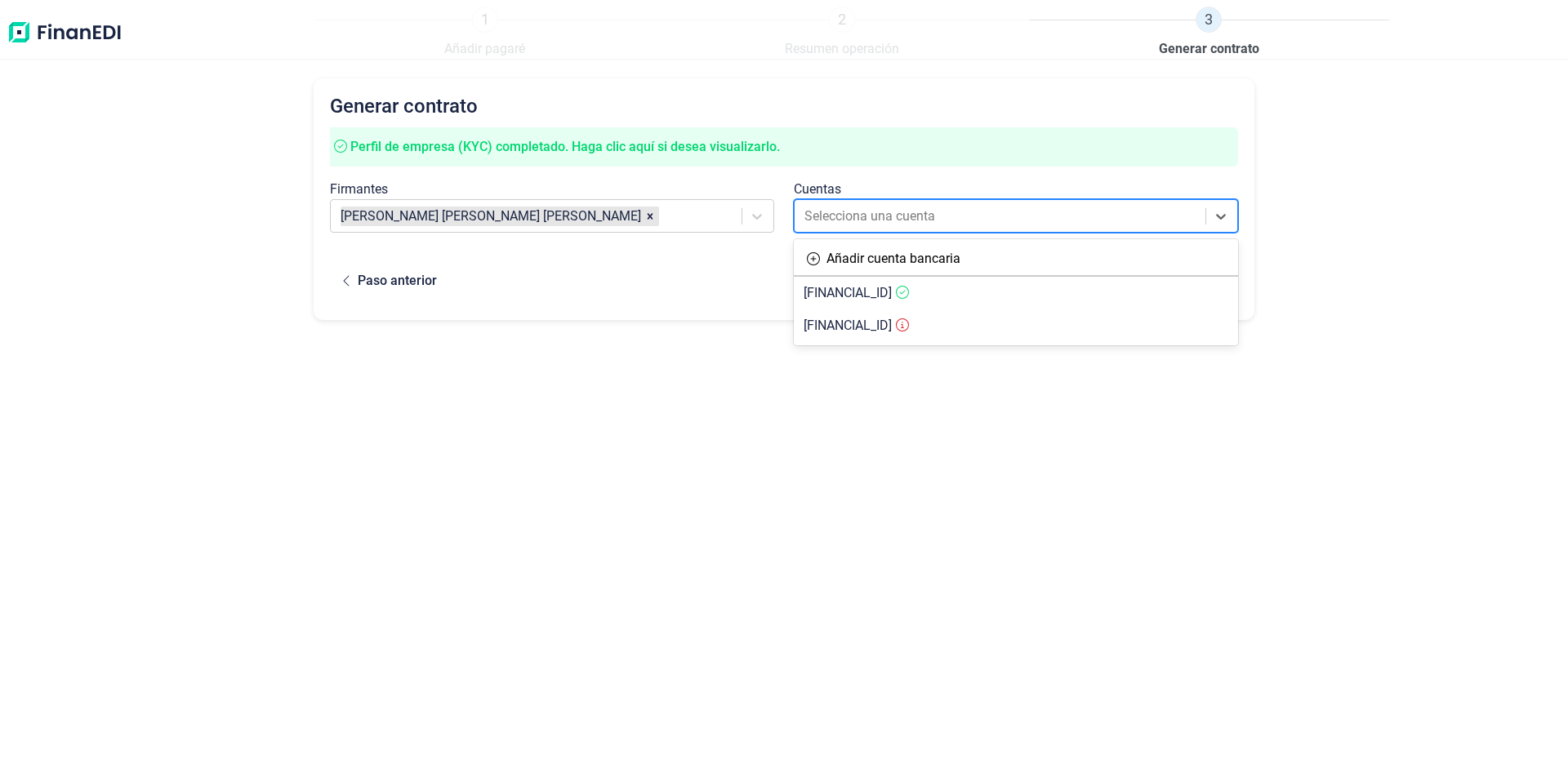
click at [851, 210] on div at bounding box center [1001, 216] width 393 height 22
click at [870, 294] on span "[FINANCIAL_ID]" at bounding box center [847, 292] width 88 height 16
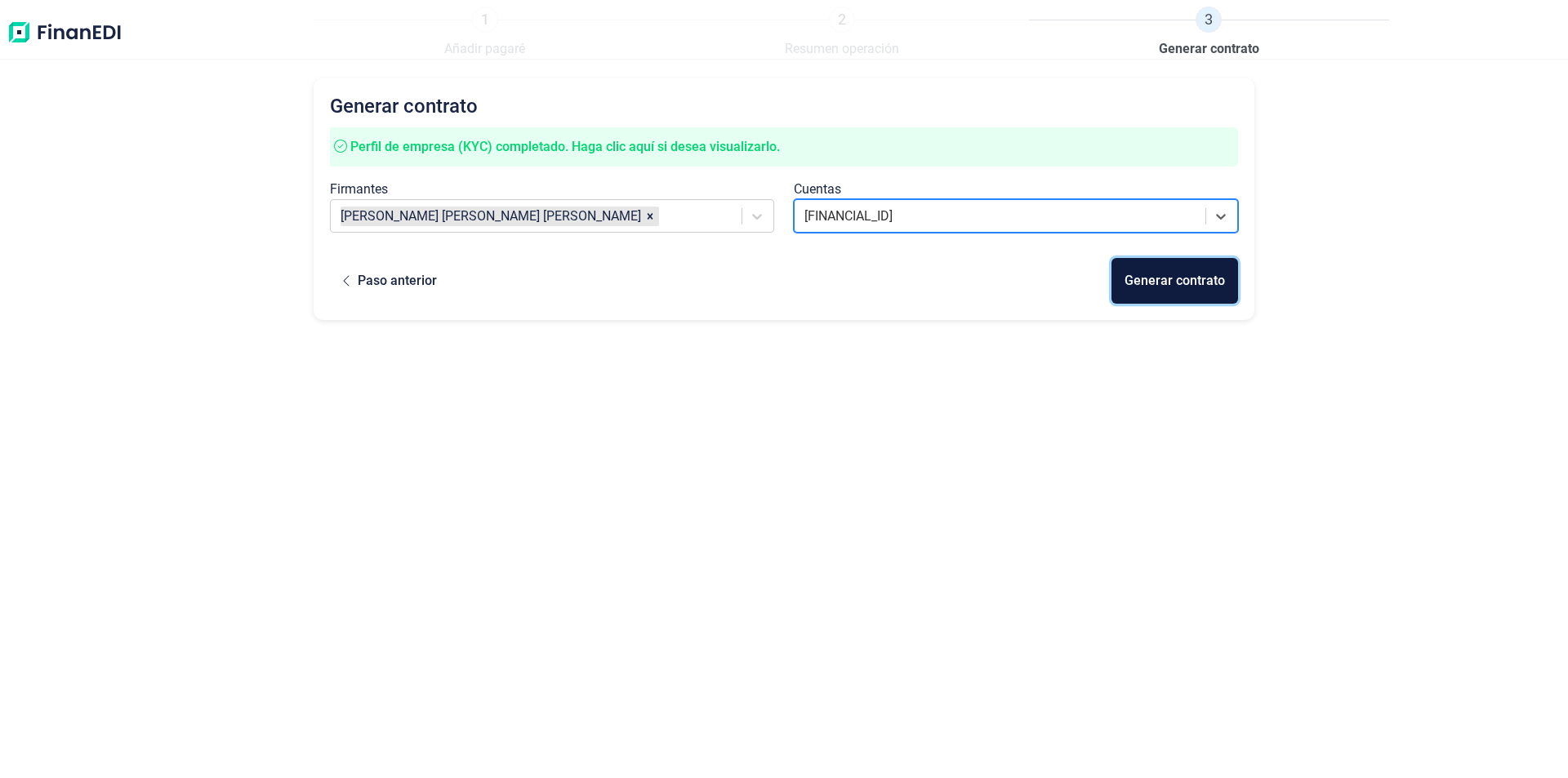
click at [1196, 277] on div "Generar contrato" at bounding box center [1174, 281] width 100 height 20
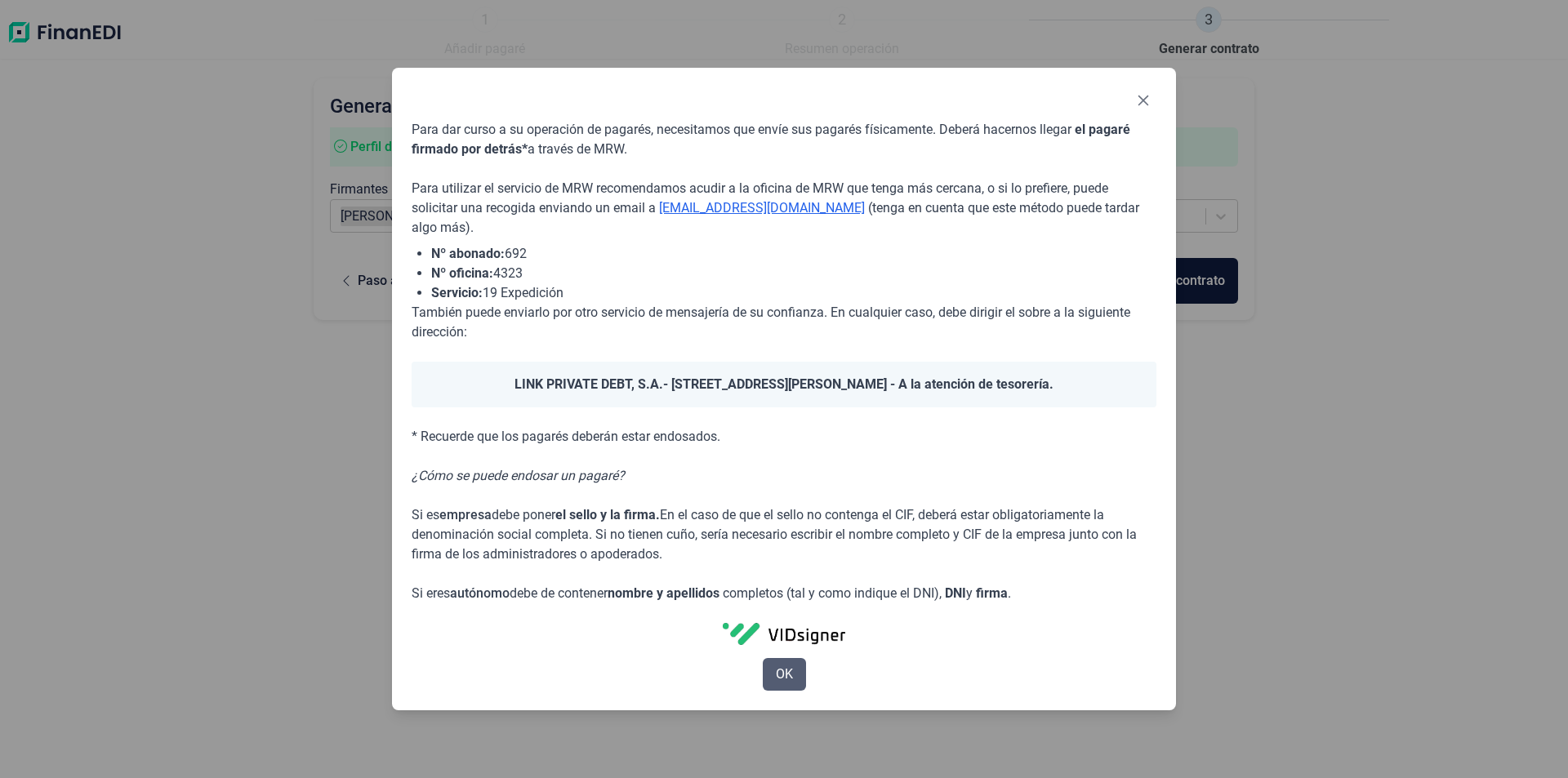
click at [784, 674] on span "OK" at bounding box center [784, 674] width 17 height 20
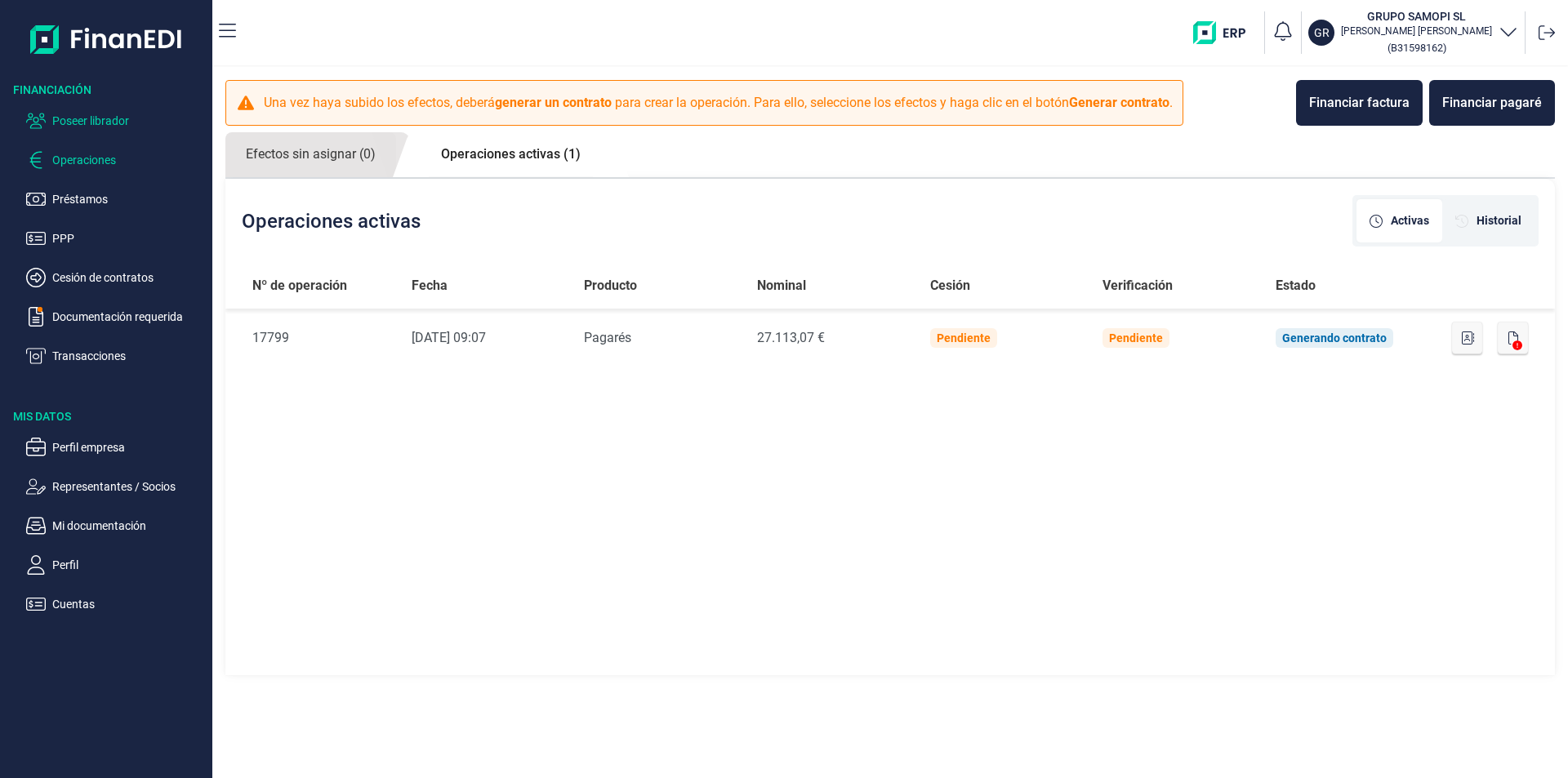
click at [98, 121] on p "Poseer librador" at bounding box center [129, 121] width 154 height 20
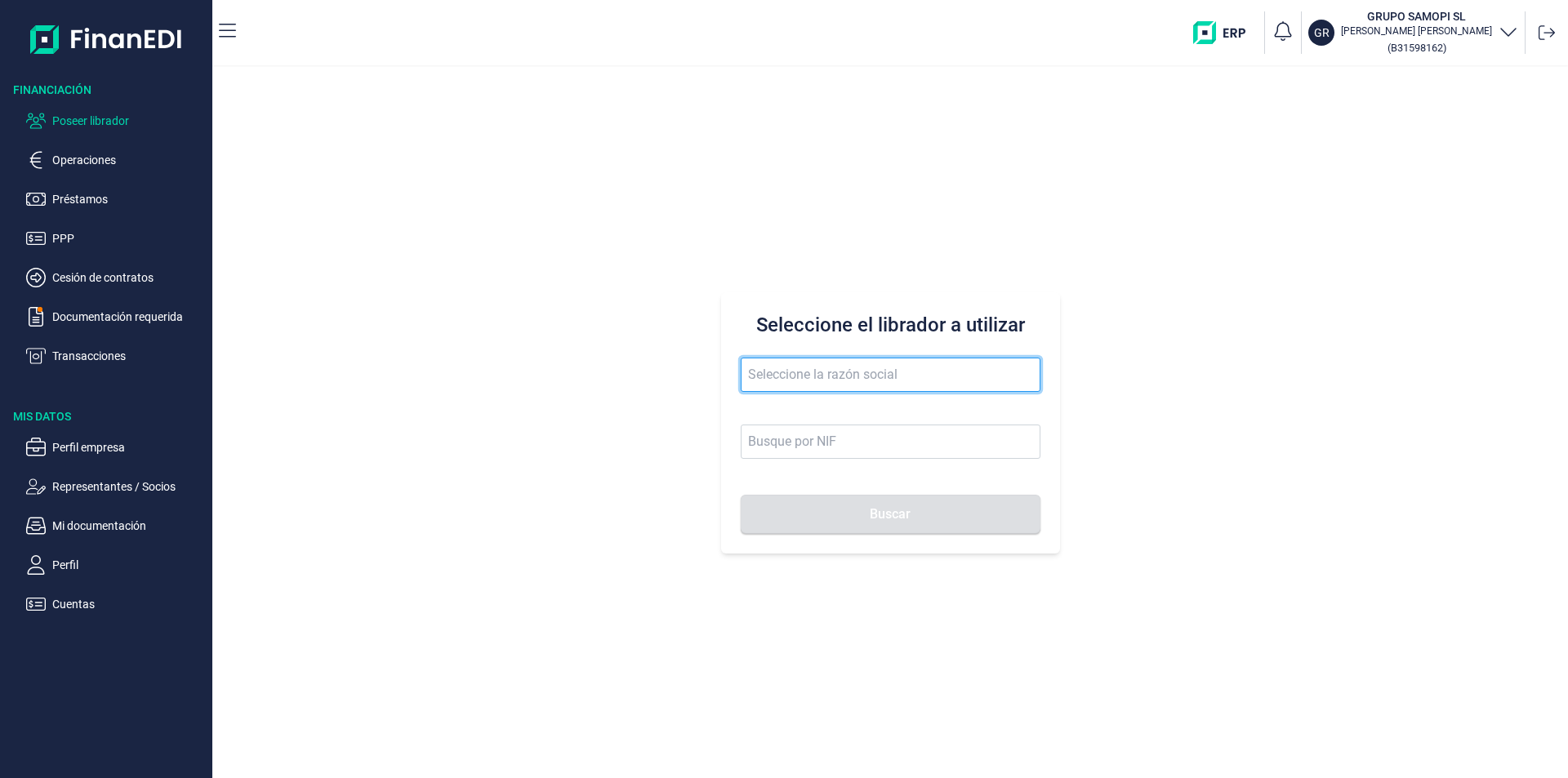
click at [772, 374] on input "text" at bounding box center [890, 374] width 300 height 35
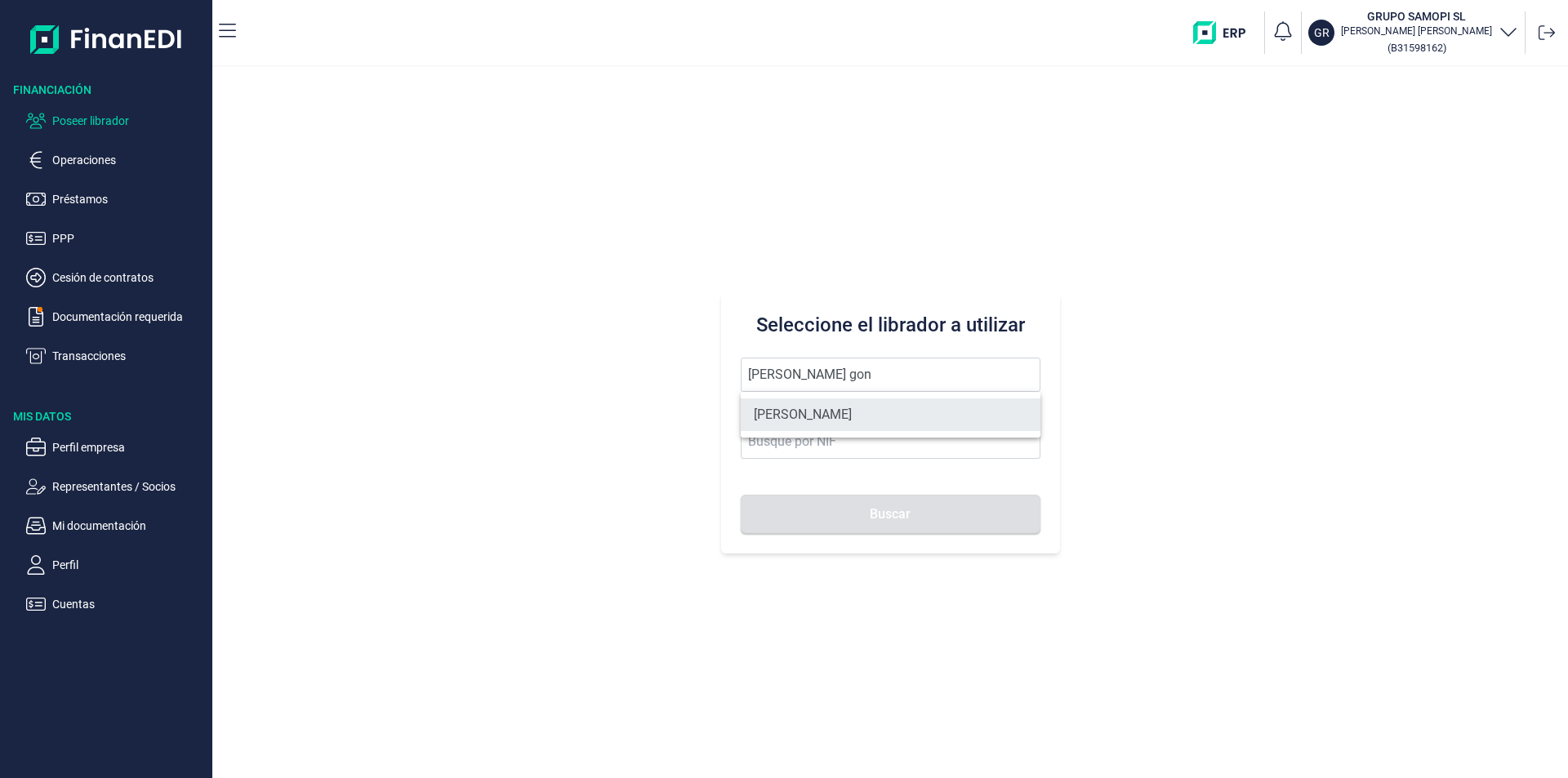
click at [845, 409] on li "[PERSON_NAME]" at bounding box center [890, 415] width 300 height 33
type input "[PERSON_NAME]"
type input "60520338R"
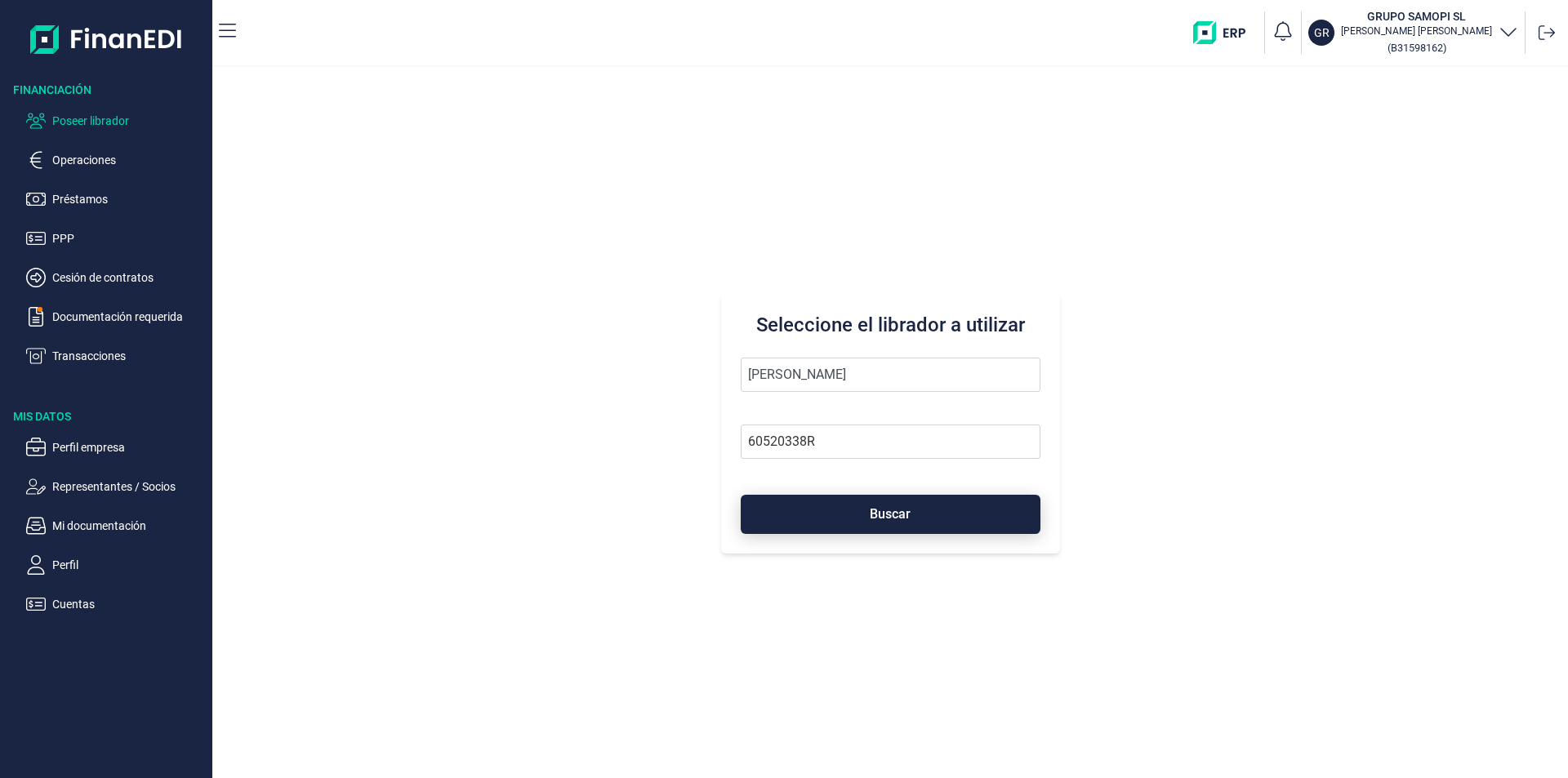
click at [867, 515] on button "Buscar" at bounding box center [890, 515] width 300 height 39
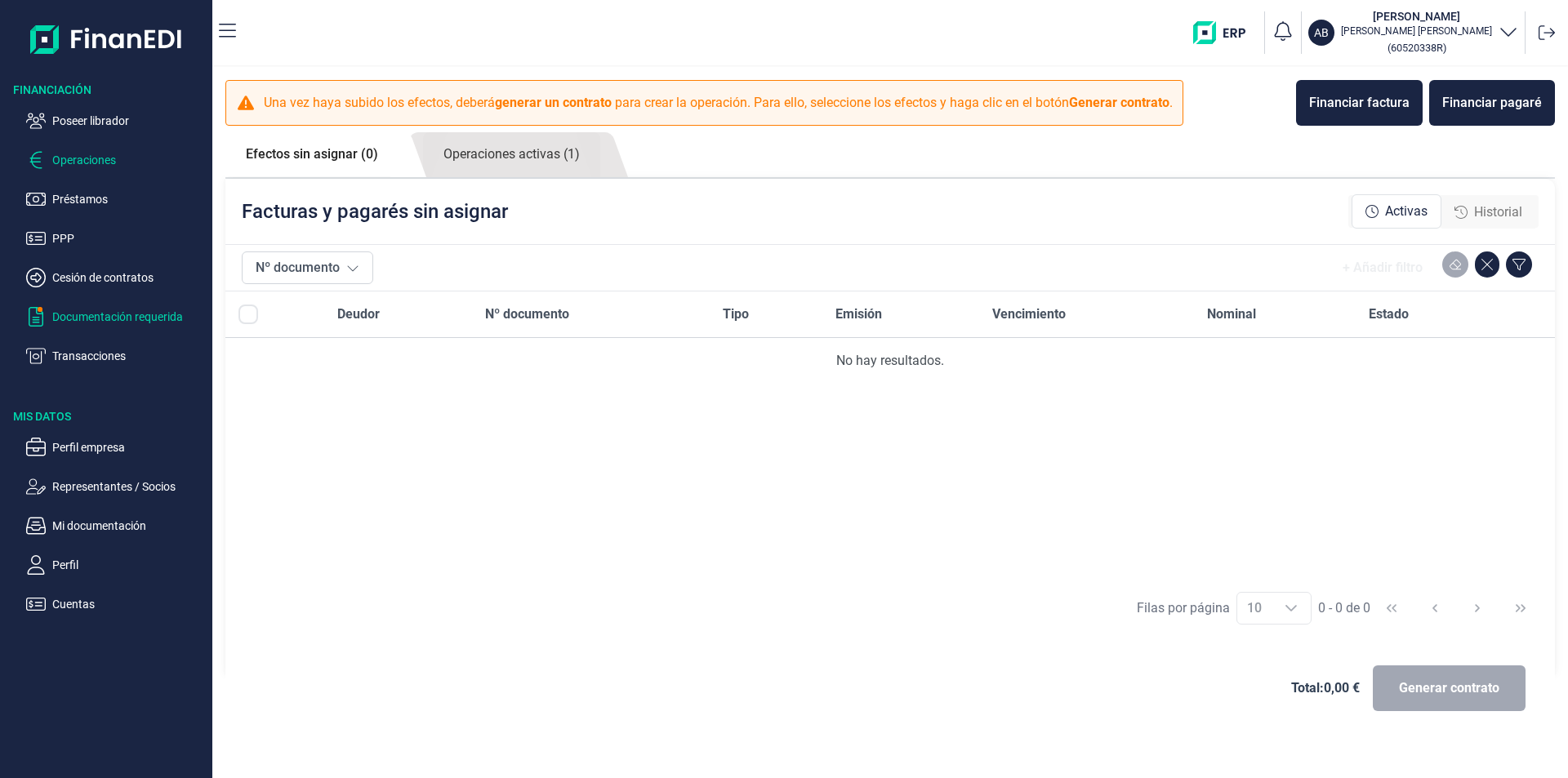
click at [146, 316] on p "Documentación requerida" at bounding box center [129, 316] width 154 height 20
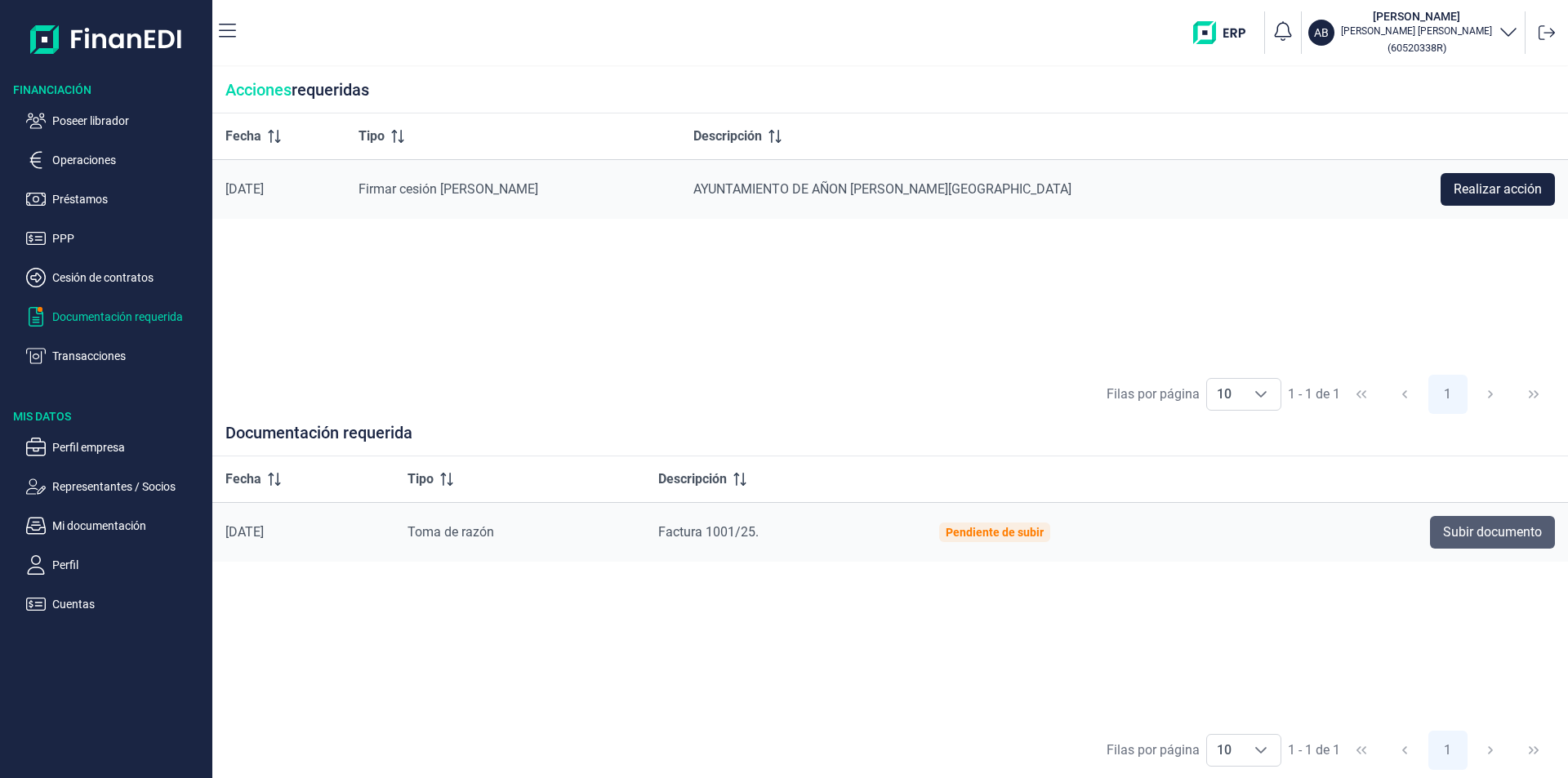
click at [1472, 533] on span "Subir documento" at bounding box center [1492, 532] width 99 height 20
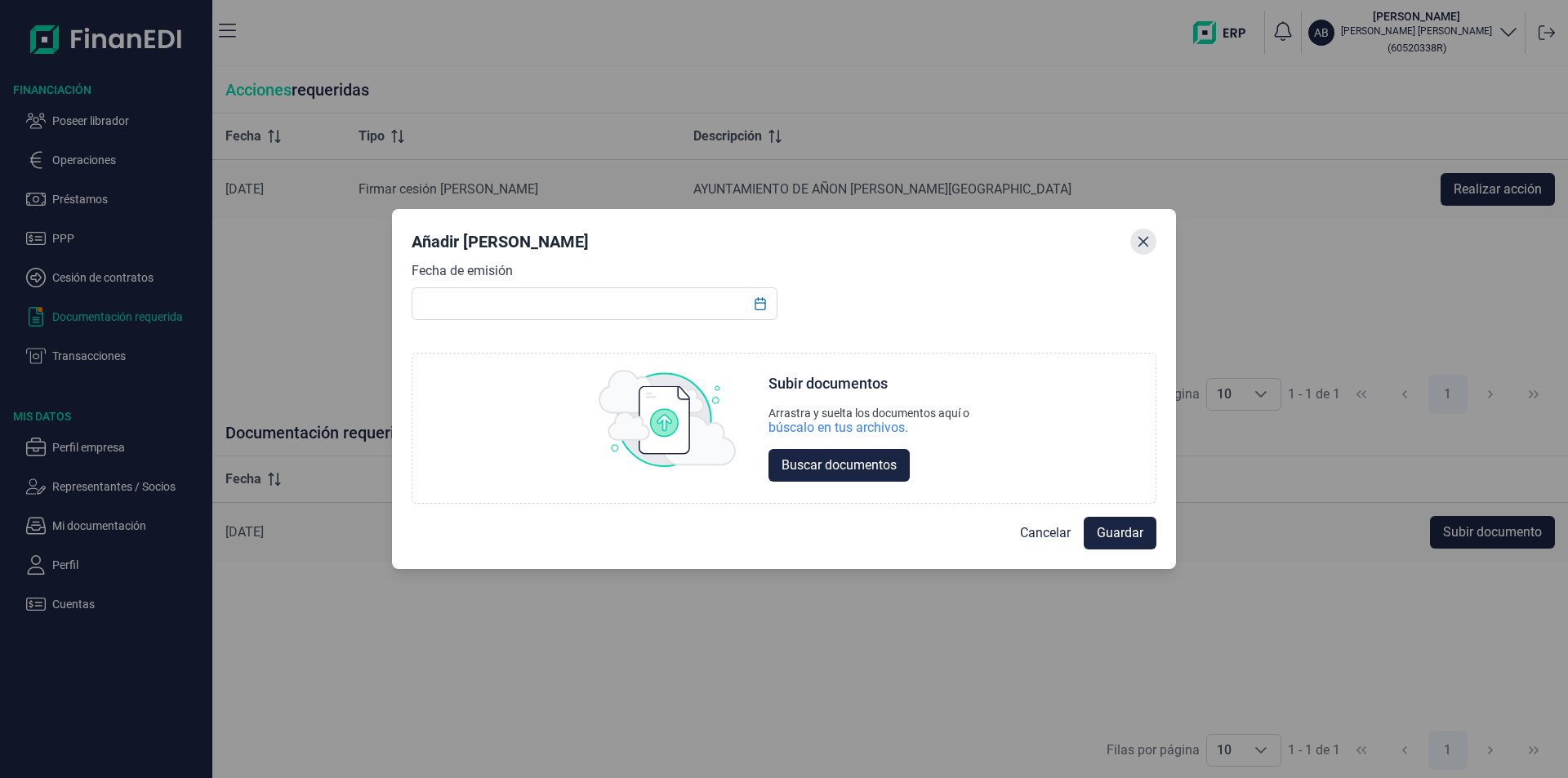
click at [1142, 238] on icon "Close" at bounding box center [1143, 242] width 13 height 13
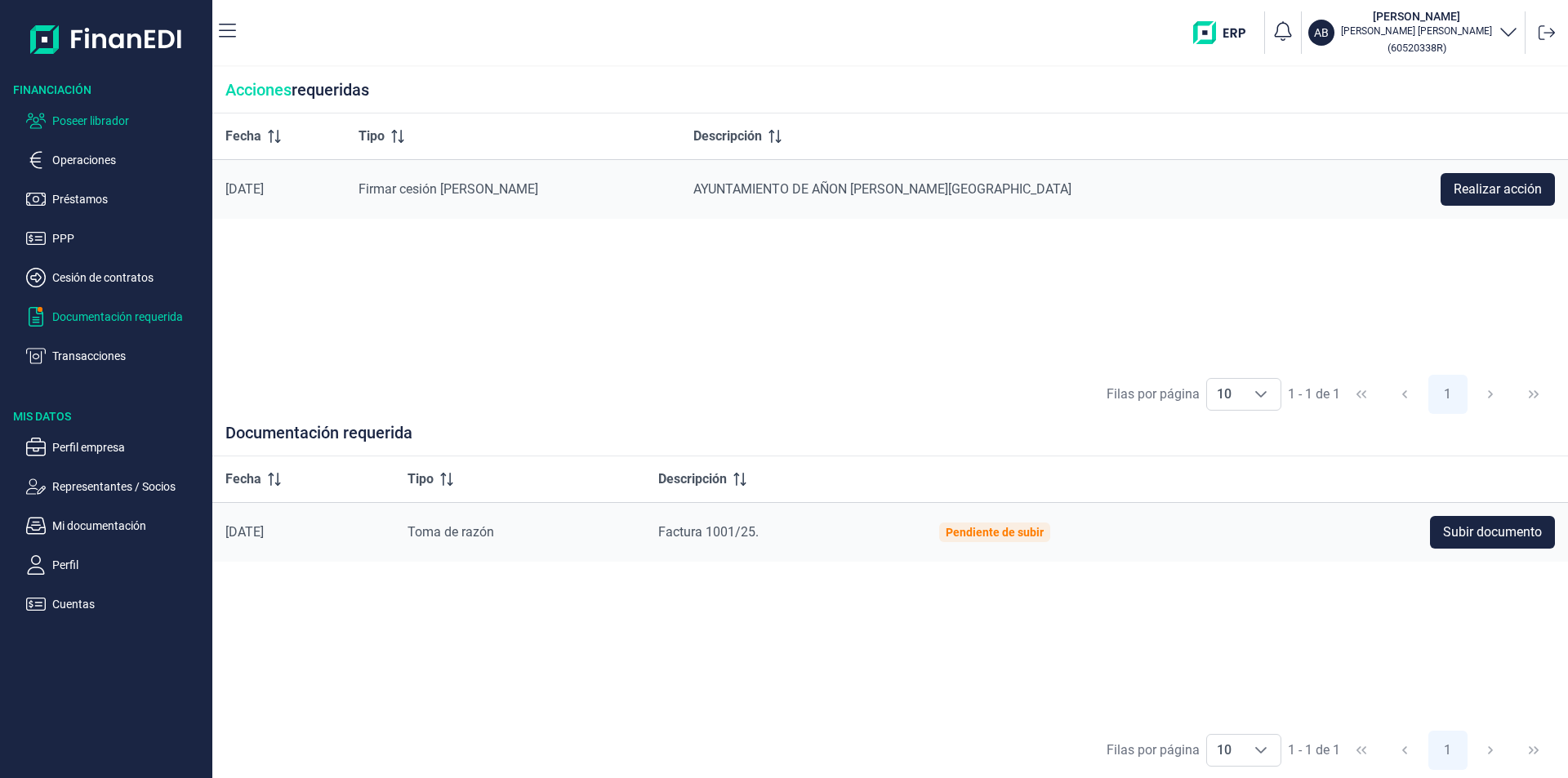
click at [118, 117] on p "Poseer librador" at bounding box center [129, 121] width 154 height 20
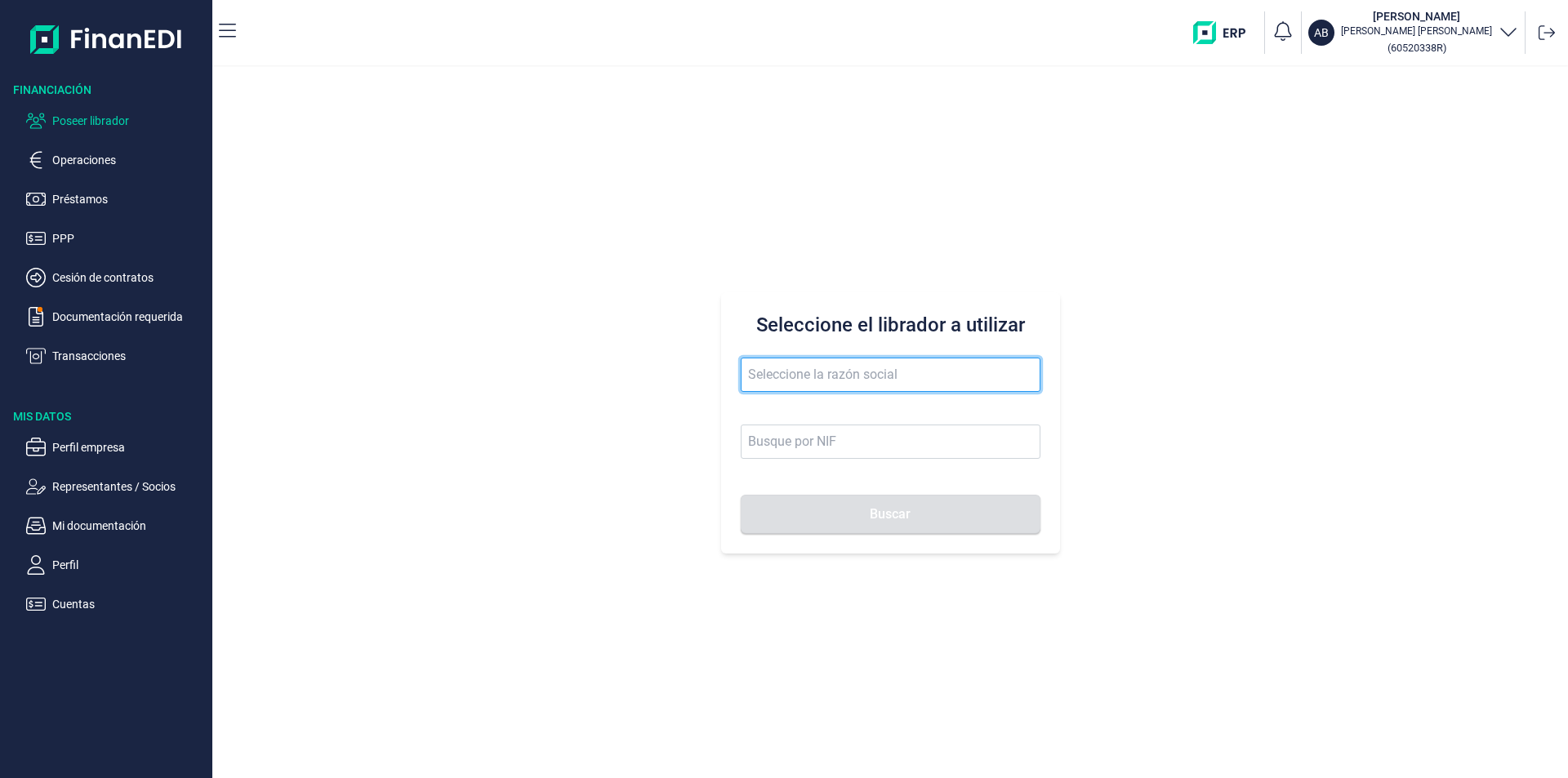
click at [799, 374] on input "text" at bounding box center [890, 374] width 300 height 35
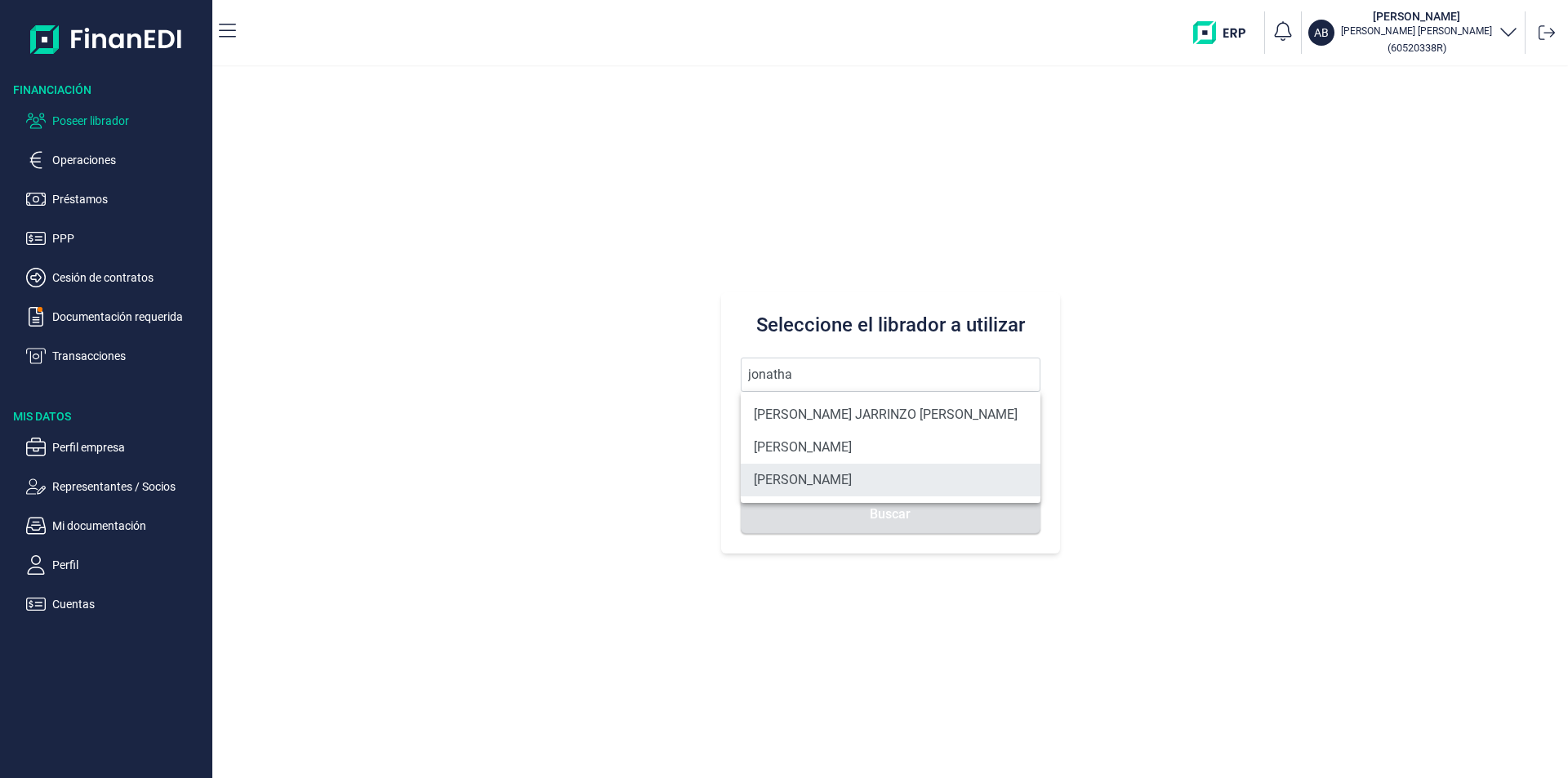
click at [867, 479] on li "[PERSON_NAME]" at bounding box center [890, 479] width 300 height 33
type input "[PERSON_NAME]"
type input "75931982N"
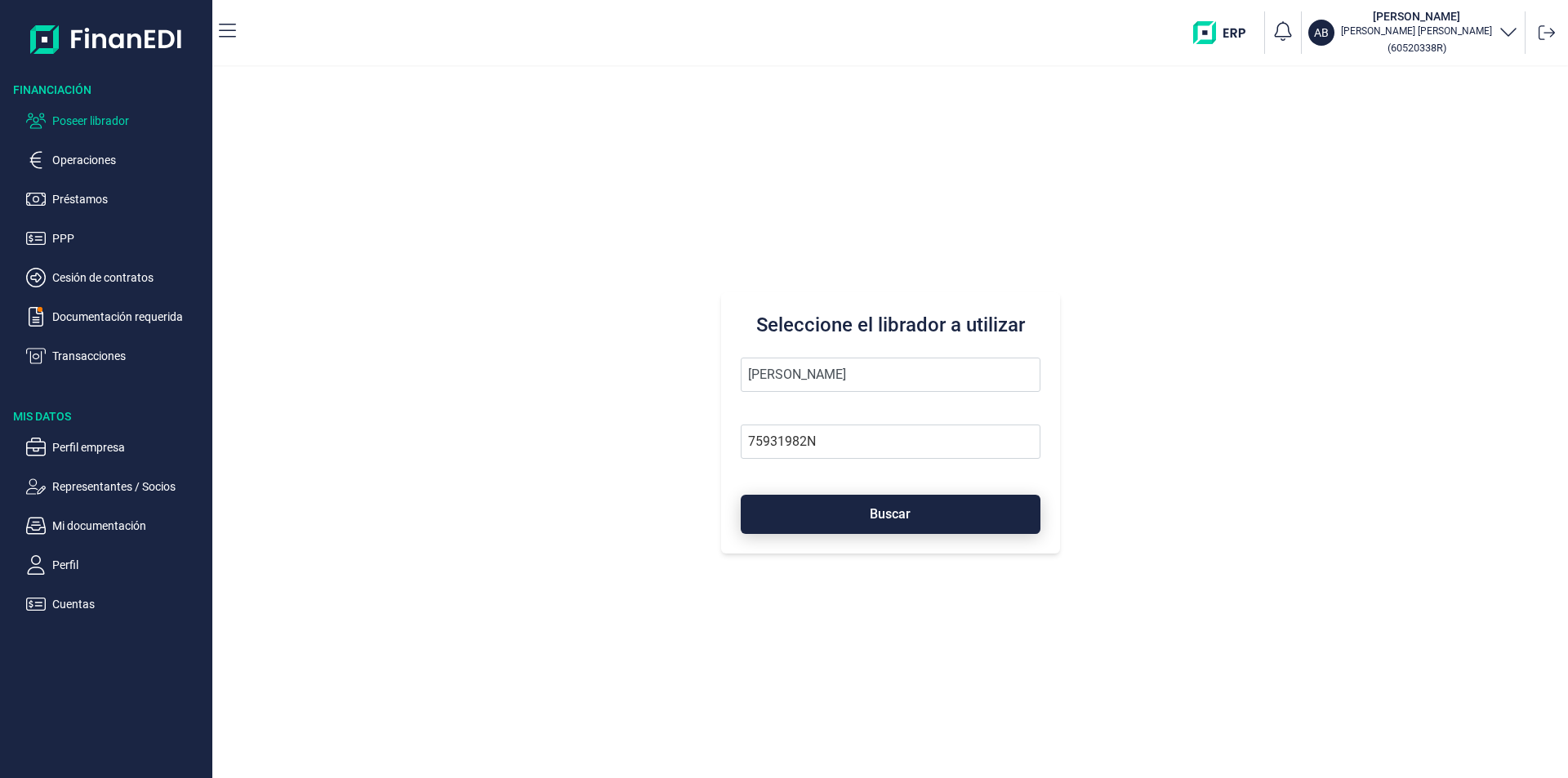
click at [894, 522] on button "Buscar" at bounding box center [890, 515] width 300 height 39
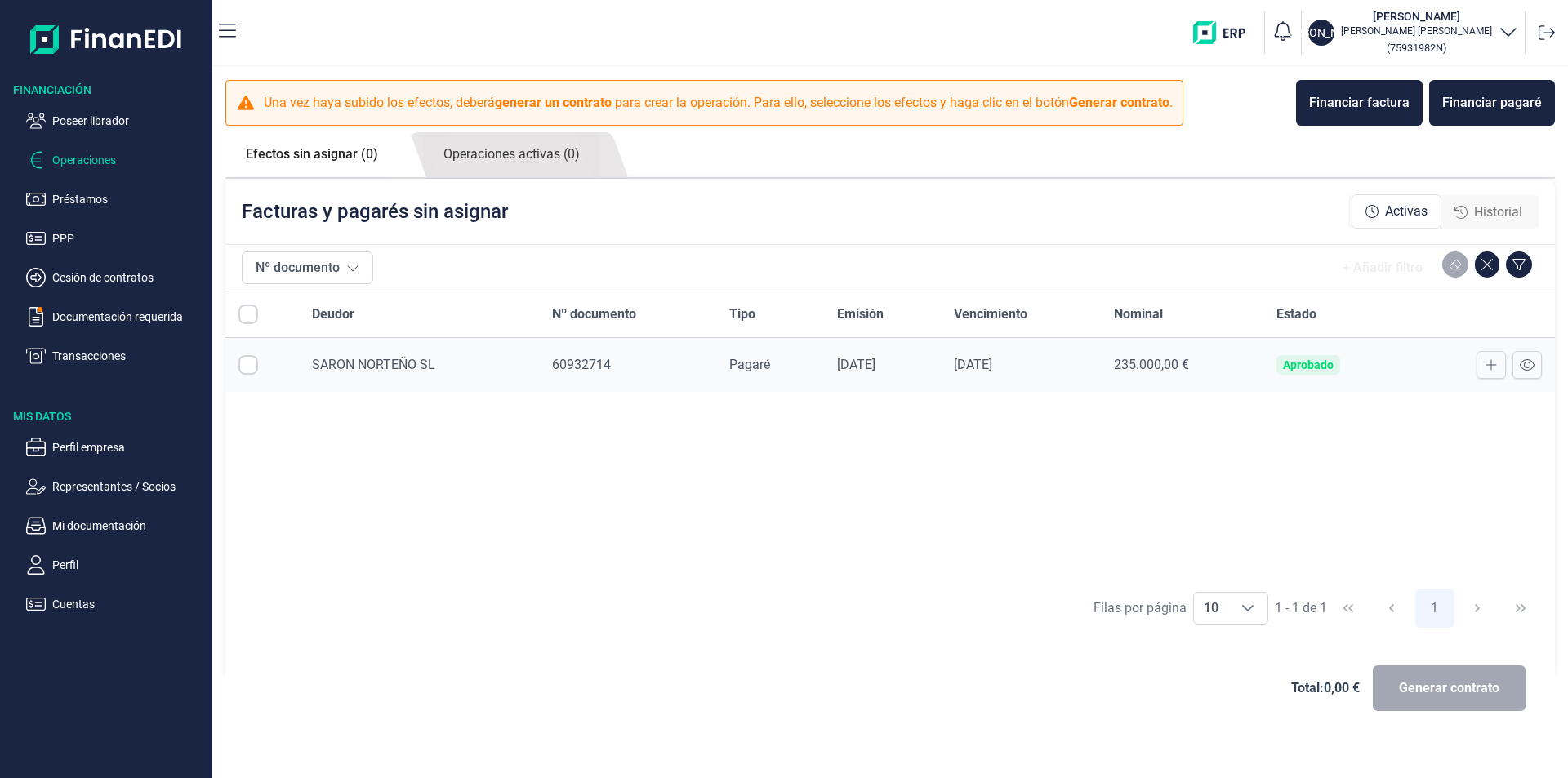
checkbox input "true"
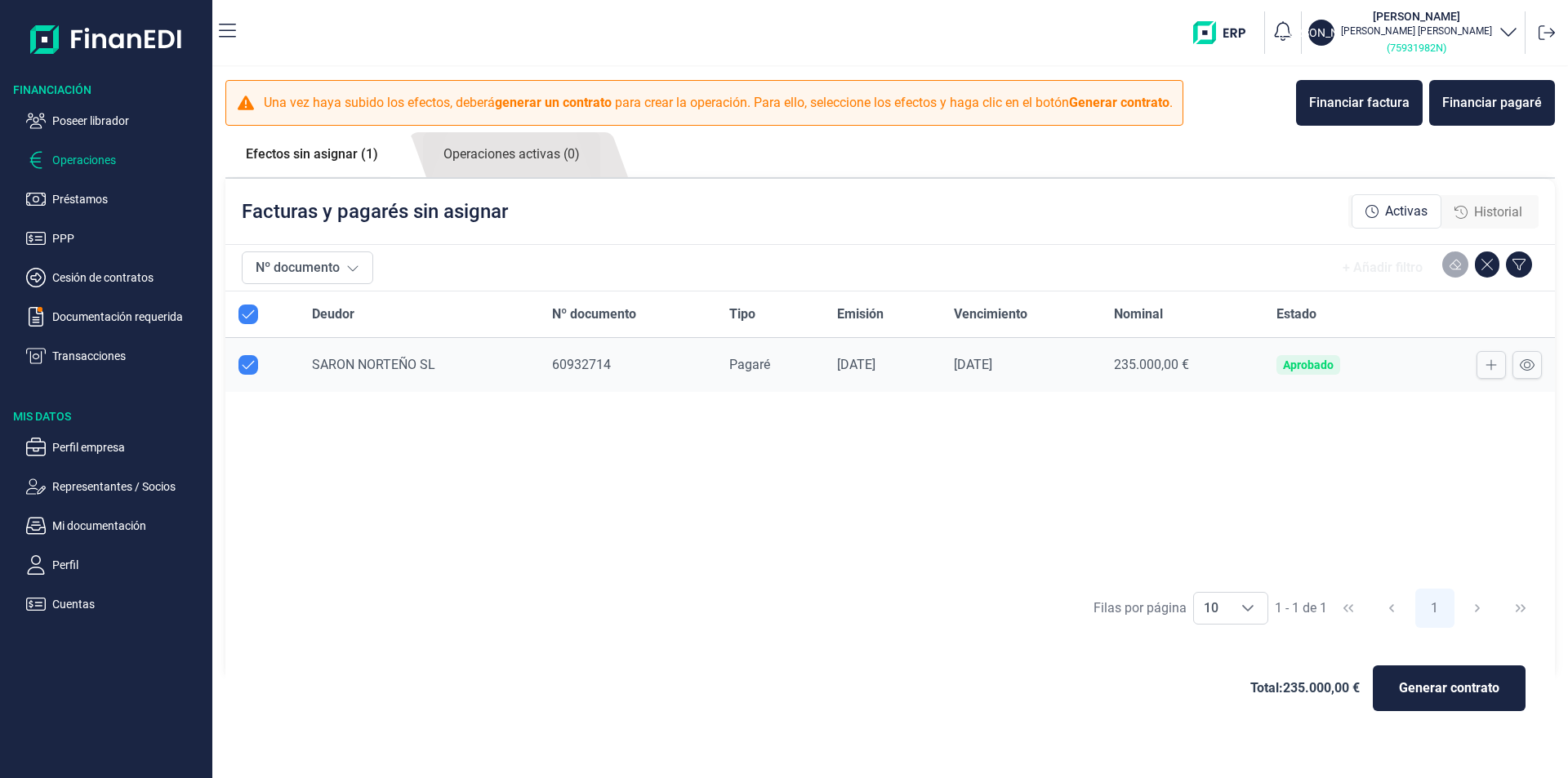
click at [1409, 46] on small "( 75931982N )" at bounding box center [1416, 47] width 60 height 12
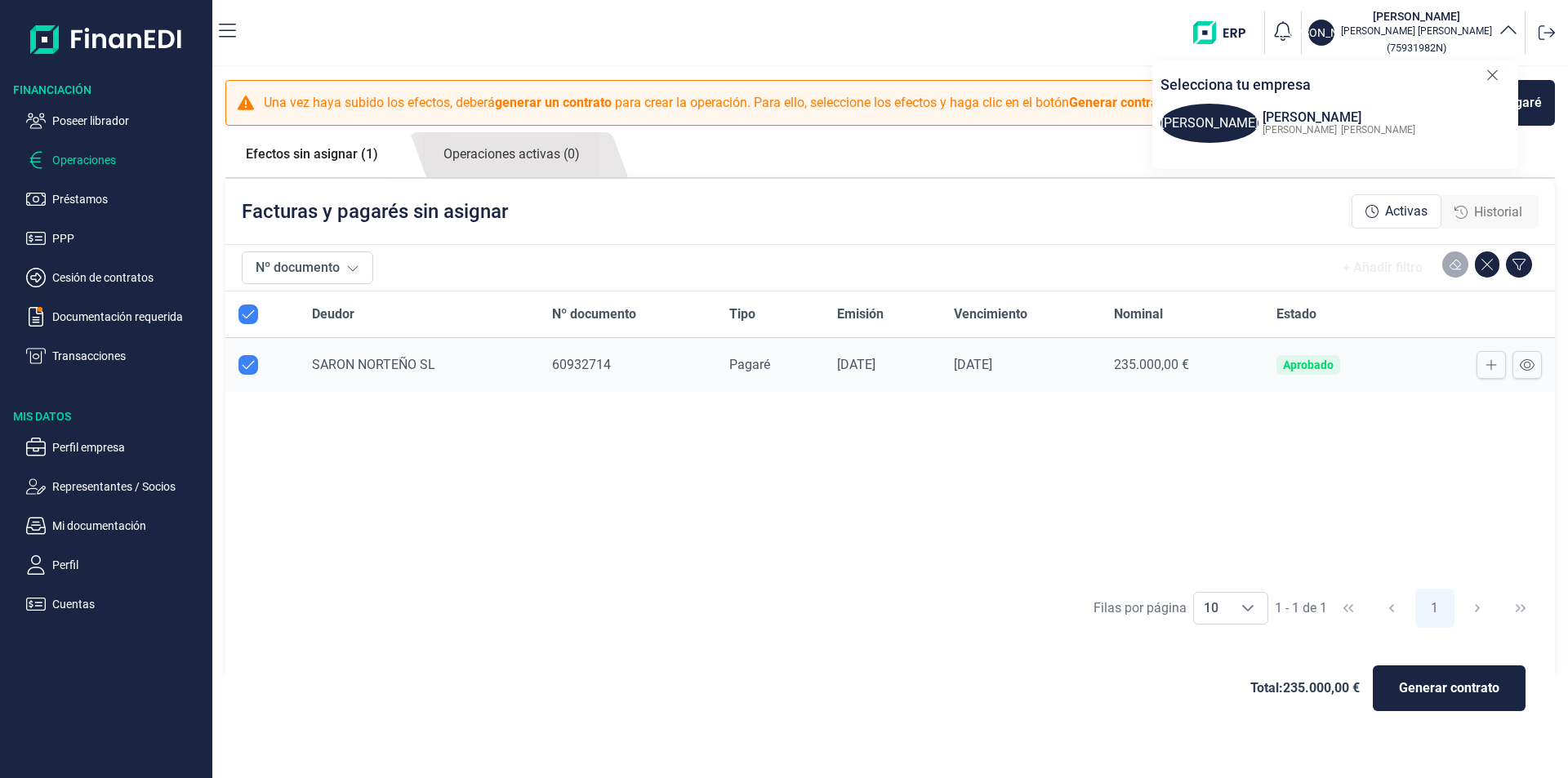
click at [1487, 73] on icon at bounding box center [1492, 75] width 12 height 16
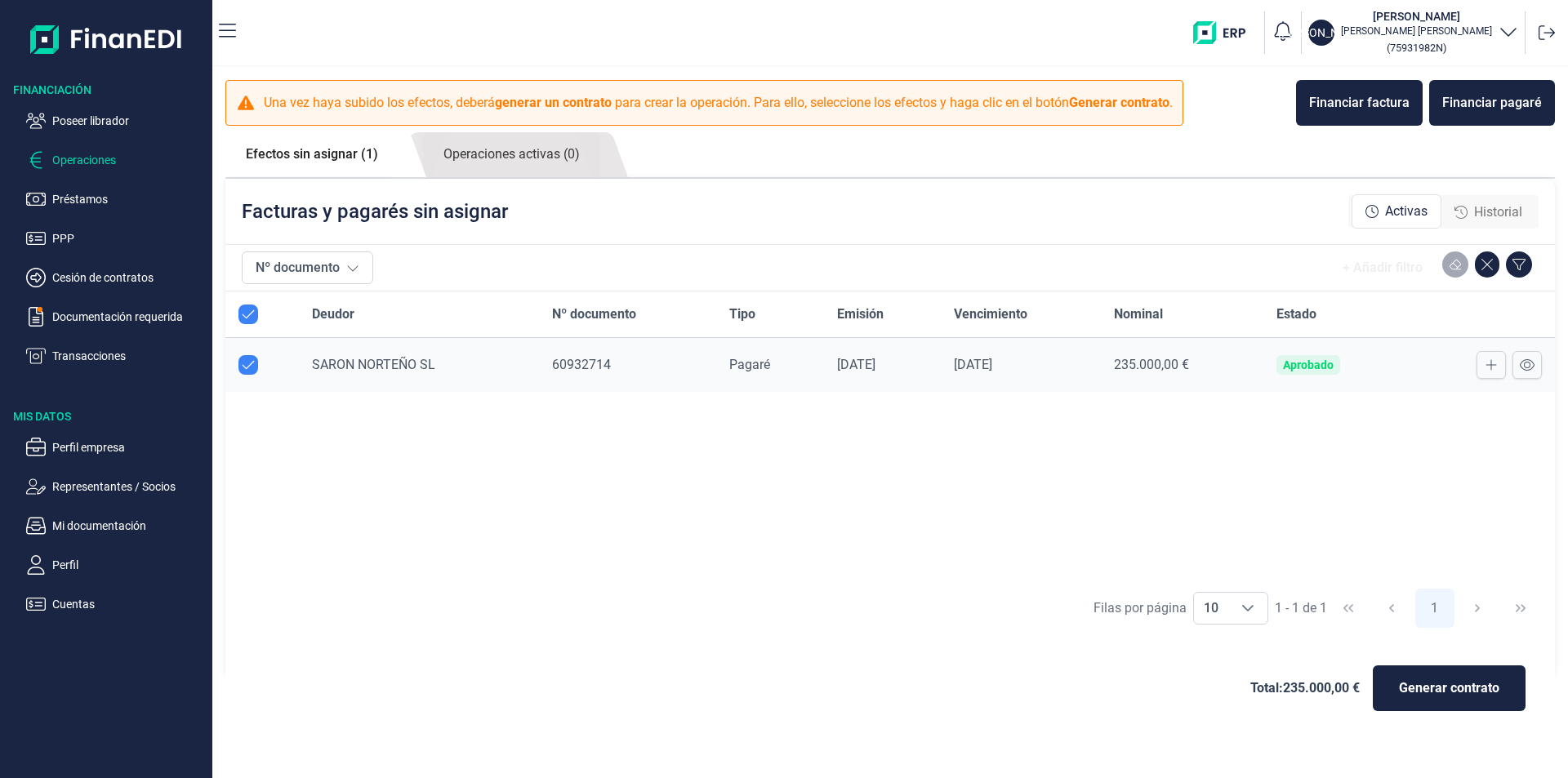
click at [799, 500] on div "Deudor Nº documento Tipo Emisión Vencimiento Nominal Estado SARON NORTEÑO SL 60…" at bounding box center [890, 435] width 1329 height 288
click at [96, 605] on p "Cuentas" at bounding box center [129, 604] width 154 height 20
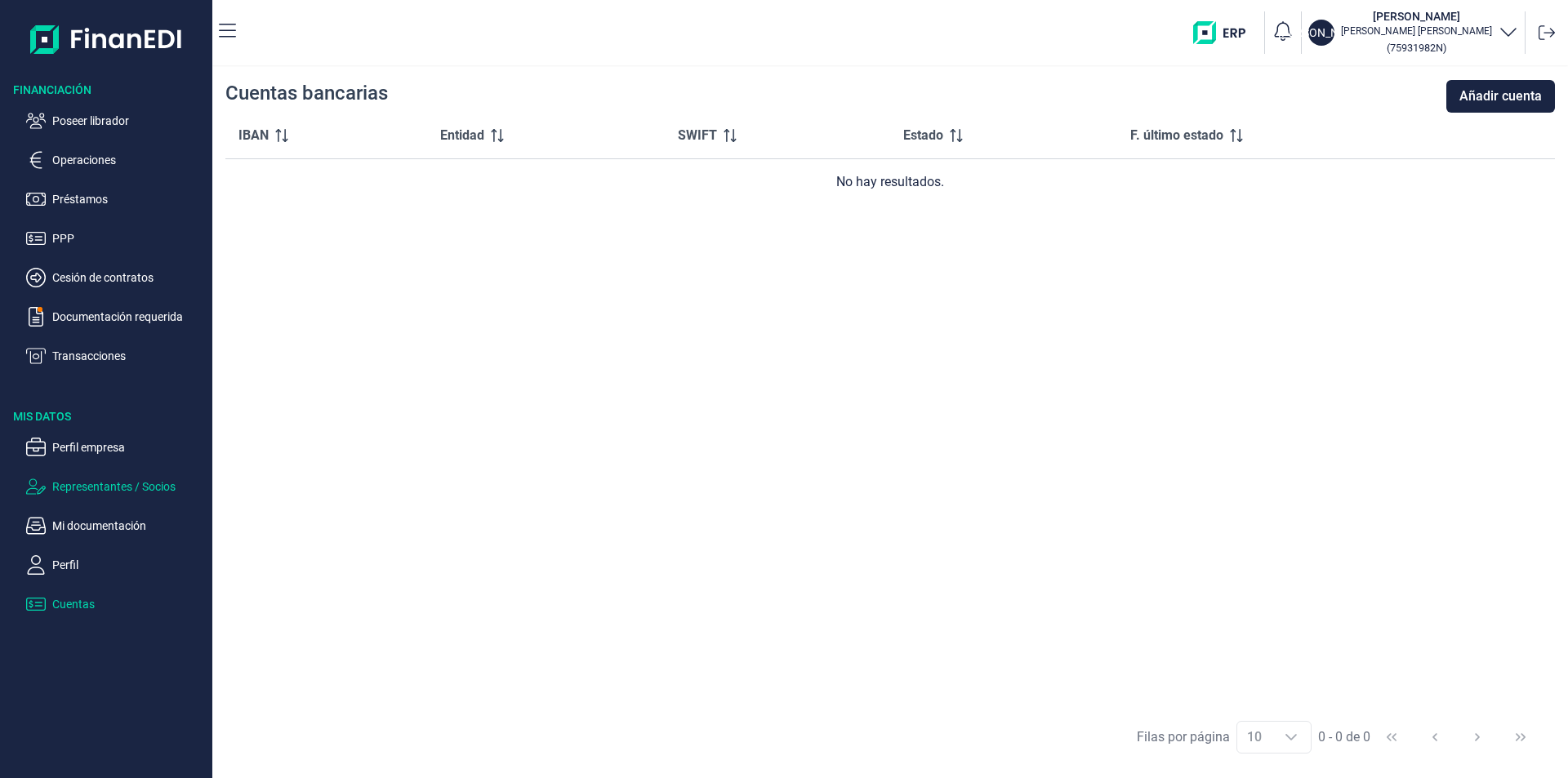
click at [72, 482] on p "Representantes / Socios" at bounding box center [129, 486] width 154 height 20
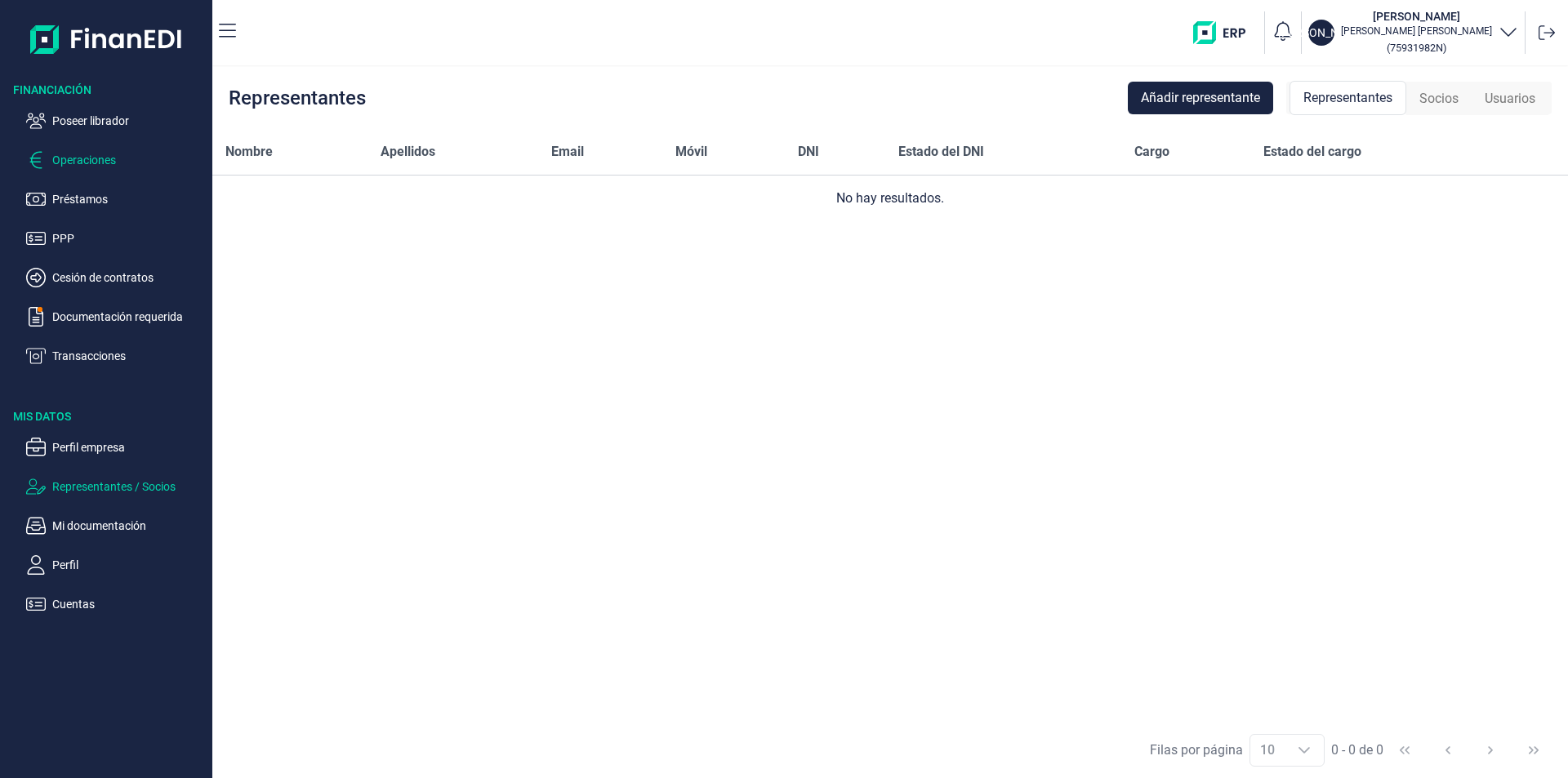
click at [95, 159] on p "Operaciones" at bounding box center [129, 160] width 154 height 20
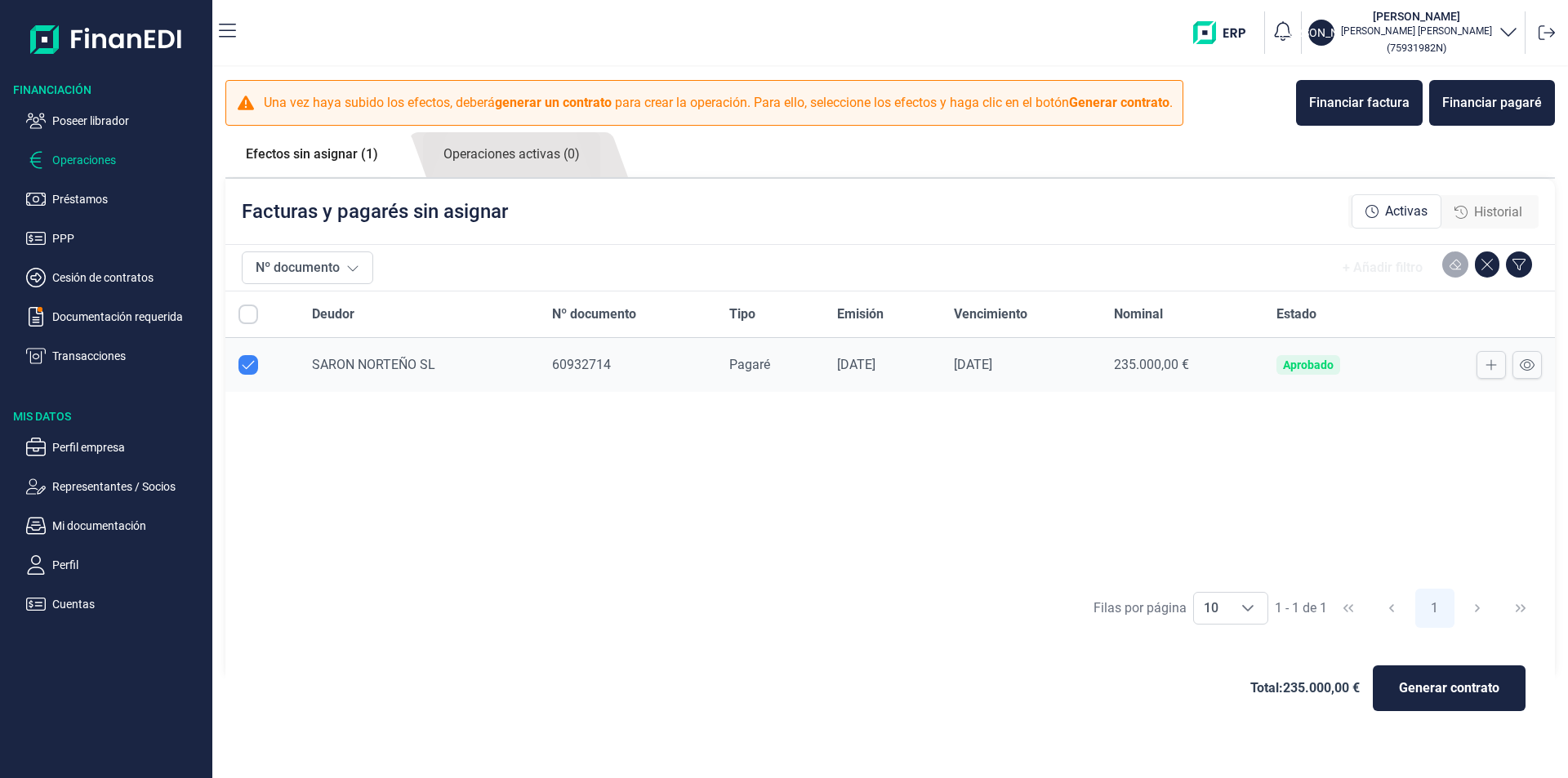
checkbox input "true"
click at [1531, 368] on icon at bounding box center [1527, 365] width 15 height 13
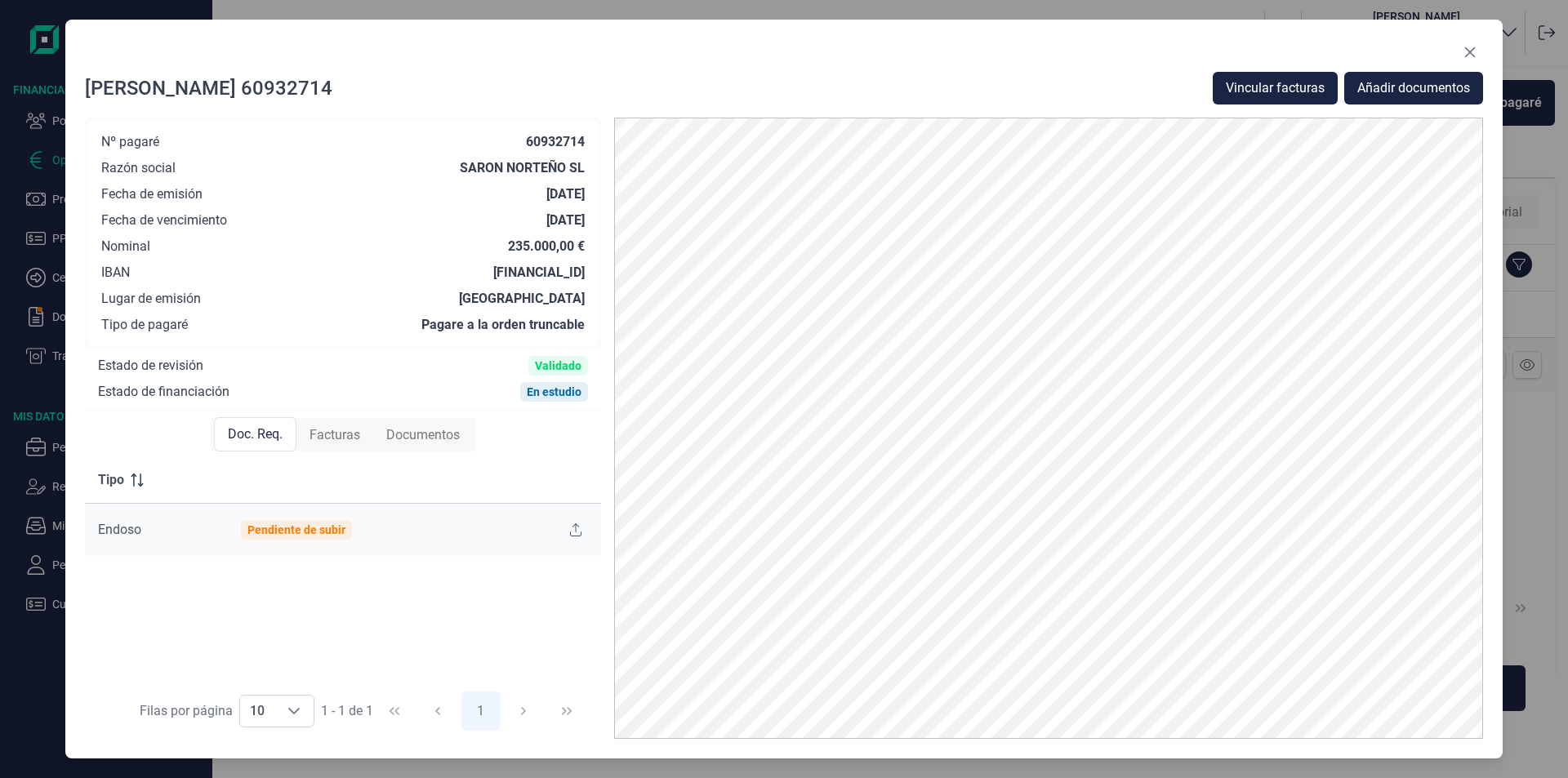
click at [346, 435] on span "Facturas" at bounding box center [335, 434] width 51 height 20
click at [1470, 47] on icon "Close" at bounding box center [1470, 52] width 13 height 13
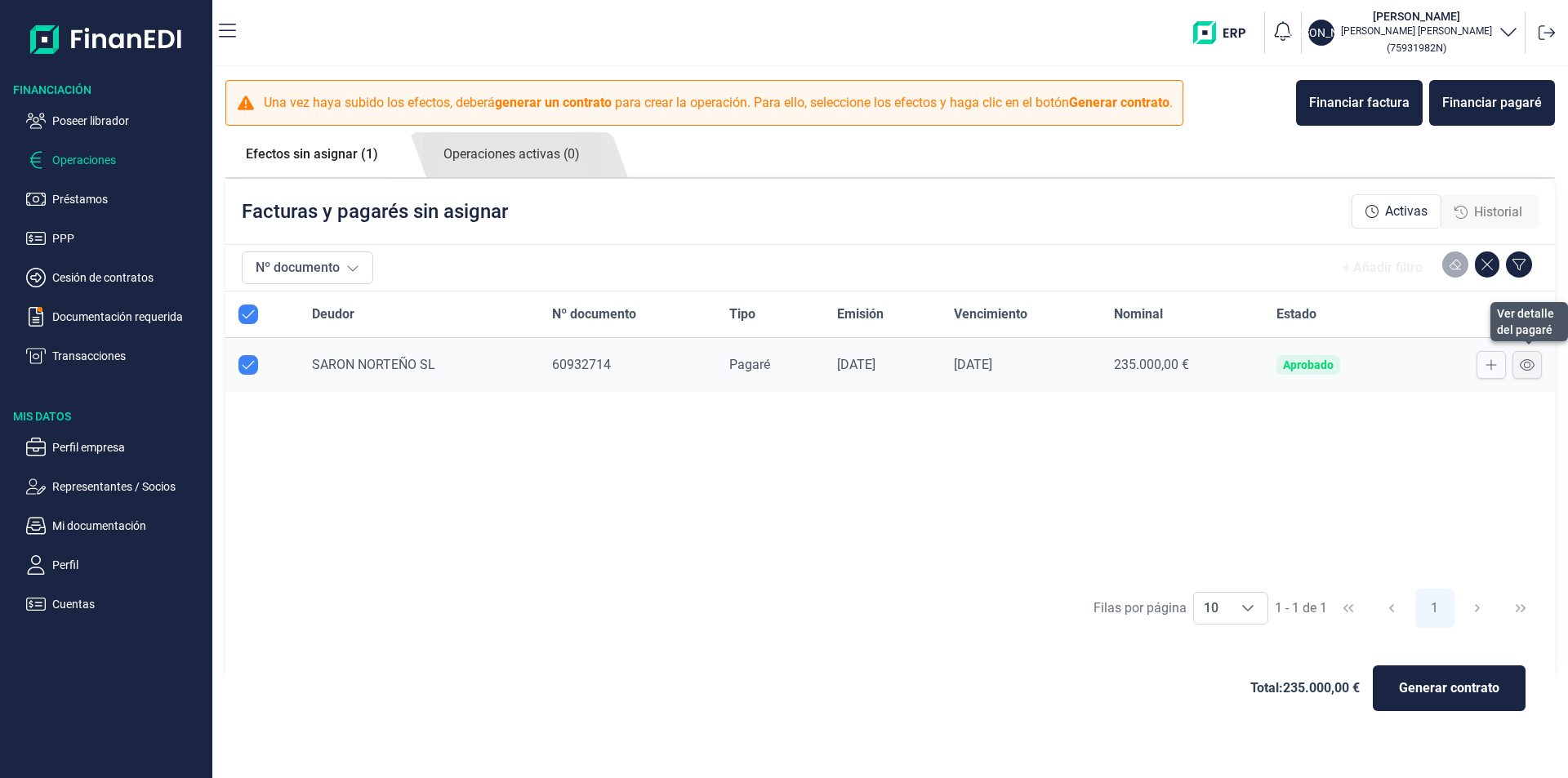
click at [1533, 364] on icon at bounding box center [1527, 365] width 15 height 11
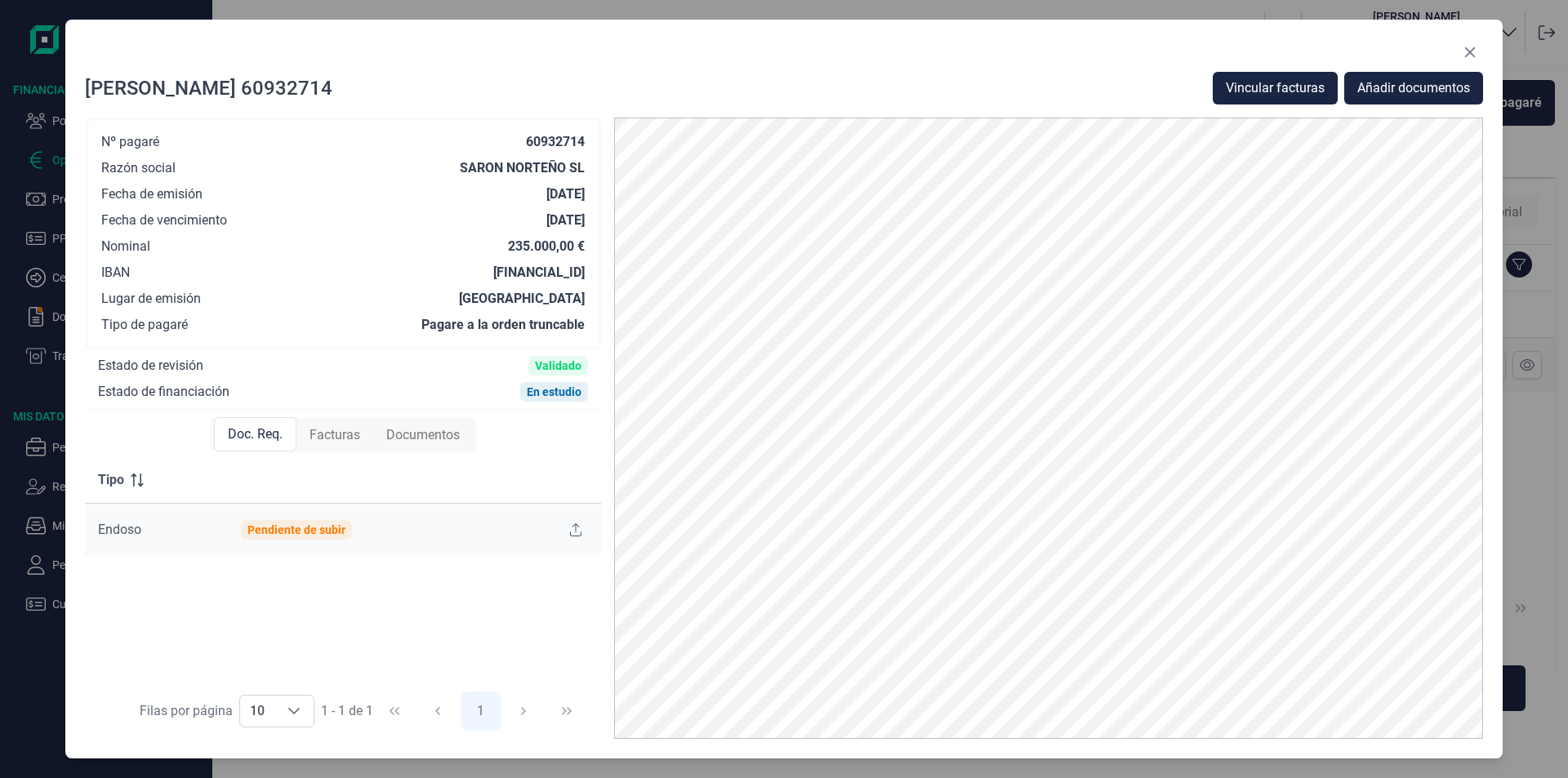
click at [336, 424] on div "Facturas" at bounding box center [335, 435] width 77 height 33
click at [576, 525] on icon at bounding box center [572, 530] width 15 height 13
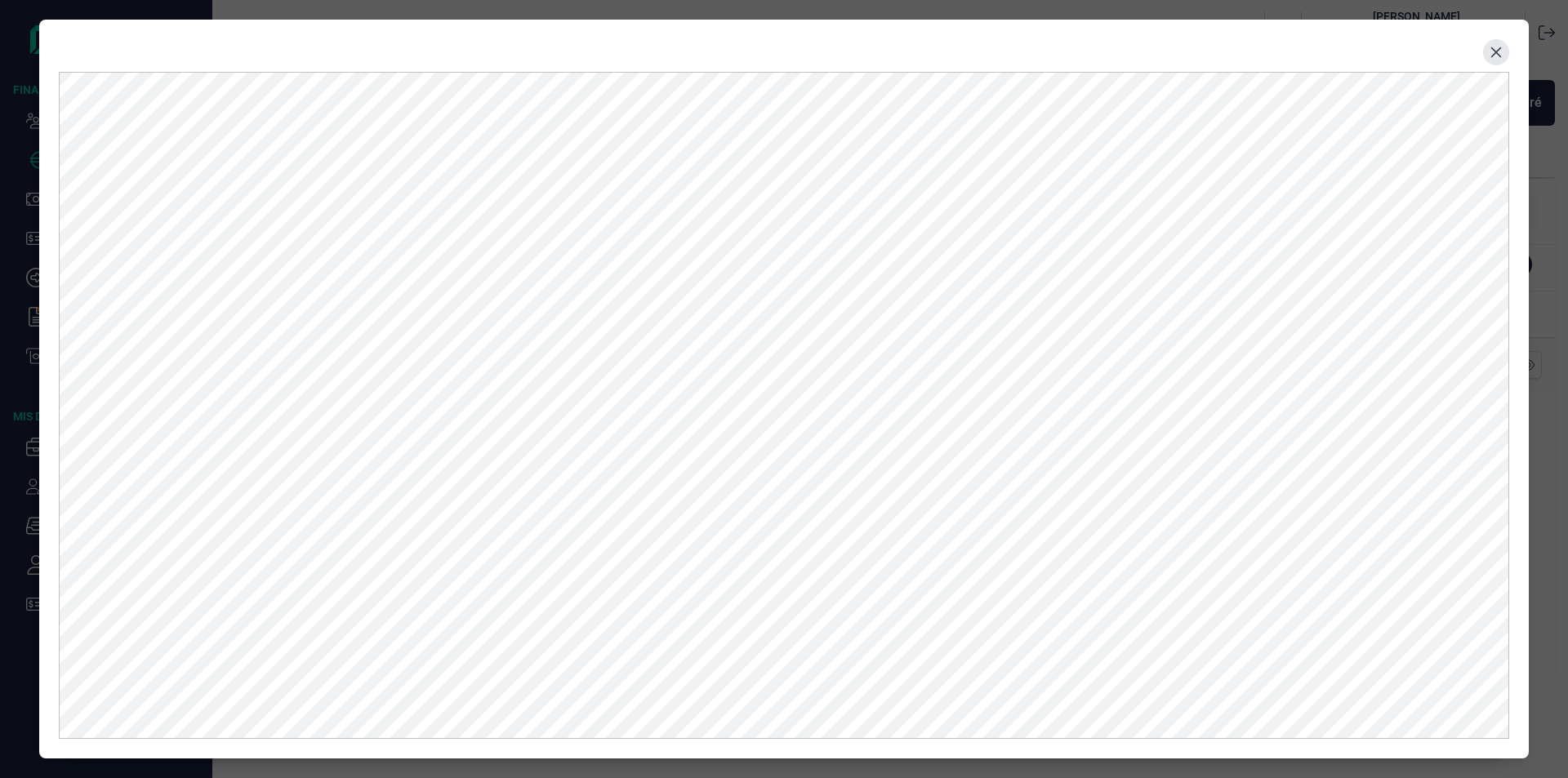
click at [1493, 51] on icon "Close" at bounding box center [1496, 52] width 13 height 13
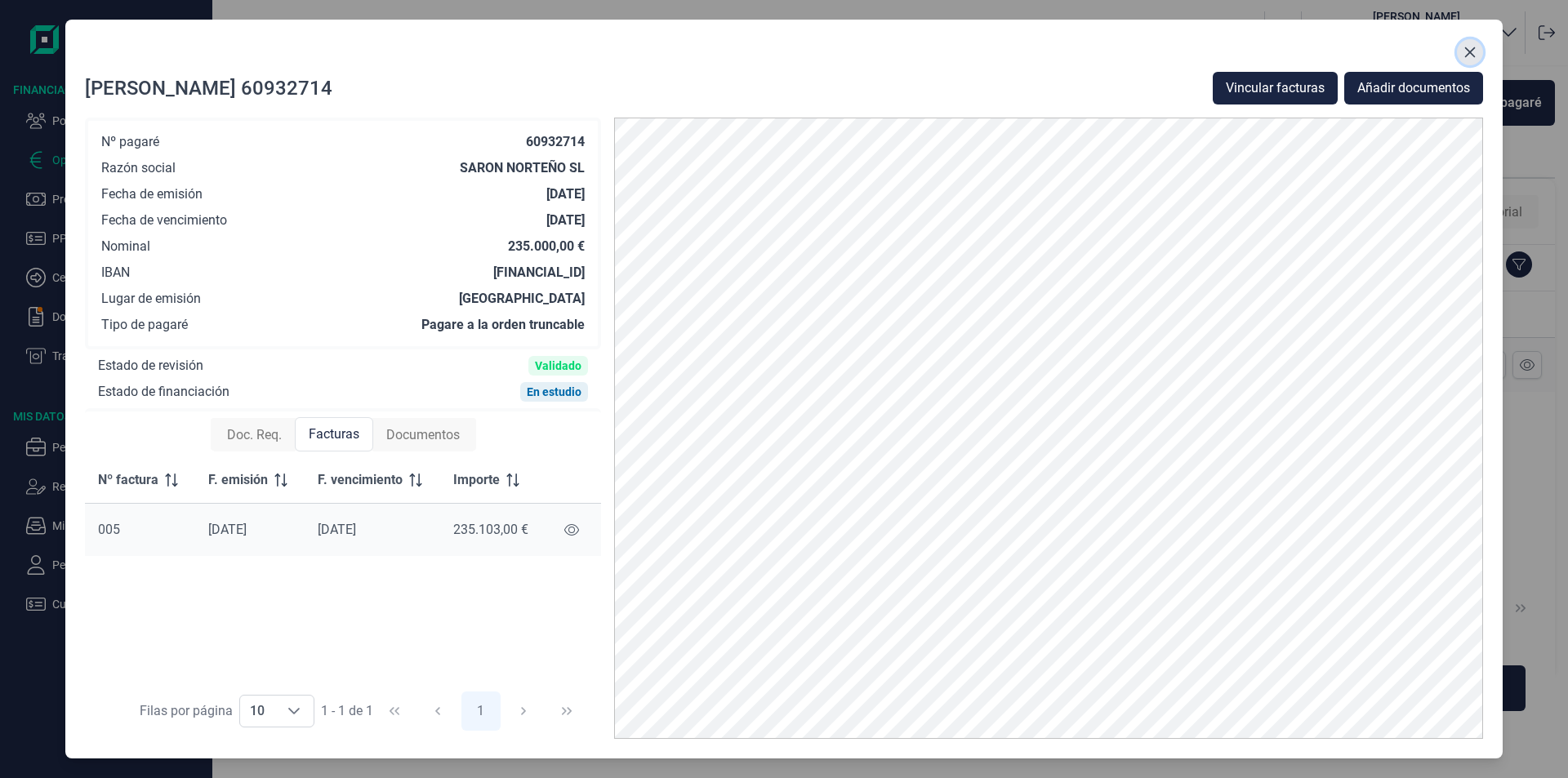
click at [1472, 52] on icon "Close" at bounding box center [1470, 52] width 13 height 13
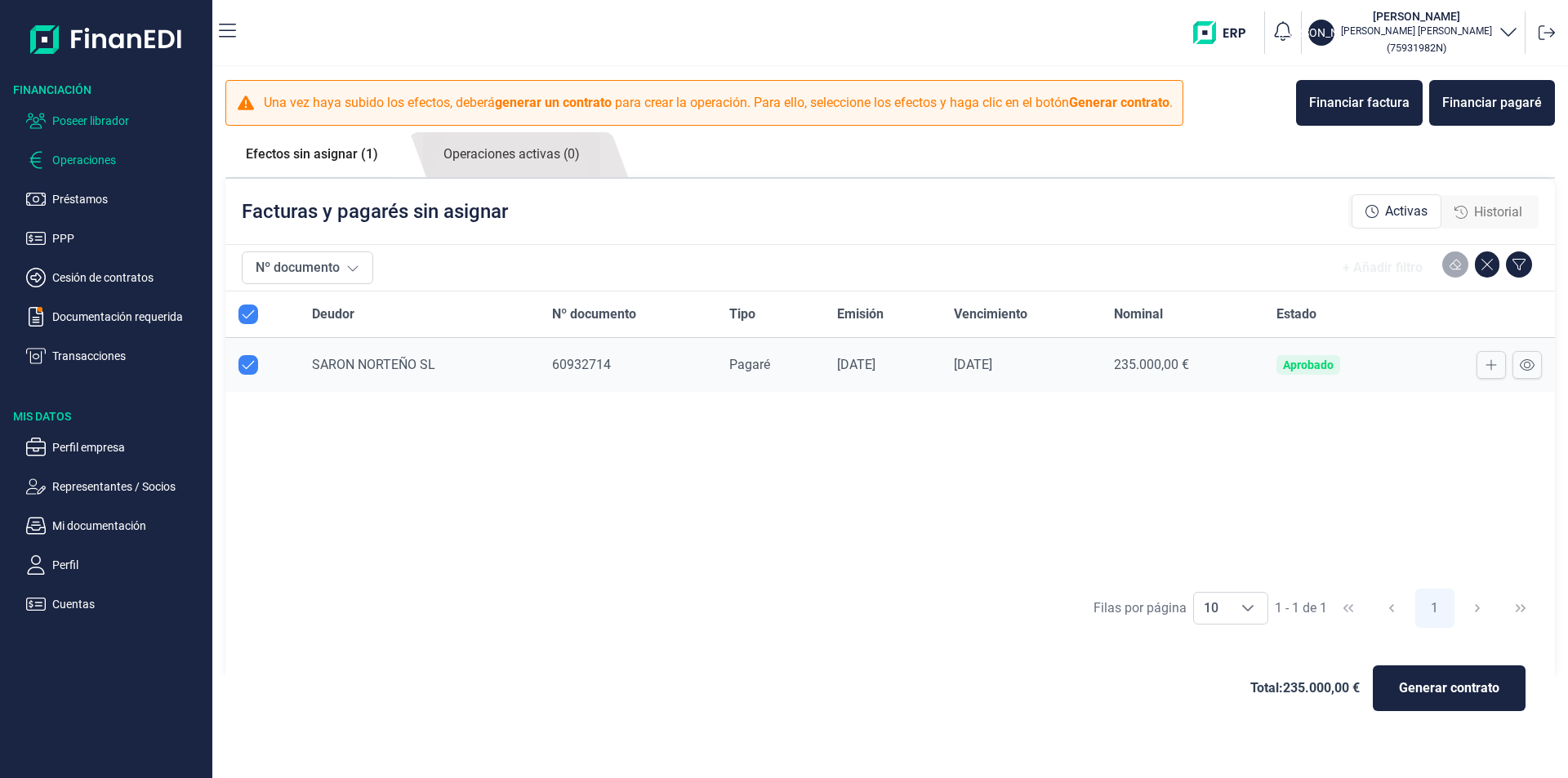
click at [112, 125] on p "Poseer librador" at bounding box center [129, 121] width 154 height 20
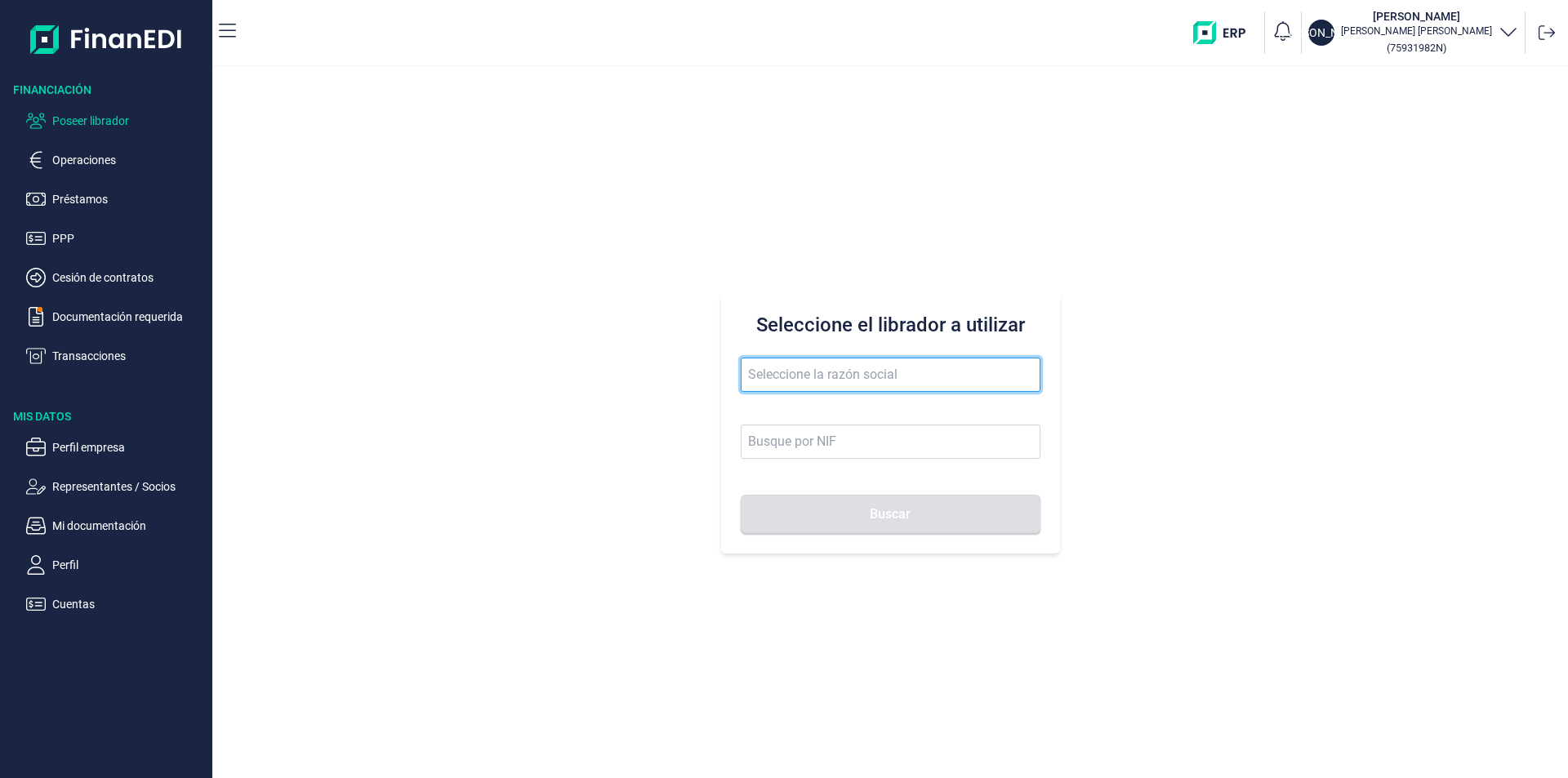
click at [767, 373] on input "text" at bounding box center [890, 374] width 300 height 35
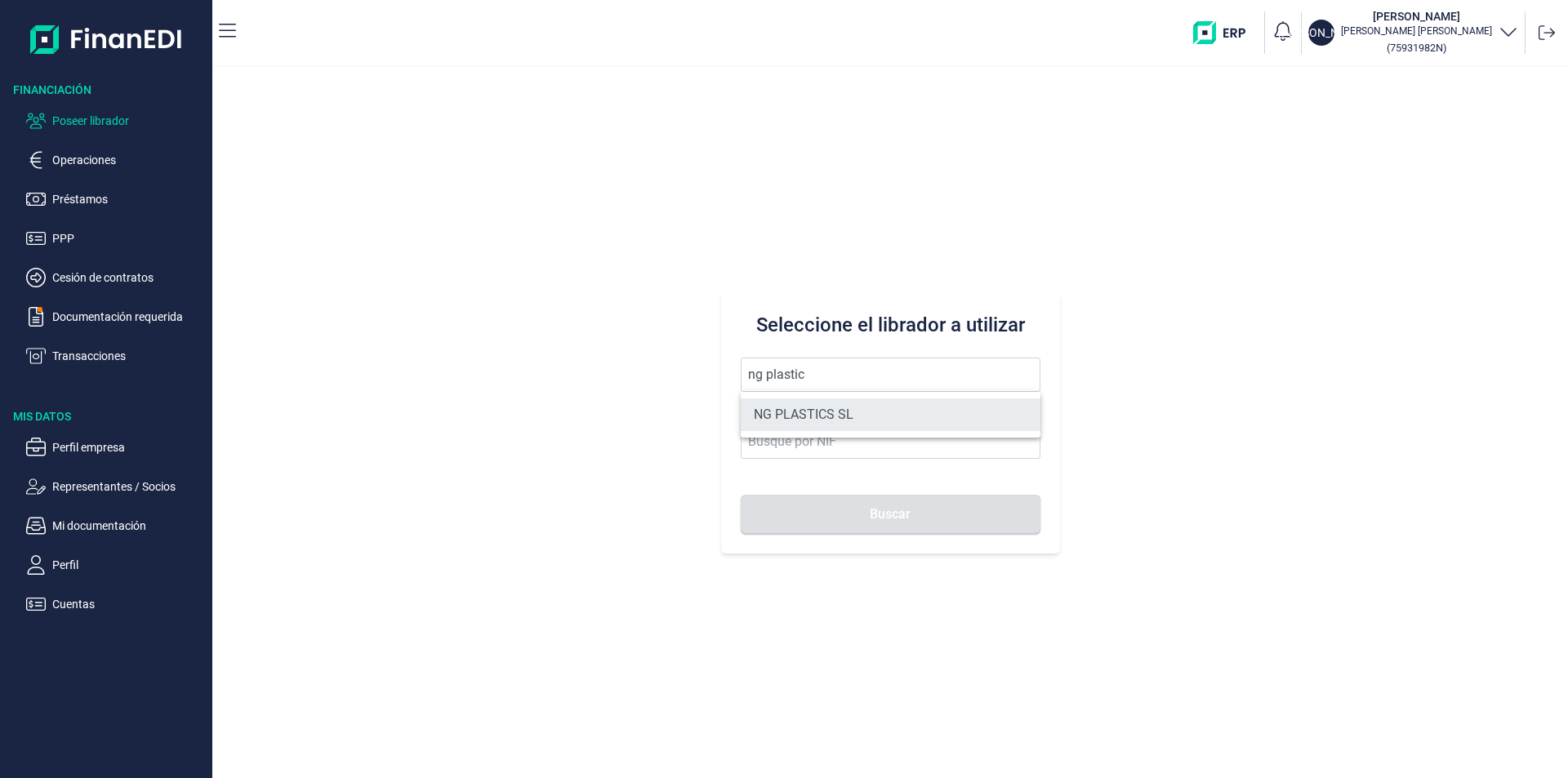
click at [855, 422] on li "NG PLASTICS SL" at bounding box center [890, 415] width 300 height 33
type input "NG PLASTICS SL"
type input "B66162702"
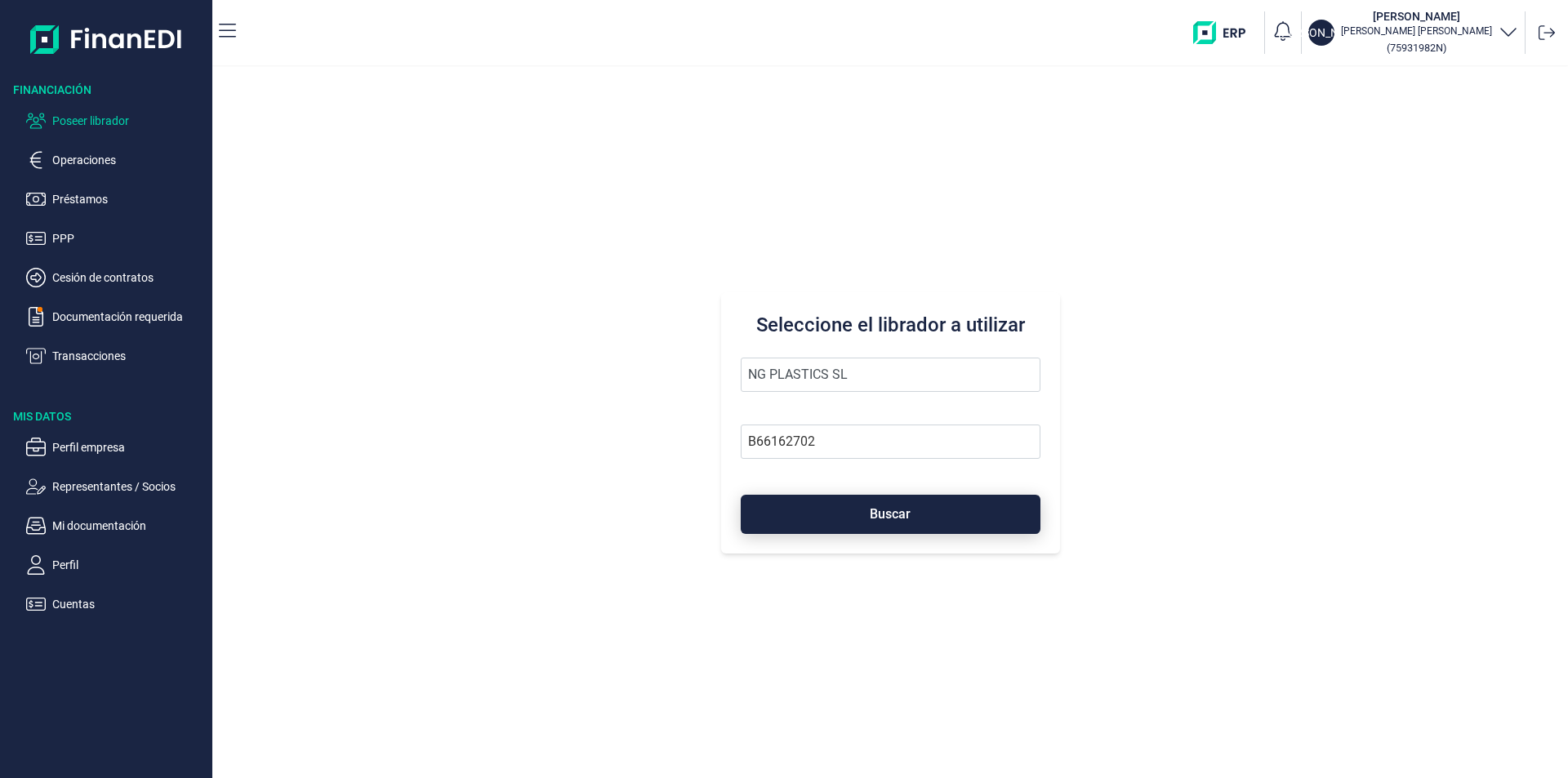
click at [882, 514] on span "Buscar" at bounding box center [890, 514] width 41 height 12
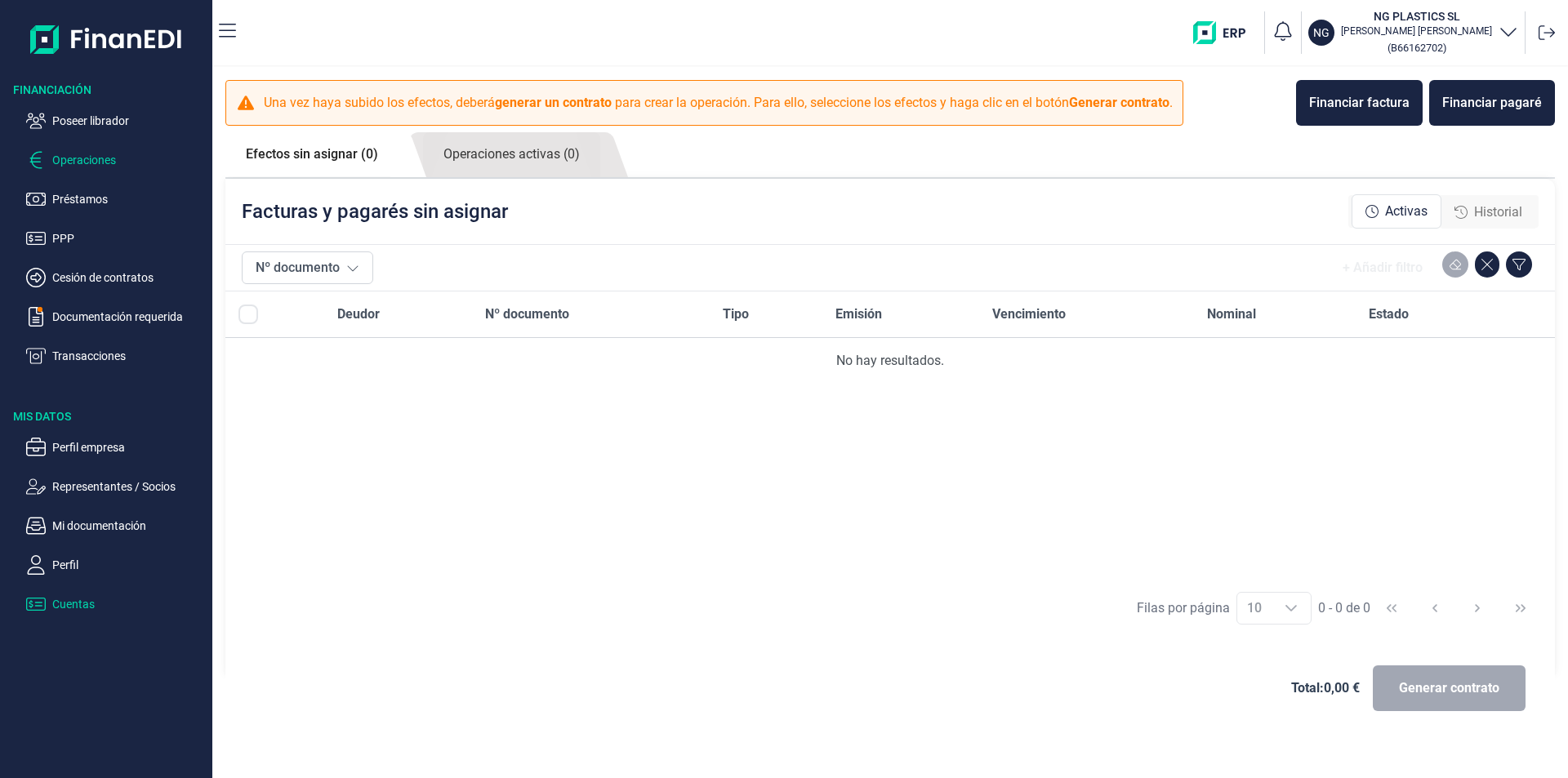
click at [66, 607] on p "Cuentas" at bounding box center [129, 604] width 154 height 20
